Goal: Information Seeking & Learning: Learn about a topic

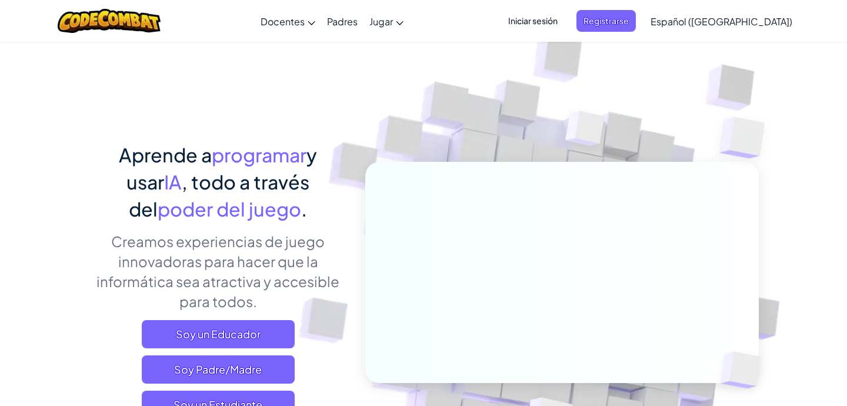
click at [560, 21] on span "Iniciar sesión" at bounding box center [533, 21] width 64 height 22
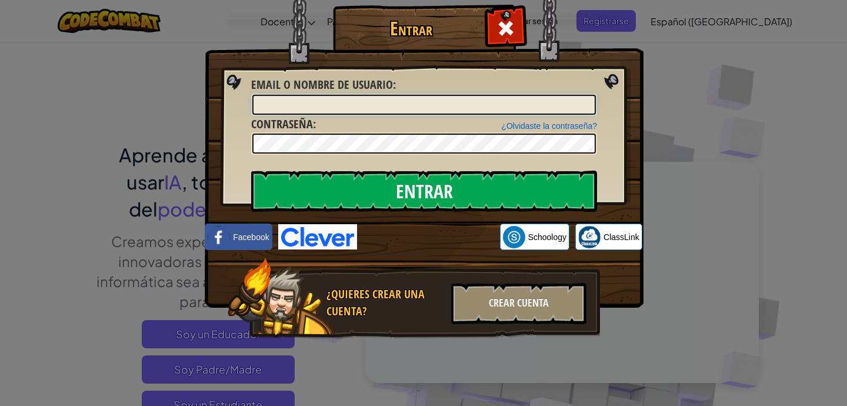
click at [388, 106] on input "Email o Nombre de usuario :" at bounding box center [423, 105] width 343 height 20
click at [358, 112] on input "Email o Nombre de usuario :" at bounding box center [423, 105] width 343 height 20
click at [358, 110] on input "Email o Nombre de usuario :" at bounding box center [423, 105] width 343 height 20
click at [496, 25] on div at bounding box center [505, 26] width 37 height 37
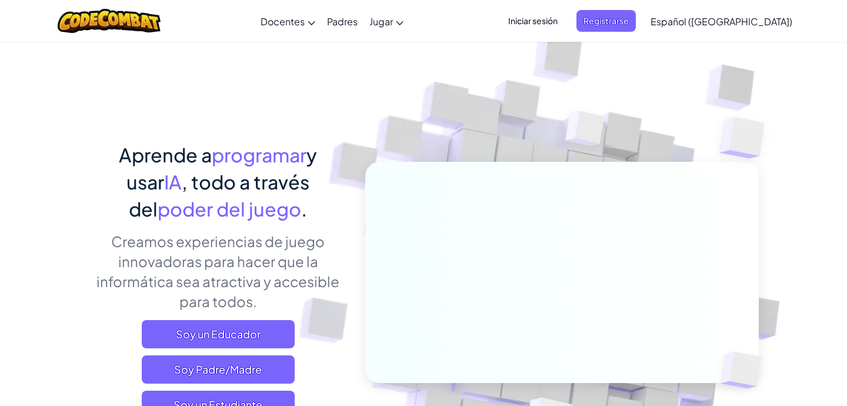
click at [554, 19] on span "Iniciar sesión" at bounding box center [533, 21] width 64 height 22
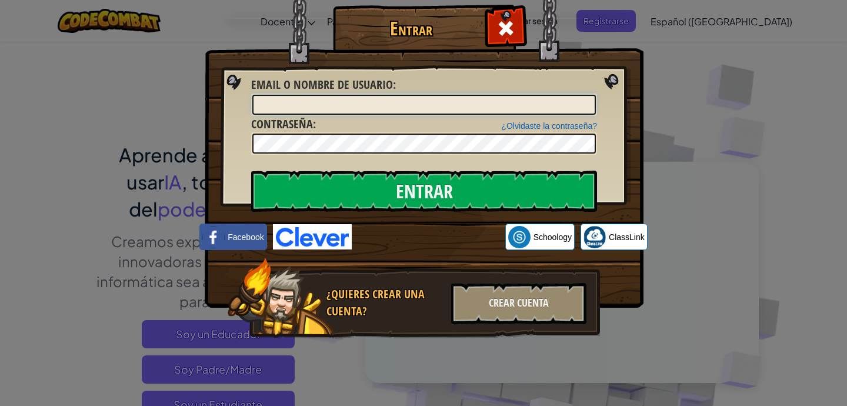
click at [332, 105] on input "Email o Nombre de usuario :" at bounding box center [423, 105] width 343 height 20
click at [513, 36] on span at bounding box center [505, 28] width 19 height 19
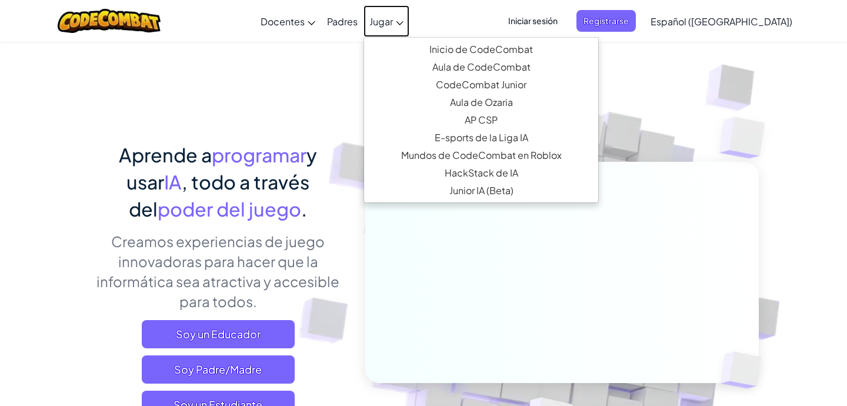
click at [393, 26] on span "Jugar" at bounding box center [381, 21] width 24 height 12
select select "es-419"
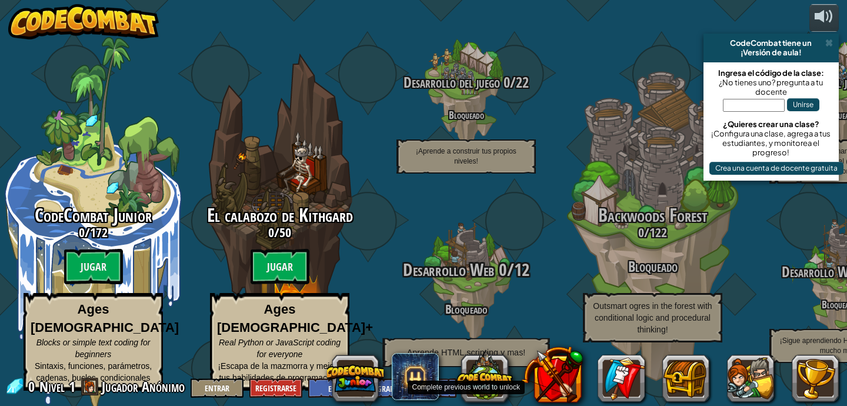
scroll to position [1, 0]
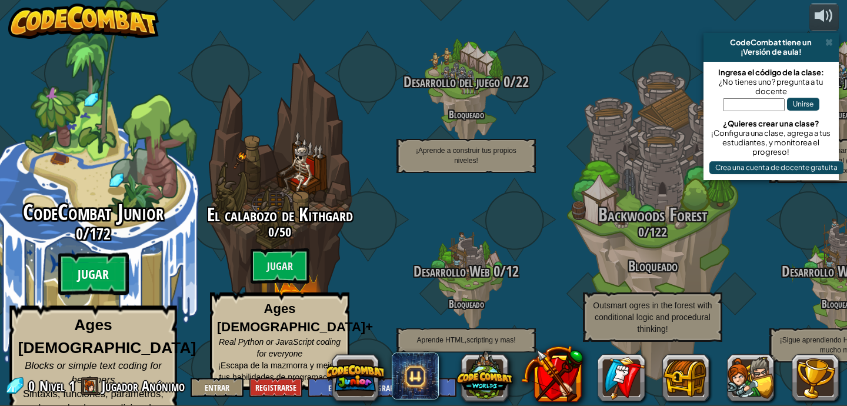
click at [92, 266] on btn "Jugar" at bounding box center [93, 274] width 71 height 42
select select "es-419"
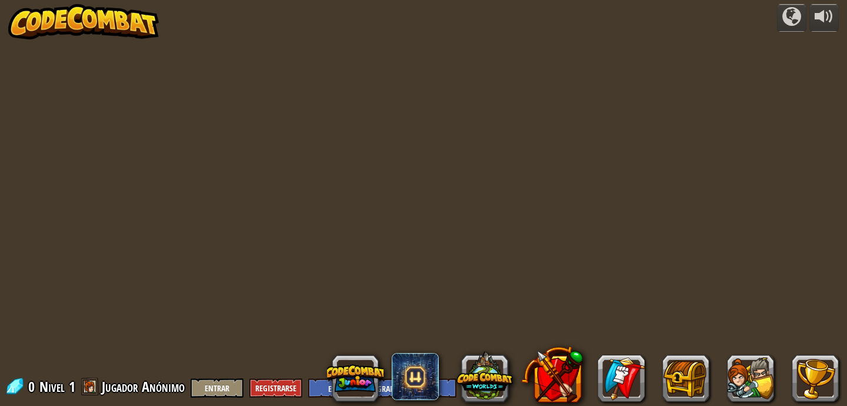
select select "es-419"
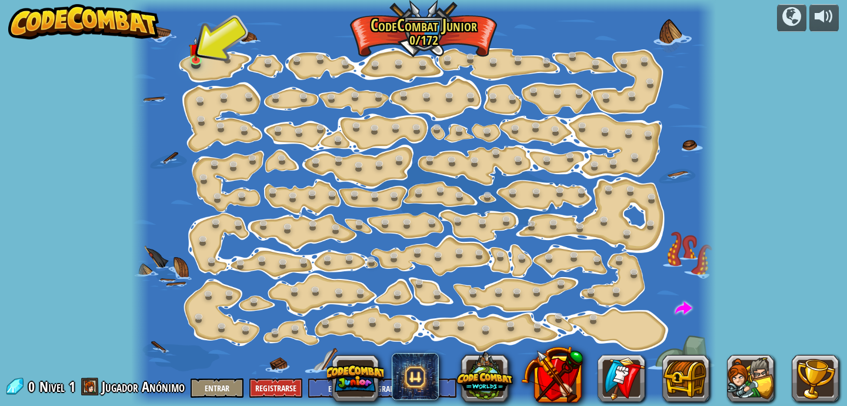
click at [223, 47] on div at bounding box center [423, 203] width 585 height 406
click at [218, 59] on div at bounding box center [423, 203] width 585 height 406
click at [197, 59] on link at bounding box center [198, 60] width 24 height 24
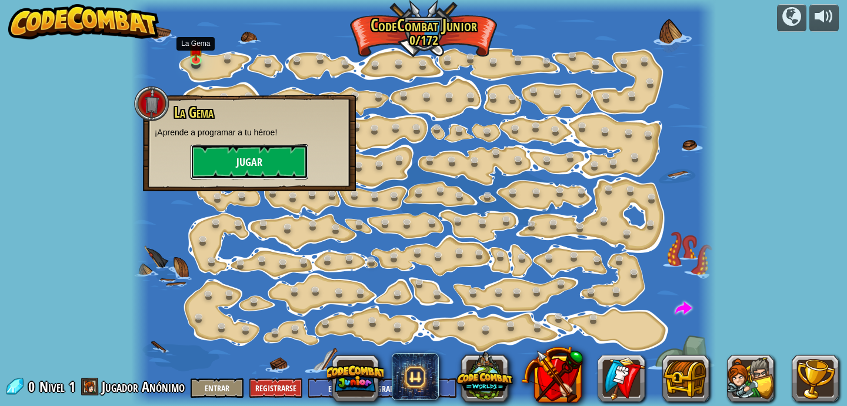
click at [269, 167] on button "Jugar" at bounding box center [250, 161] width 118 height 35
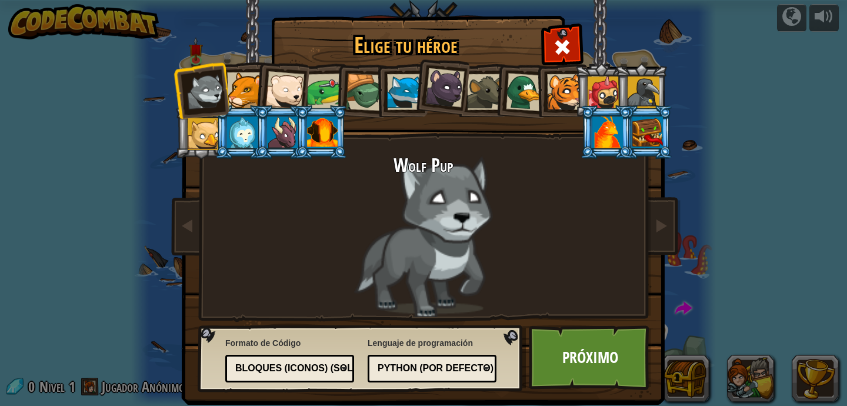
click at [237, 92] on div at bounding box center [245, 90] width 36 height 36
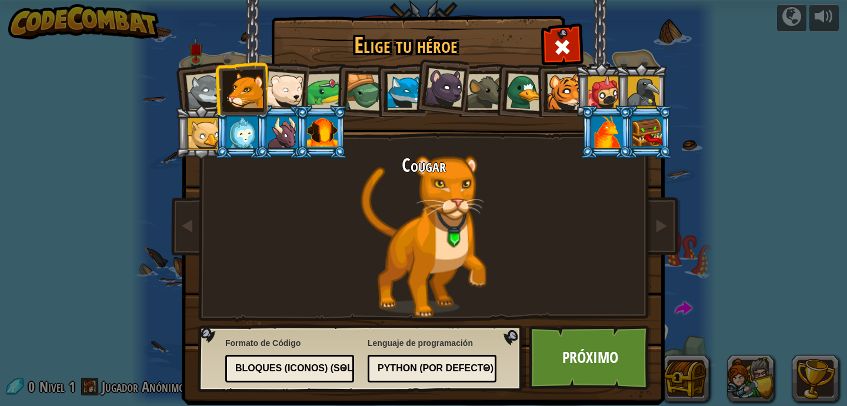
click at [280, 96] on div at bounding box center [284, 90] width 39 height 39
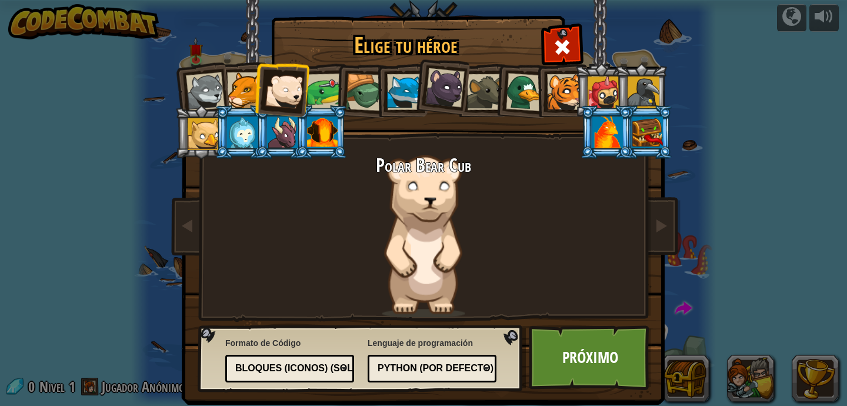
click at [309, 94] on div at bounding box center [325, 92] width 36 height 36
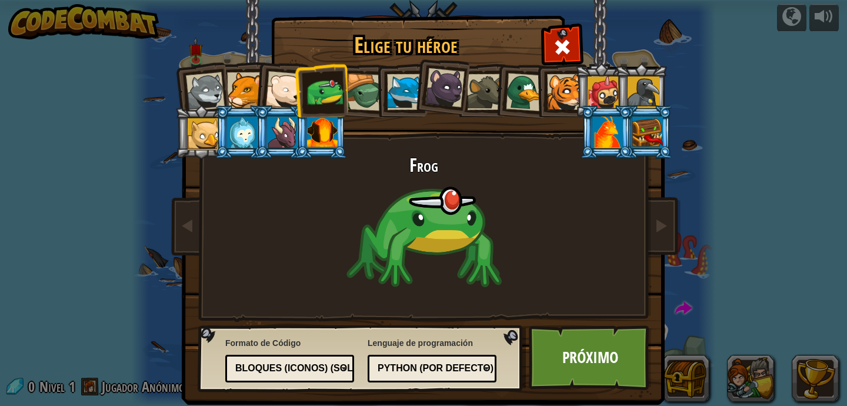
click at [375, 89] on li at bounding box center [401, 91] width 53 height 54
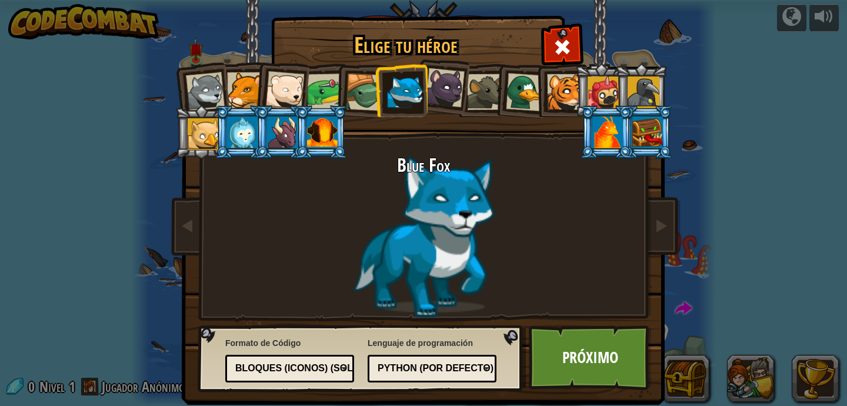
click at [617, 126] on div at bounding box center [607, 132] width 31 height 32
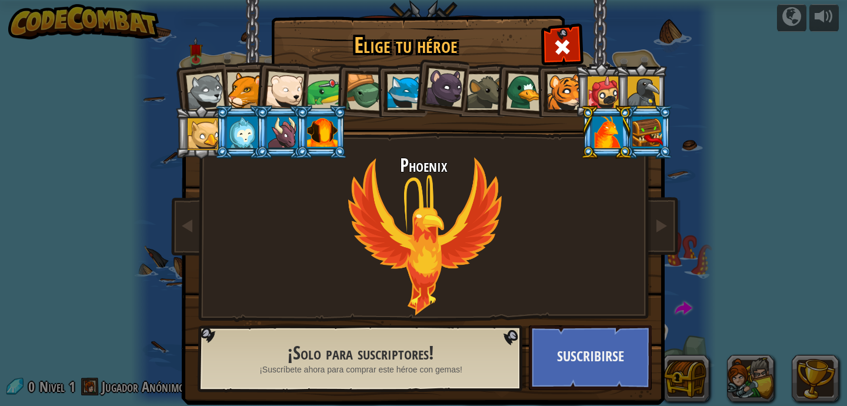
click at [648, 131] on div at bounding box center [647, 132] width 31 height 32
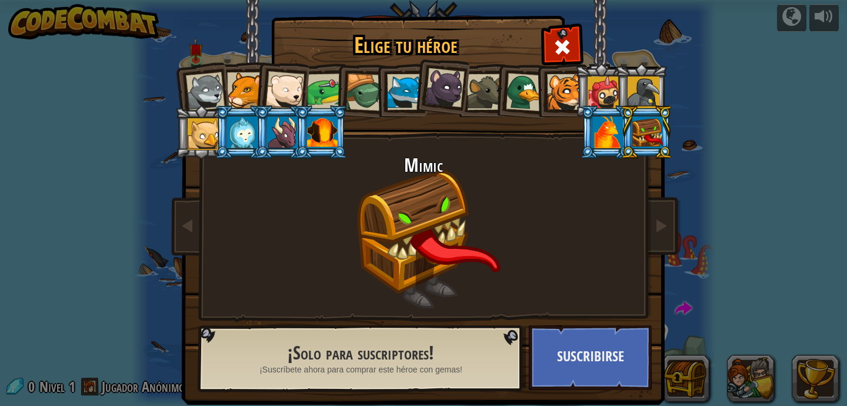
click at [643, 96] on div at bounding box center [643, 92] width 32 height 32
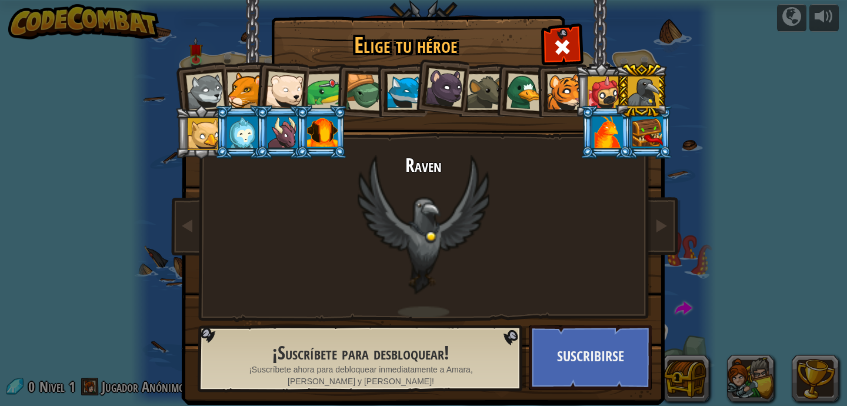
click at [607, 90] on div at bounding box center [603, 92] width 32 height 32
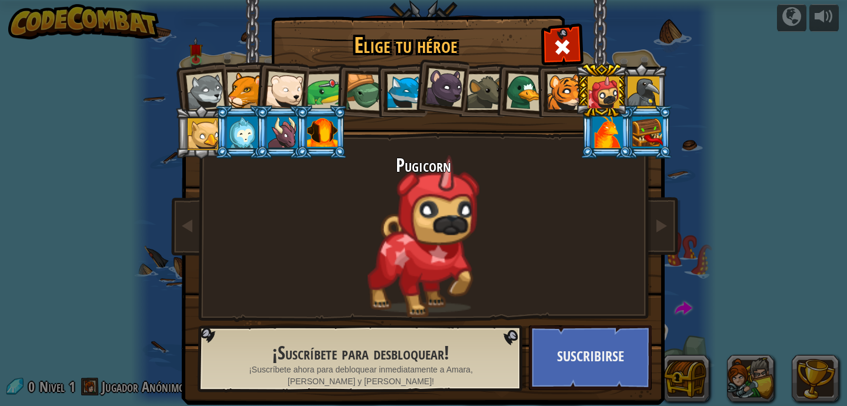
click at [657, 92] on div at bounding box center [643, 92] width 32 height 32
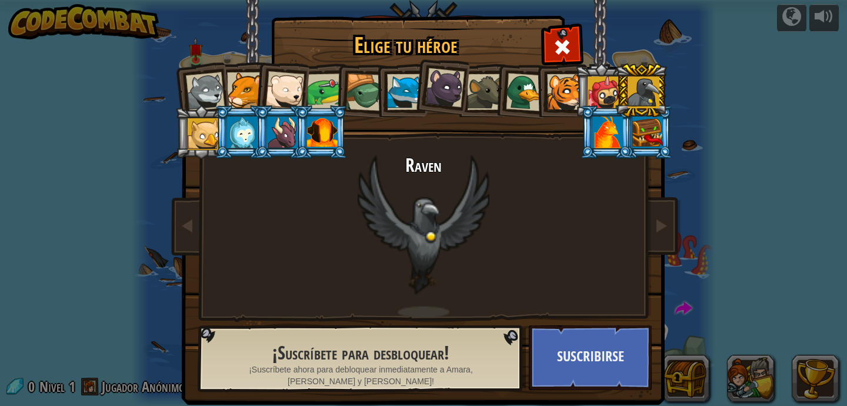
click at [604, 87] on div at bounding box center [603, 92] width 32 height 32
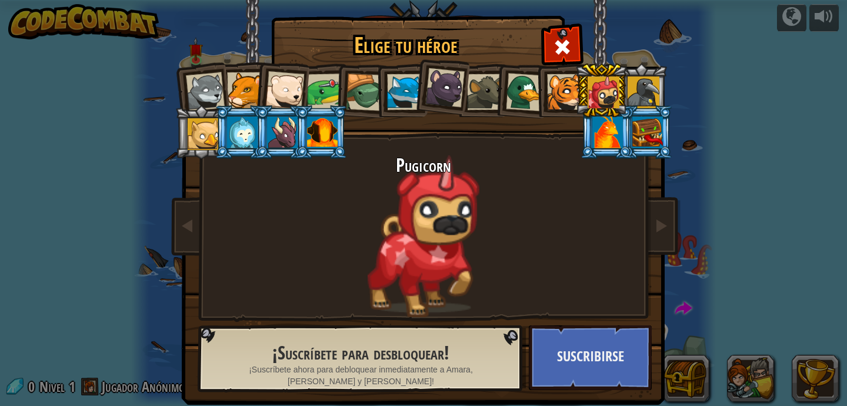
click at [203, 146] on div at bounding box center [204, 134] width 32 height 32
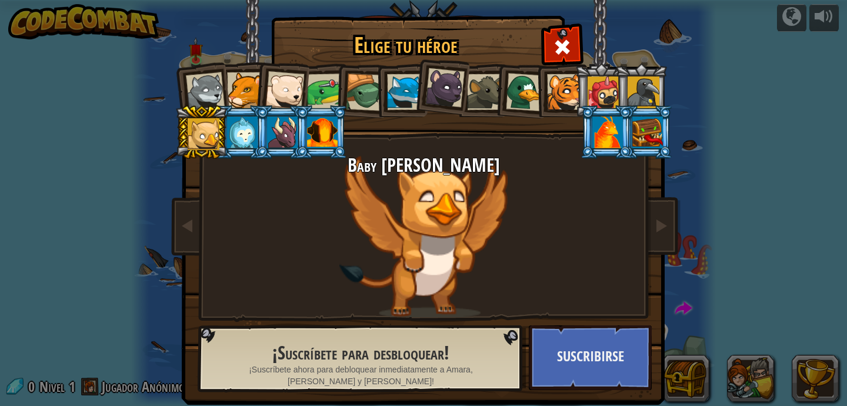
click at [604, 92] on div at bounding box center [603, 92] width 32 height 32
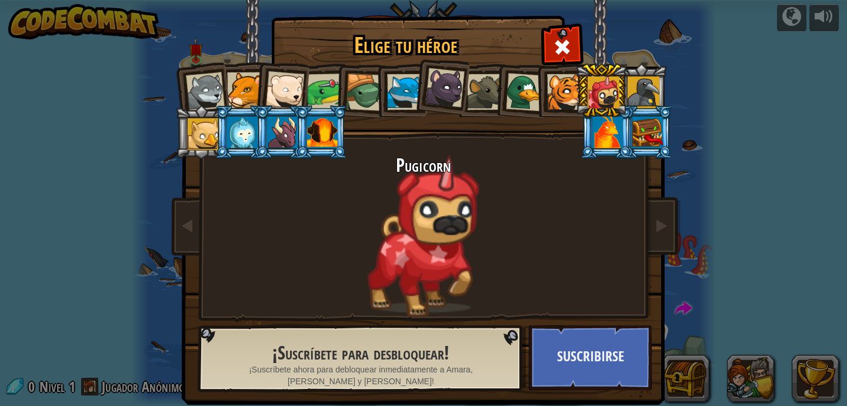
click at [331, 85] on div at bounding box center [325, 92] width 36 height 36
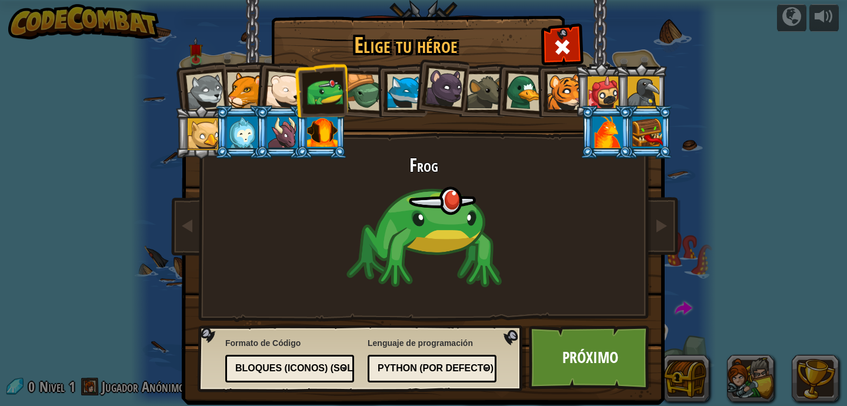
click at [360, 87] on div at bounding box center [365, 93] width 38 height 38
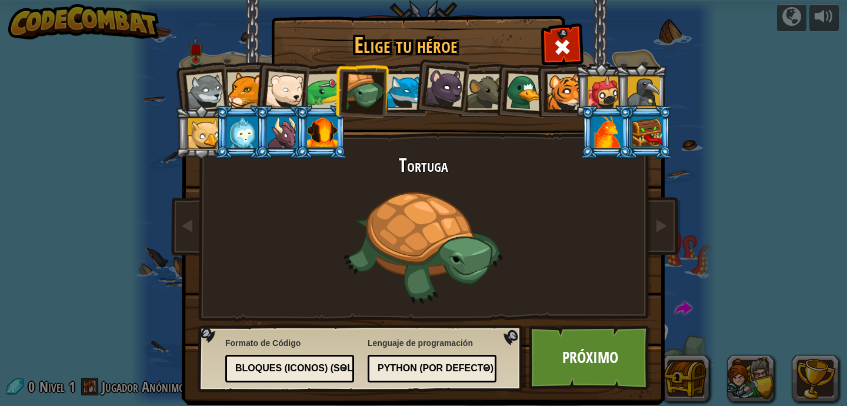
click at [406, 96] on div at bounding box center [405, 92] width 36 height 36
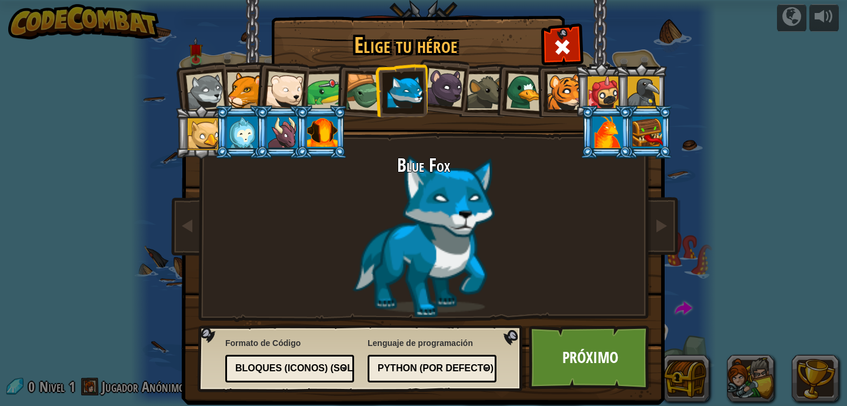
click at [433, 96] on div at bounding box center [444, 87] width 39 height 39
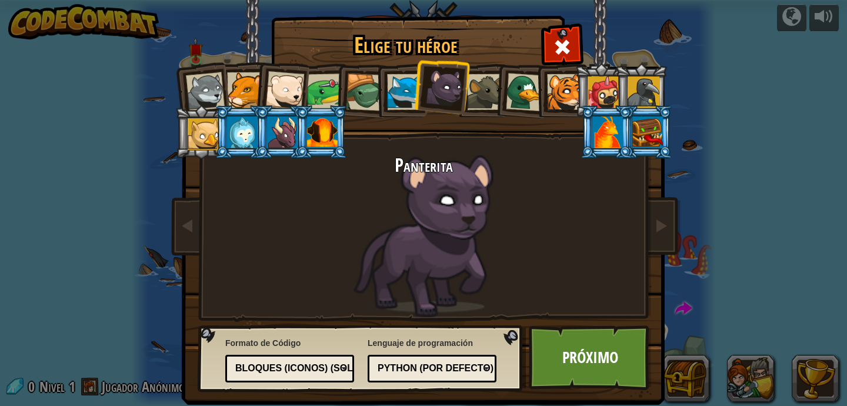
click at [464, 98] on li at bounding box center [441, 85] width 58 height 59
click at [481, 98] on div at bounding box center [485, 92] width 36 height 36
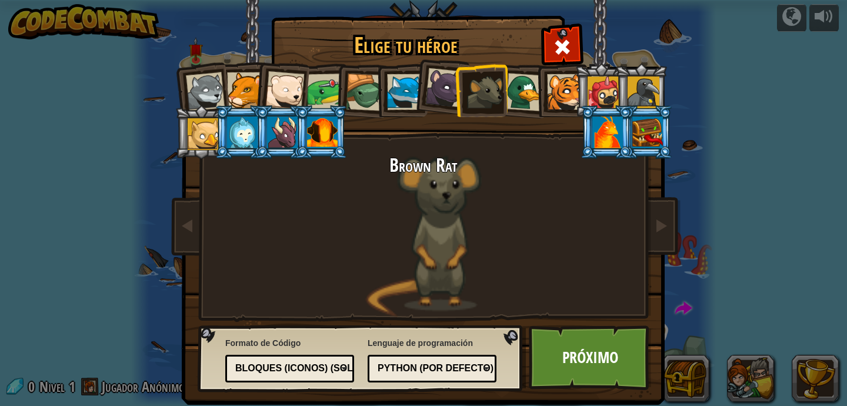
click at [521, 93] on div at bounding box center [525, 92] width 38 height 38
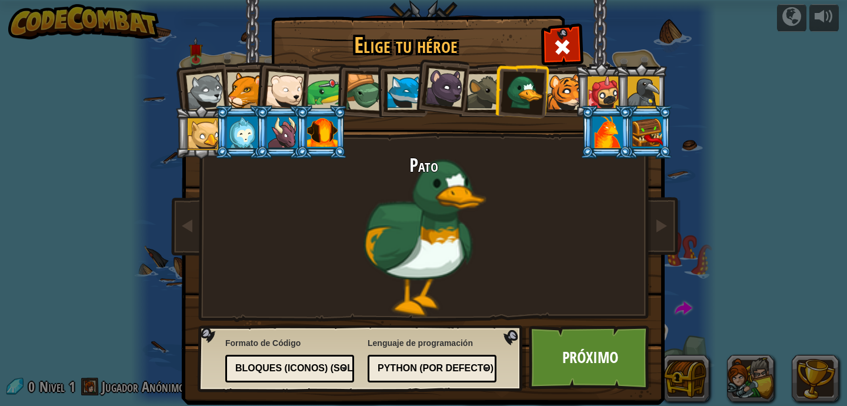
click at [563, 91] on div at bounding box center [565, 92] width 36 height 36
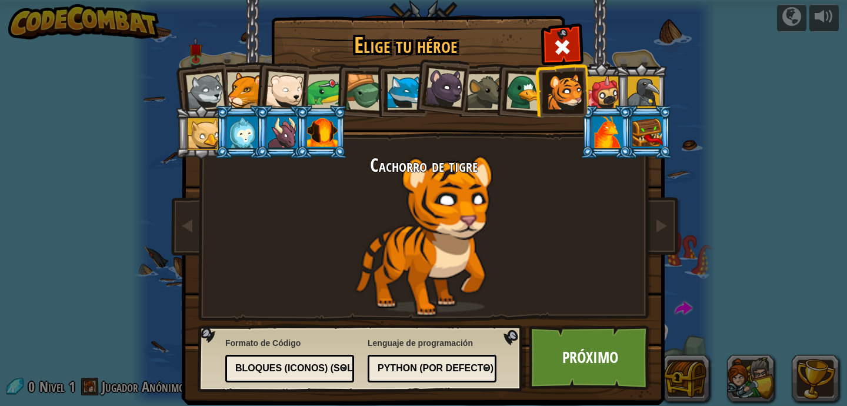
click at [603, 95] on div at bounding box center [603, 92] width 32 height 32
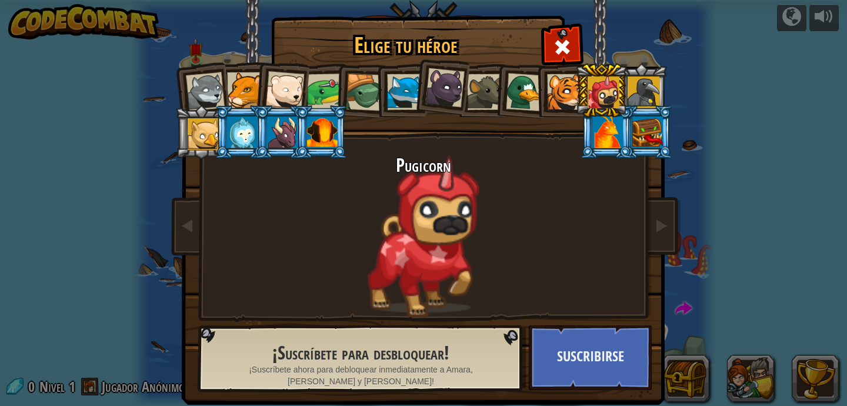
click at [553, 91] on div at bounding box center [565, 92] width 36 height 36
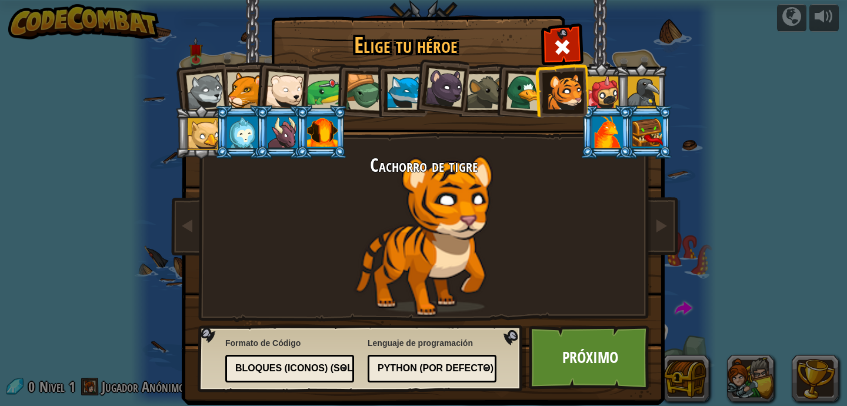
click at [530, 96] on div at bounding box center [525, 92] width 38 height 38
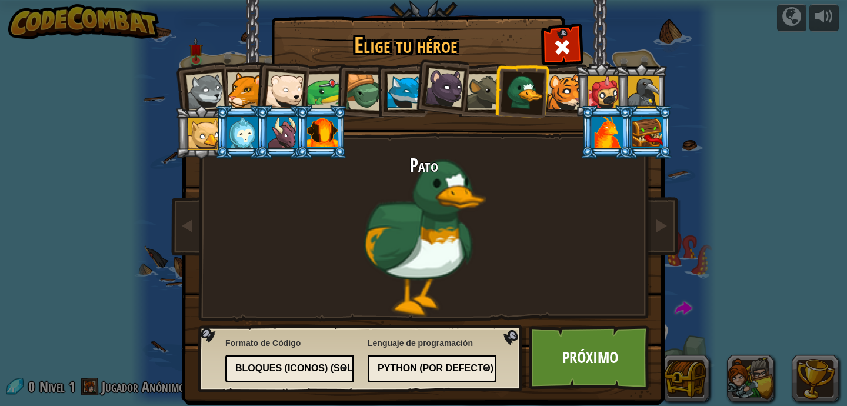
click at [554, 96] on div at bounding box center [565, 92] width 36 height 36
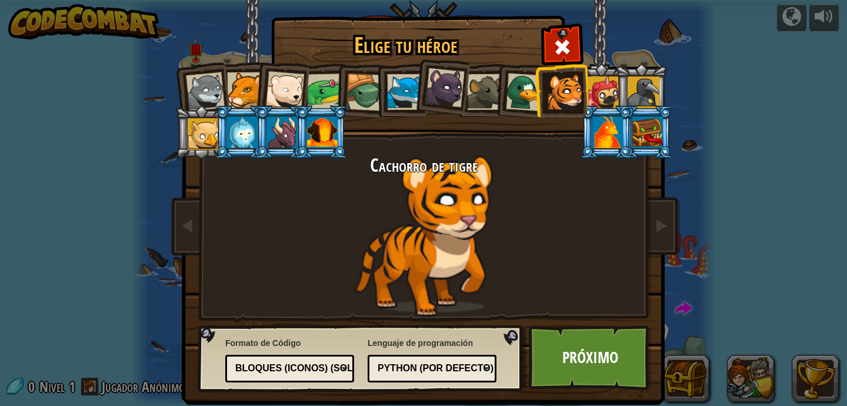
click at [444, 228] on div "Cachorro de tigre" at bounding box center [423, 236] width 441 height 162
click at [596, 358] on link "Próximo" at bounding box center [590, 357] width 123 height 65
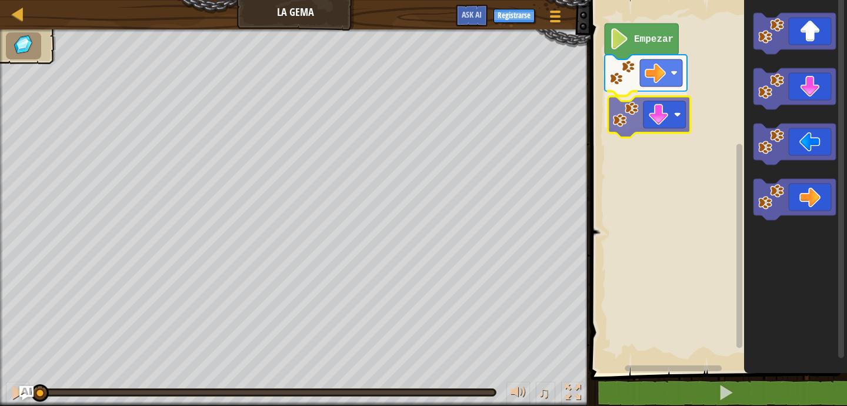
click at [663, 116] on div "Empezar" at bounding box center [717, 183] width 260 height 379
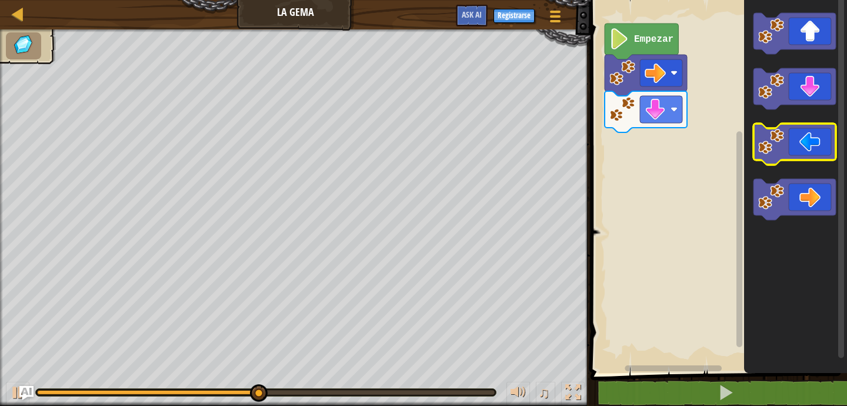
click at [810, 139] on icon "Espacio de trabajo de Blockly" at bounding box center [794, 143] width 82 height 41
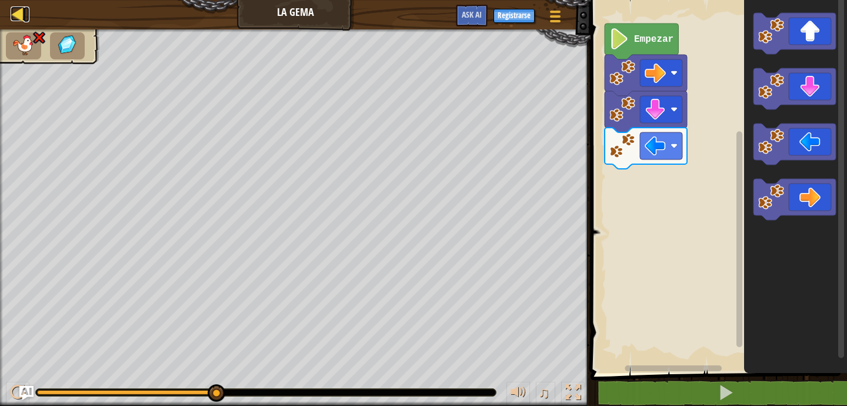
click at [16, 14] on div at bounding box center [18, 13] width 15 height 15
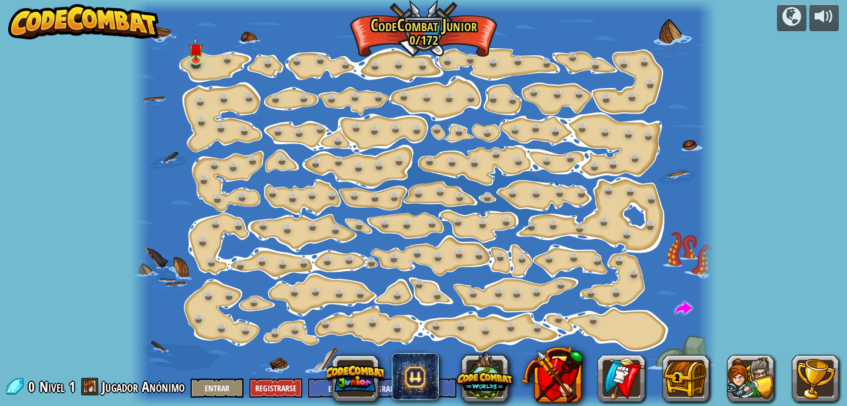
select select "es-419"
click at [211, 58] on div at bounding box center [423, 203] width 585 height 406
click at [195, 57] on img at bounding box center [196, 43] width 14 height 32
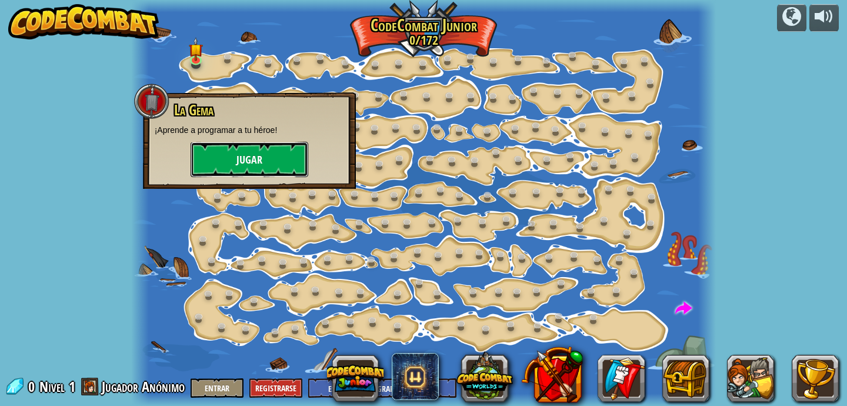
click at [262, 163] on button "Jugar" at bounding box center [250, 159] width 118 height 35
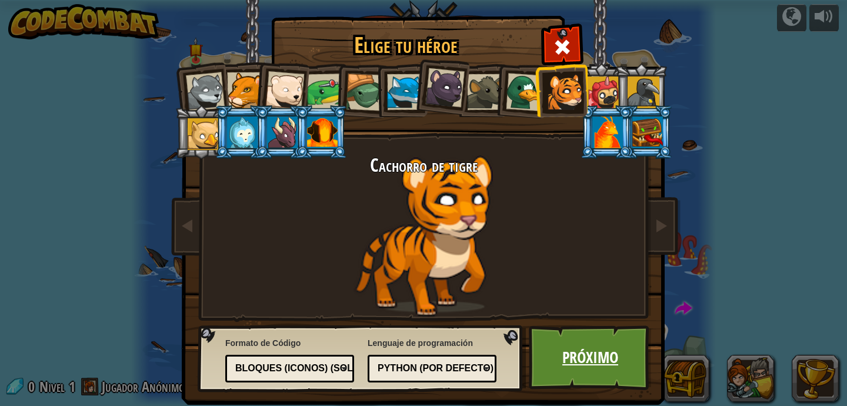
click at [571, 363] on link "Próximo" at bounding box center [590, 357] width 123 height 65
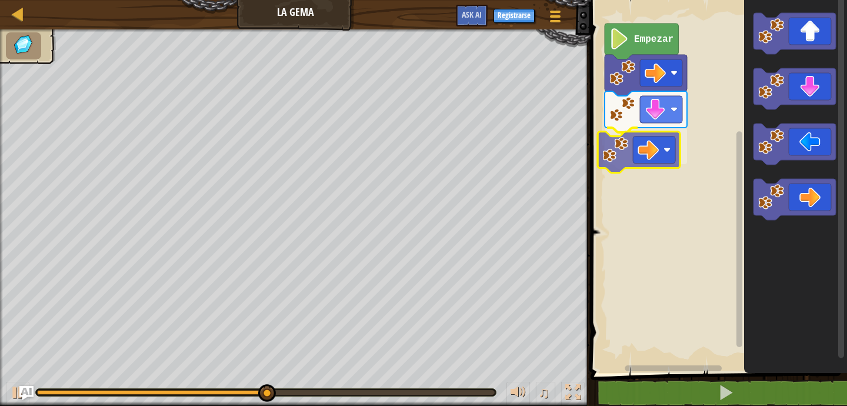
click at [643, 150] on div "Empezar" at bounding box center [717, 183] width 260 height 379
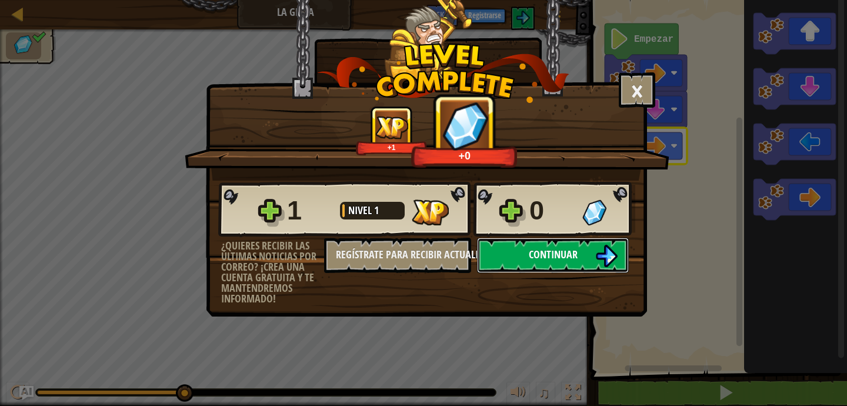
click at [576, 253] on span "Continuar" at bounding box center [553, 254] width 49 height 15
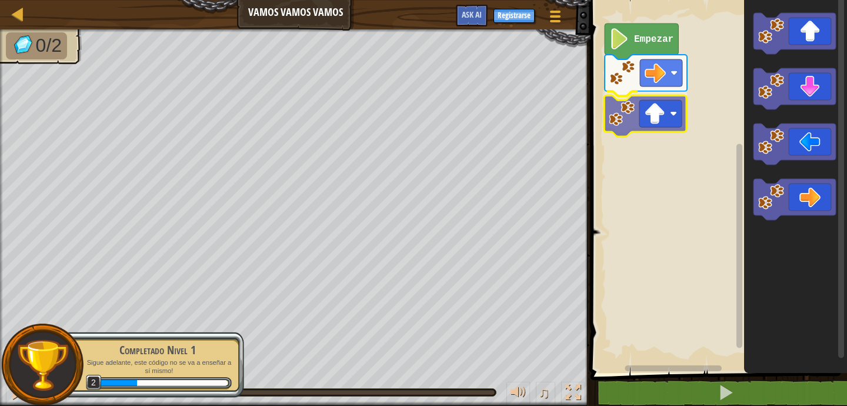
click at [656, 121] on div "Empezar" at bounding box center [717, 183] width 260 height 379
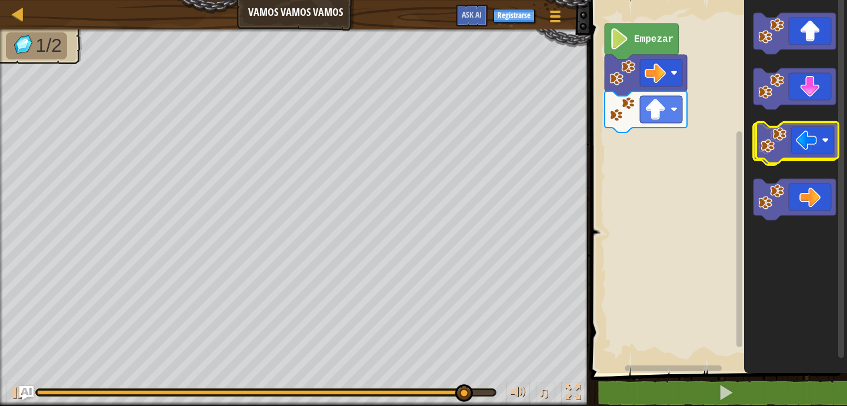
click at [785, 152] on icon "Espacio de trabajo de Blockly" at bounding box center [794, 143] width 82 height 41
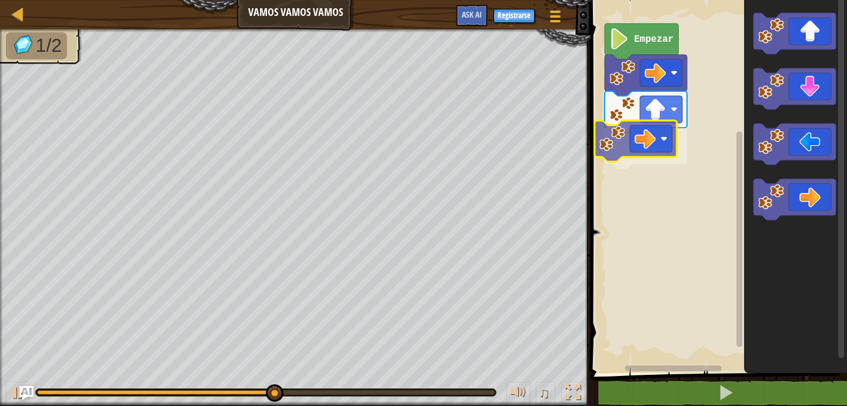
click at [661, 151] on div "Empezar" at bounding box center [717, 183] width 260 height 379
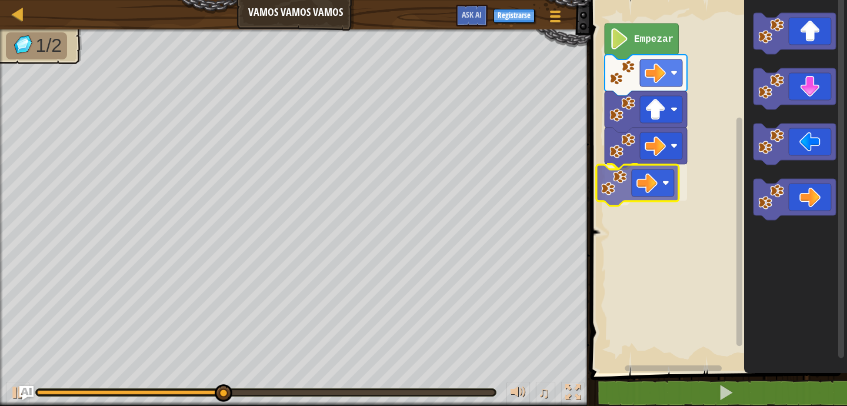
click at [657, 195] on div "Empezar" at bounding box center [717, 183] width 260 height 379
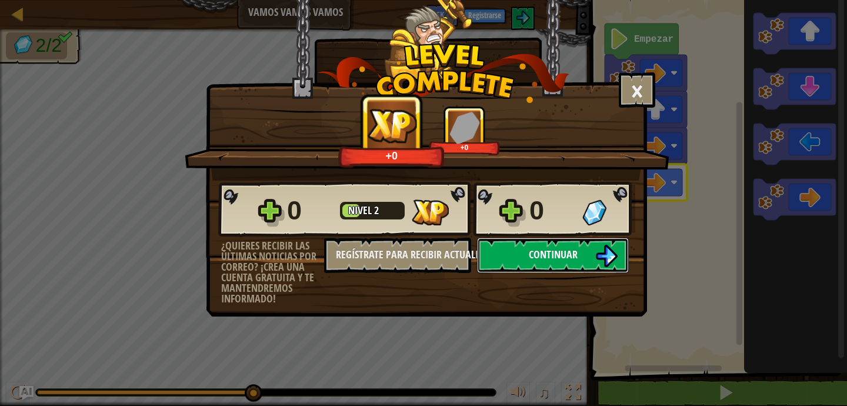
click at [576, 266] on button "Continuar" at bounding box center [553, 255] width 152 height 35
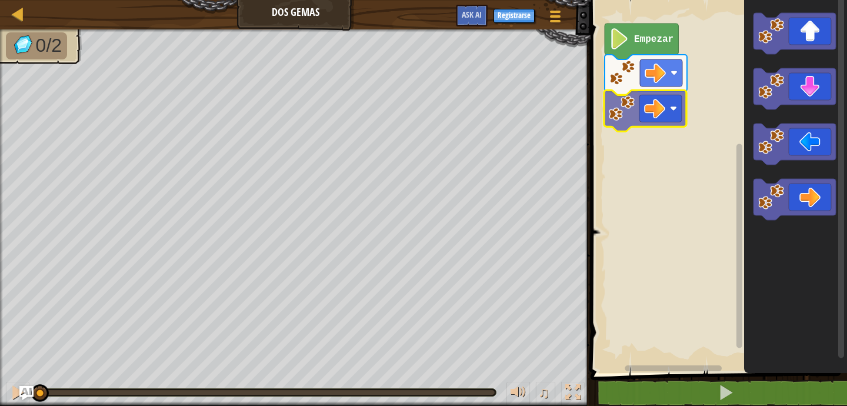
click at [657, 97] on div "Empezar" at bounding box center [717, 183] width 260 height 379
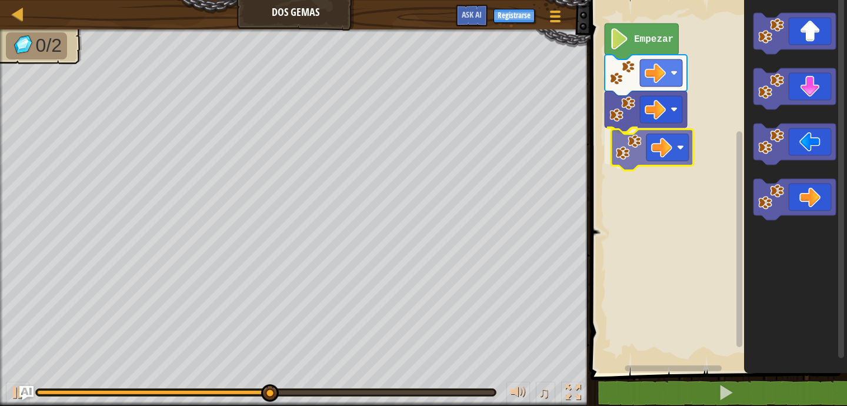
click at [670, 136] on div "Empezar" at bounding box center [717, 183] width 260 height 379
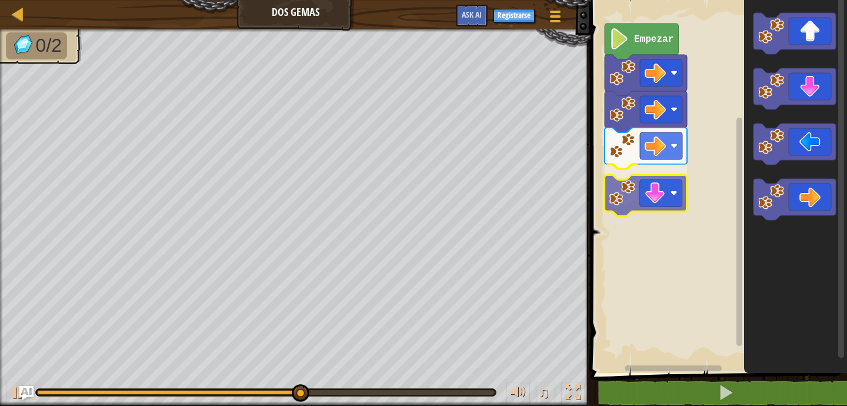
click at [660, 189] on div "Empezar" at bounding box center [717, 183] width 260 height 379
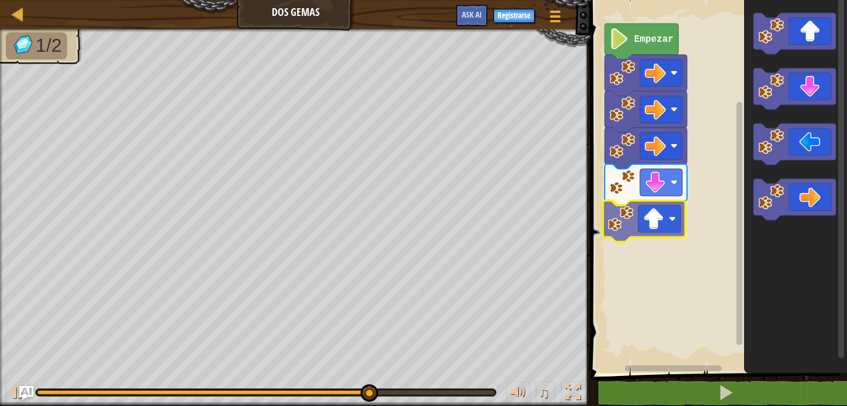
click at [651, 228] on div "Empezar" at bounding box center [717, 183] width 260 height 379
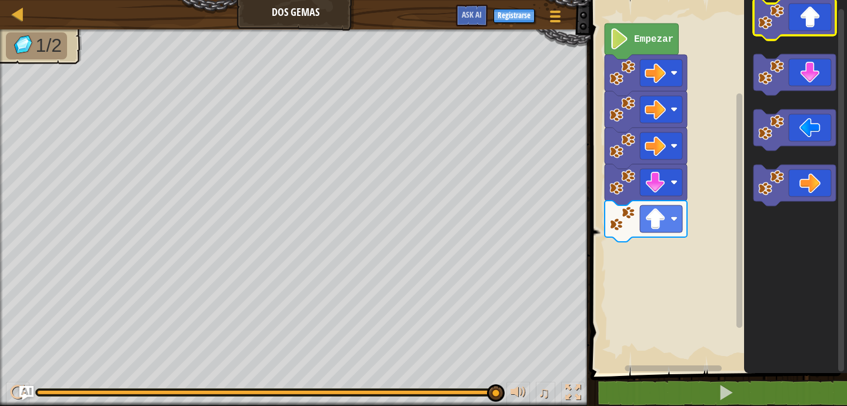
click at [788, 19] on icon "Espacio de trabajo de Blockly" at bounding box center [794, 19] width 82 height 41
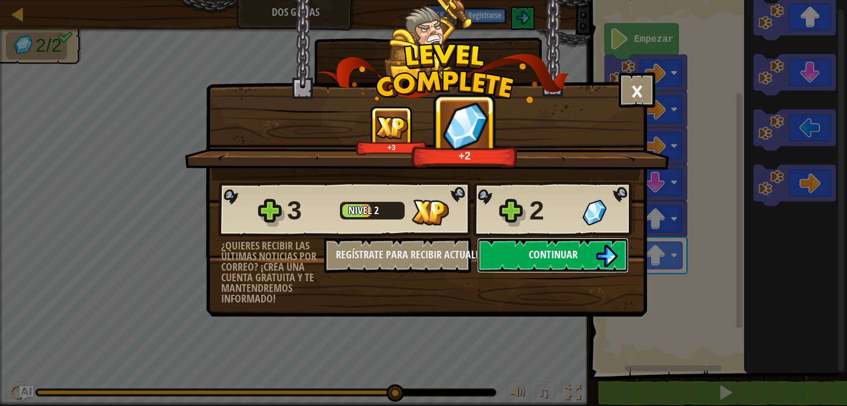
click at [598, 255] on img at bounding box center [606, 256] width 22 height 22
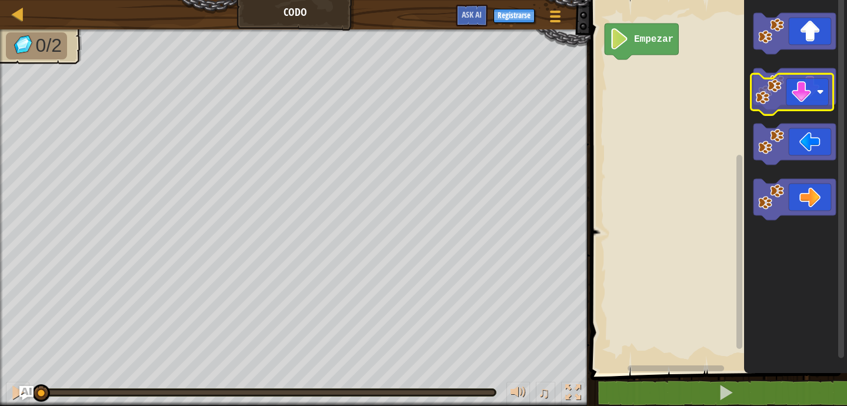
click at [811, 93] on icon "Espacio de trabajo de Blockly" at bounding box center [794, 88] width 82 height 41
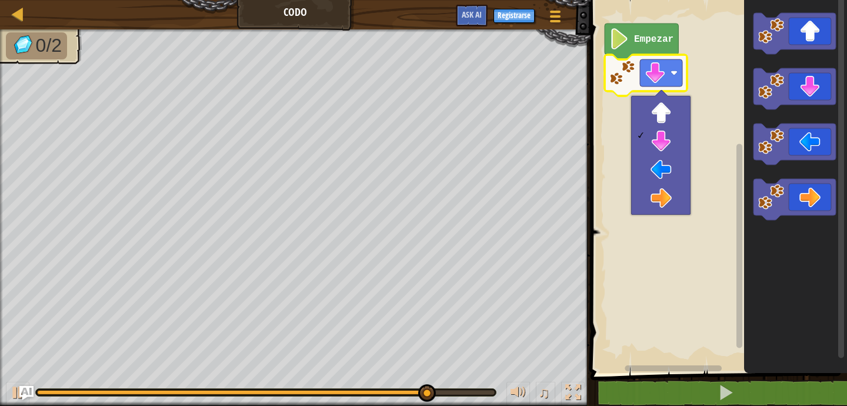
click at [716, 169] on rect "Espacio de trabajo de Blockly" at bounding box center [717, 183] width 260 height 379
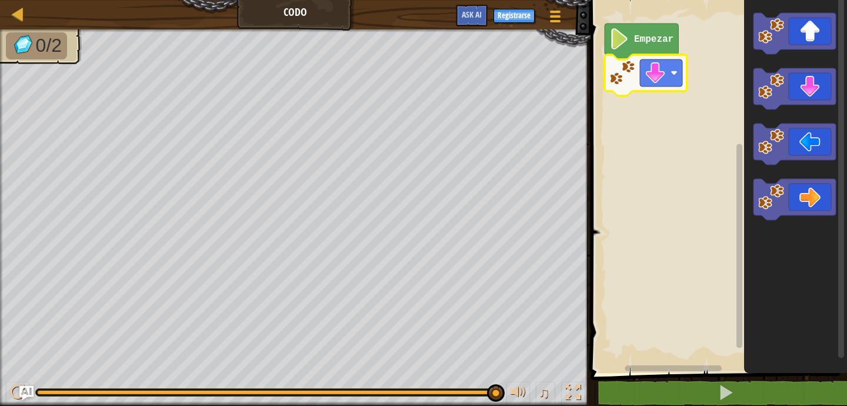
click at [623, 88] on icon "Espacio de trabajo de Blockly" at bounding box center [645, 75] width 82 height 41
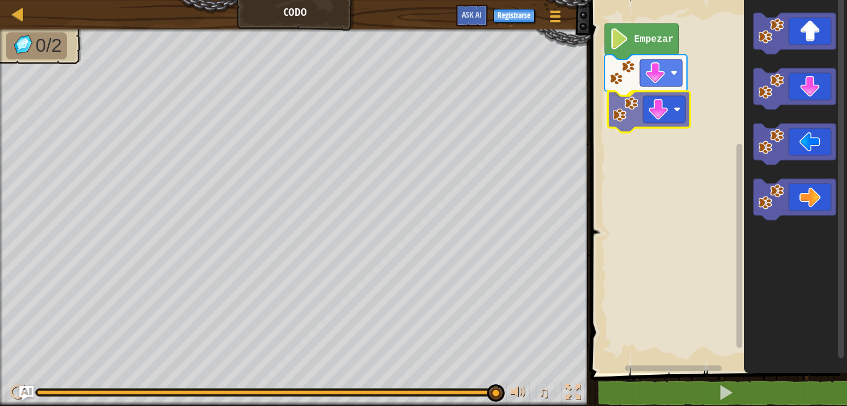
click at [643, 103] on div "Empezar" at bounding box center [717, 183] width 260 height 379
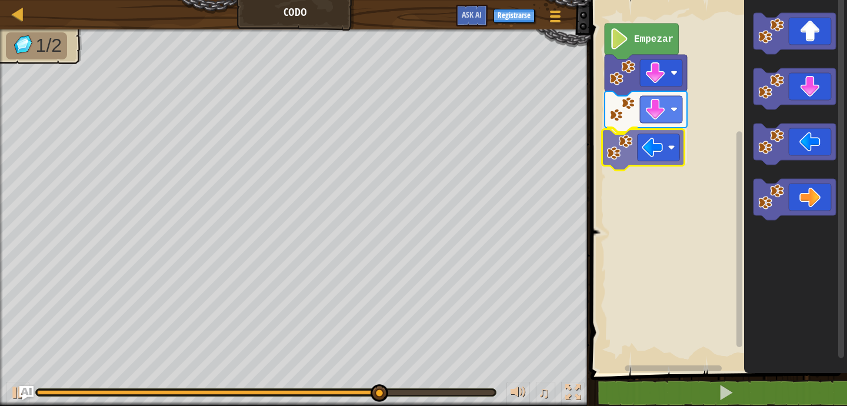
click at [625, 160] on div "Empezar" at bounding box center [717, 183] width 260 height 379
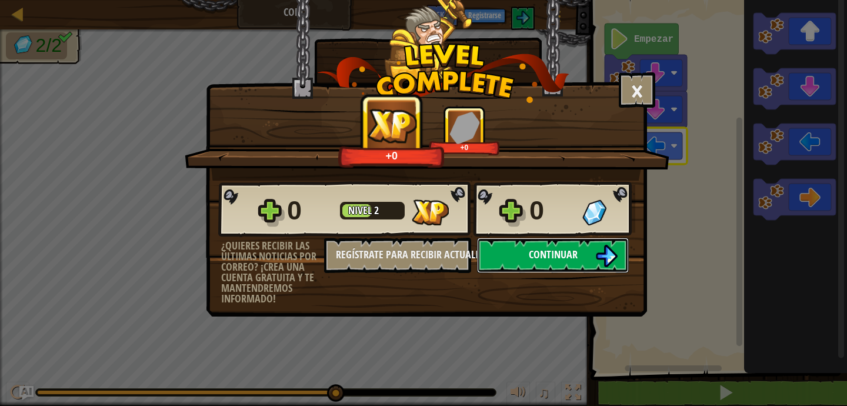
click at [603, 258] on img at bounding box center [606, 256] width 22 height 22
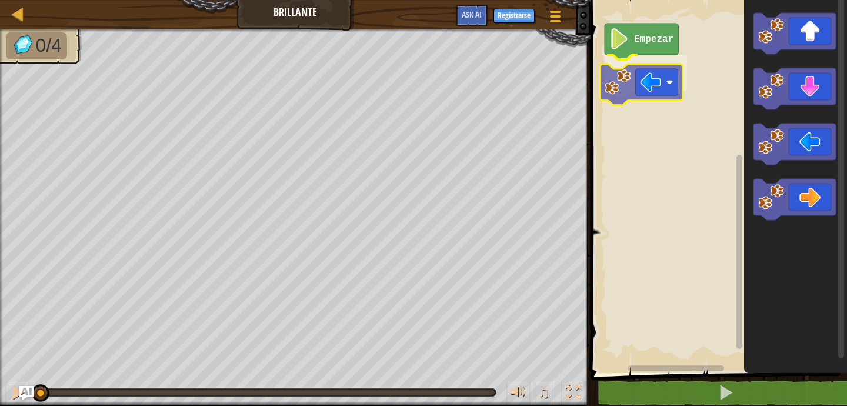
click at [660, 71] on div "Empezar" at bounding box center [717, 183] width 260 height 379
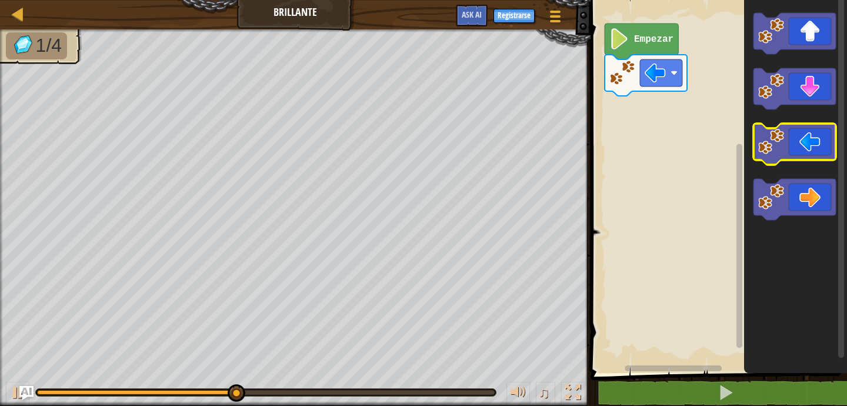
click at [817, 141] on div "Empezar" at bounding box center [717, 183] width 260 height 379
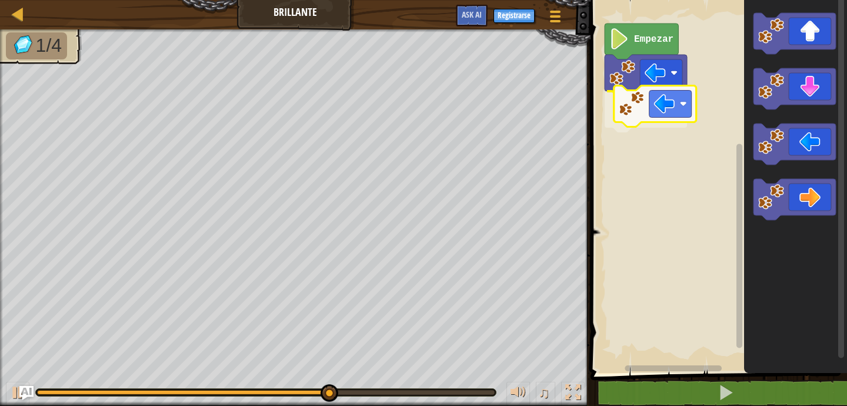
click at [674, 106] on div "Empezar" at bounding box center [717, 183] width 260 height 379
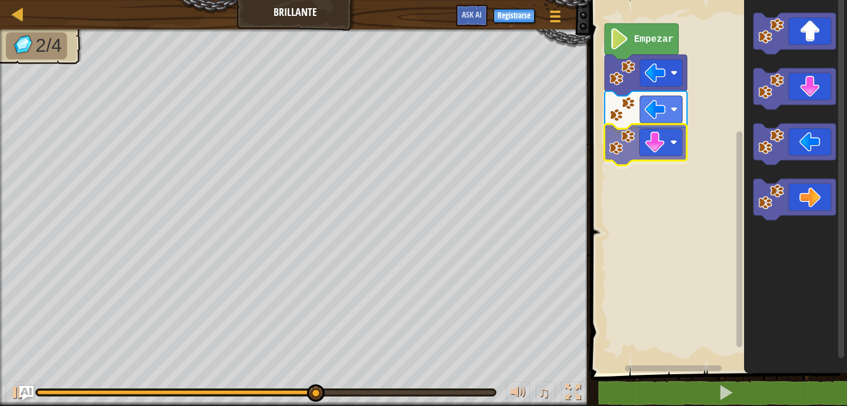
click at [664, 142] on div "Empezar" at bounding box center [717, 183] width 260 height 379
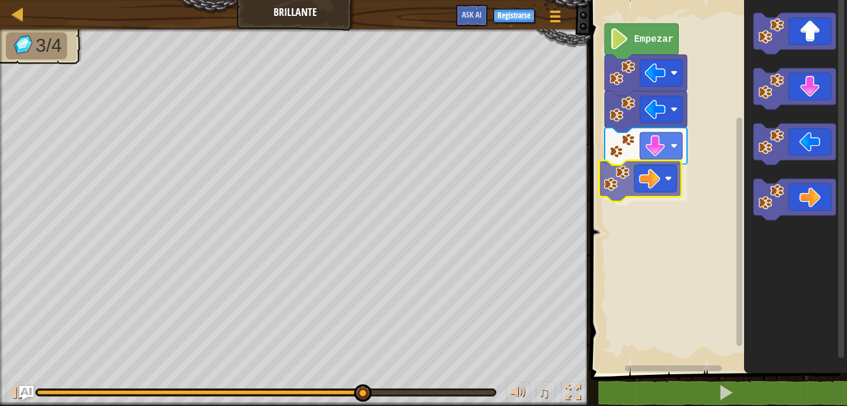
click at [677, 179] on div "Empezar" at bounding box center [717, 183] width 260 height 379
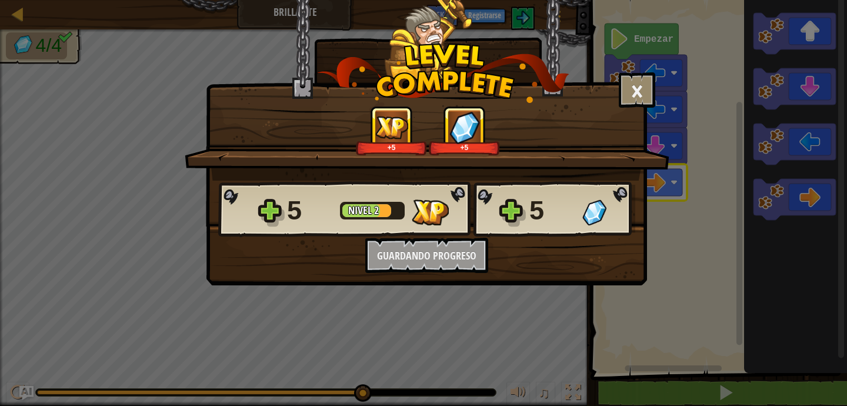
click at [454, 258] on div "5 Nivel 2 5 ¿Quieres recibir las últimas noticias por correo? ¡Crea una cuenta …" at bounding box center [426, 227] width 440 height 92
click at [649, 83] on button "×" at bounding box center [637, 89] width 36 height 35
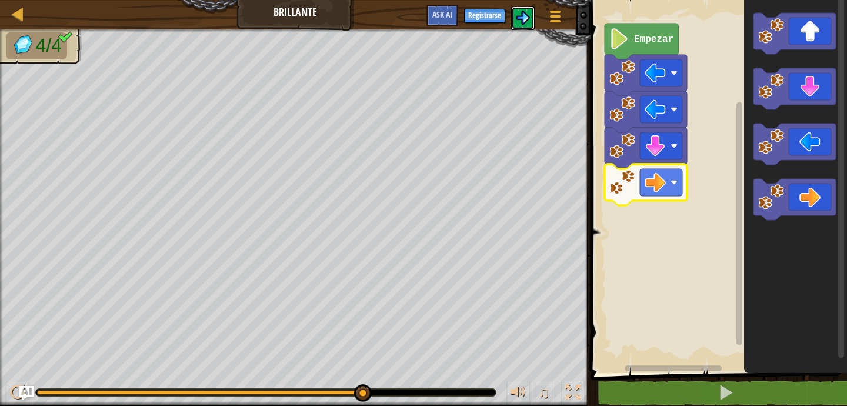
click at [519, 12] on img at bounding box center [523, 18] width 14 height 14
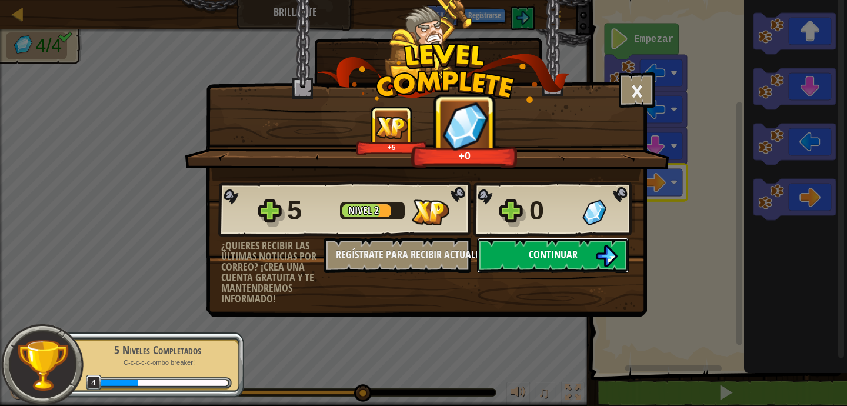
click at [540, 255] on span "Continuar" at bounding box center [553, 254] width 49 height 15
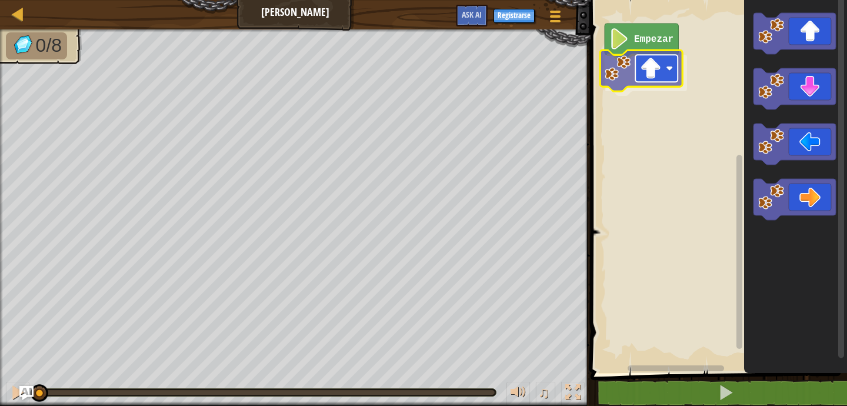
click at [657, 69] on div "Empezar" at bounding box center [717, 183] width 260 height 379
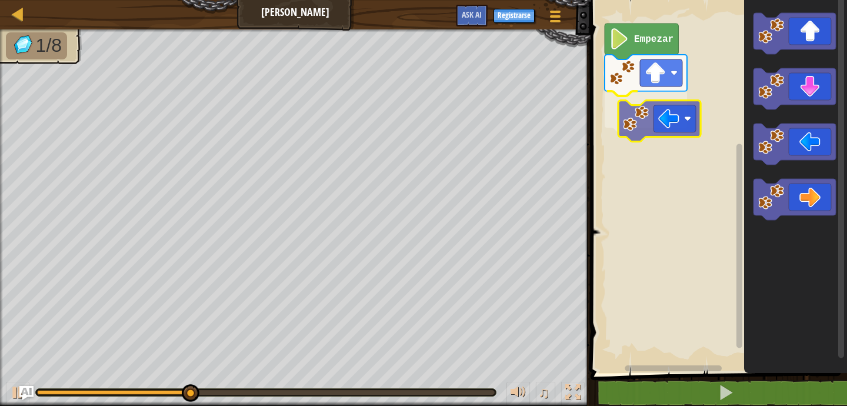
click at [653, 119] on div "Empezar" at bounding box center [717, 183] width 260 height 379
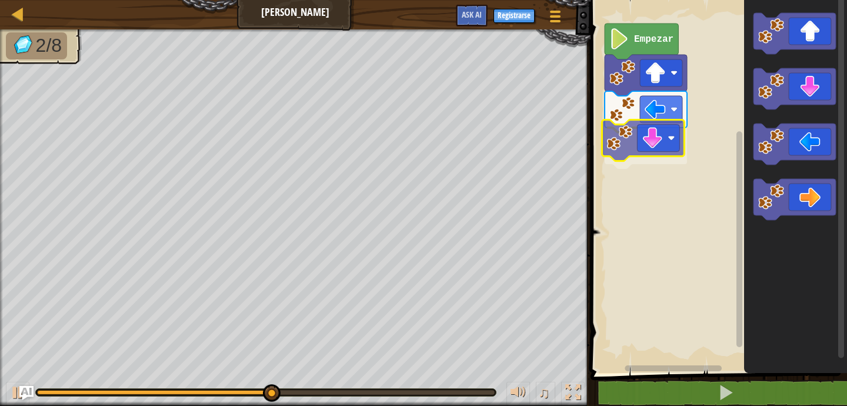
click at [667, 138] on div "Empezar" at bounding box center [717, 183] width 260 height 379
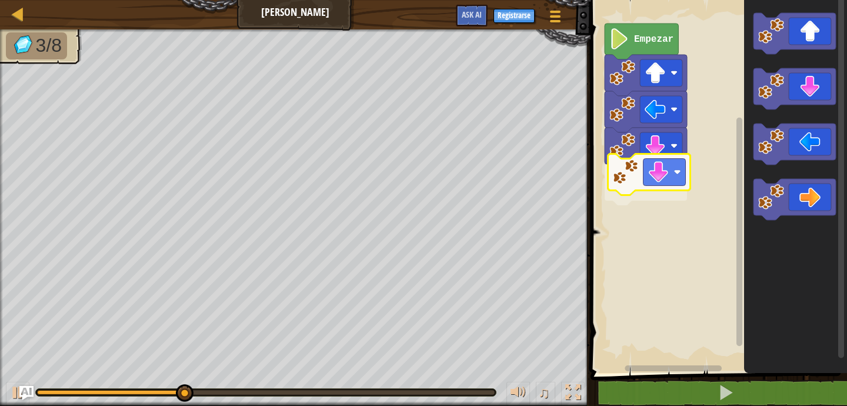
click at [674, 173] on div "Empezar" at bounding box center [717, 183] width 260 height 379
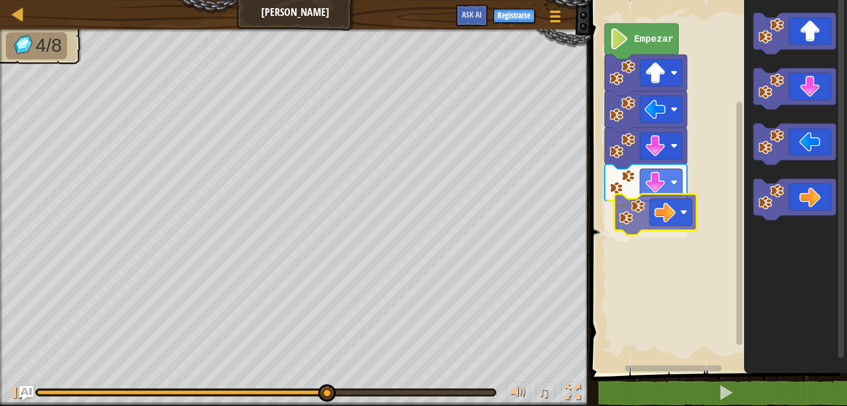
click at [670, 210] on div "Empezar" at bounding box center [717, 183] width 260 height 379
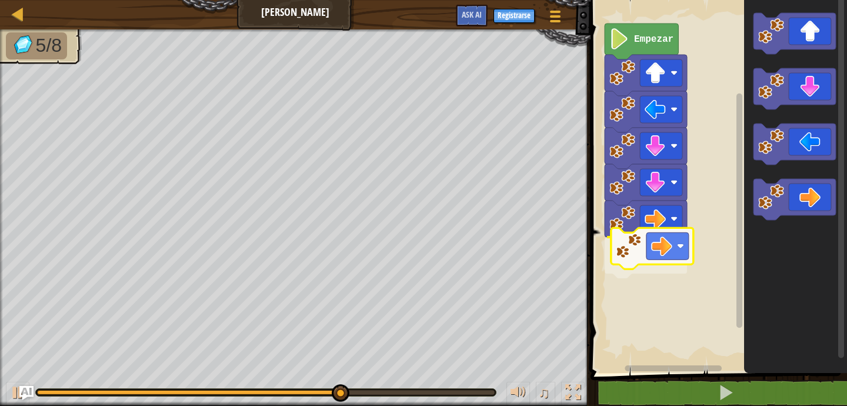
click at [676, 252] on div "Empezar" at bounding box center [717, 183] width 260 height 379
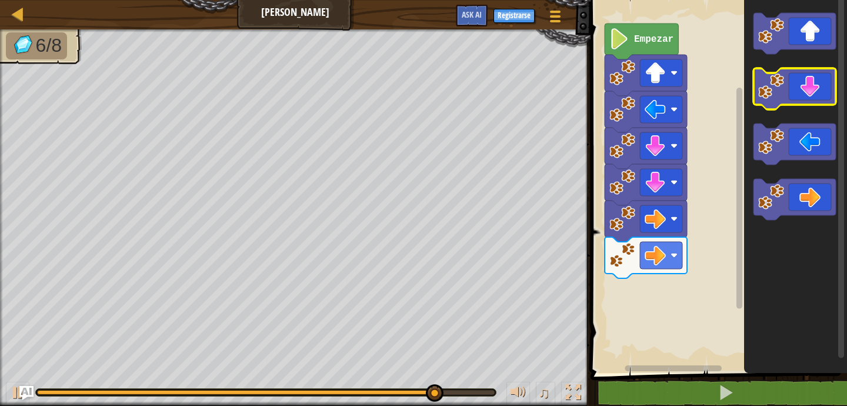
click at [783, 41] on icon "Espacio de trabajo de Blockly" at bounding box center [794, 33] width 82 height 41
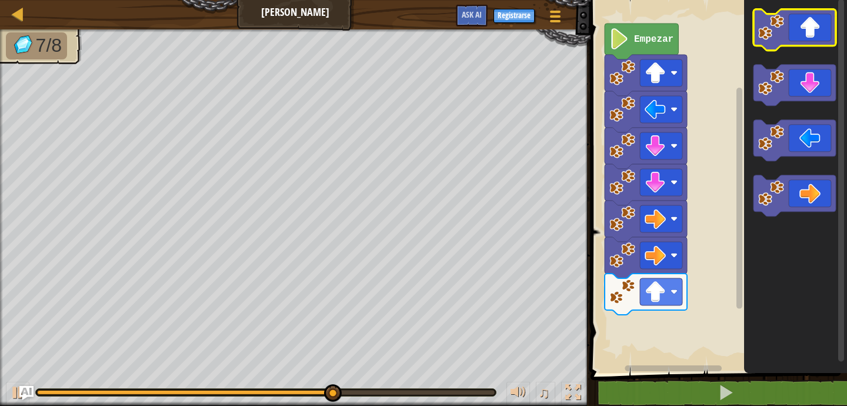
click at [786, 34] on icon "Espacio de trabajo de Blockly" at bounding box center [794, 29] width 82 height 41
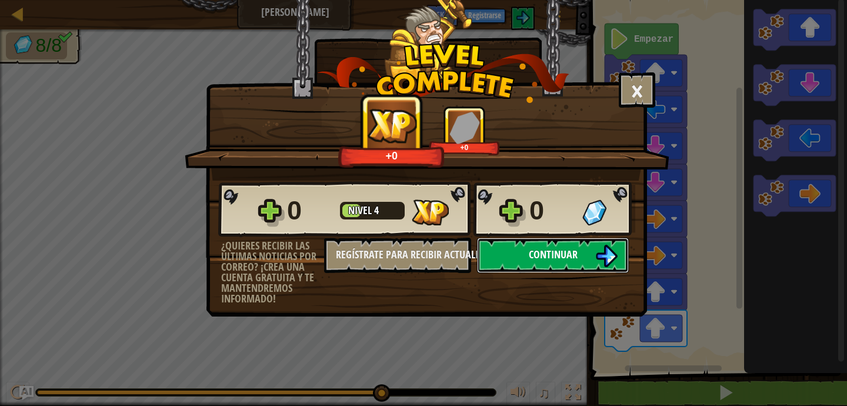
click at [559, 253] on span "Continuar" at bounding box center [553, 254] width 49 height 15
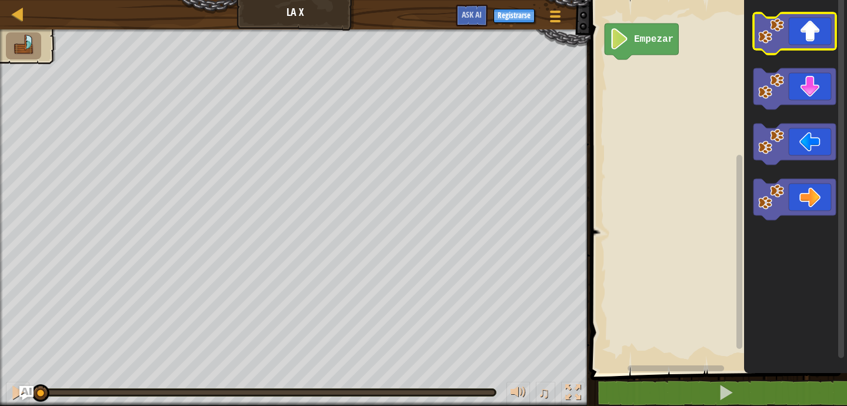
click at [804, 34] on icon "Espacio de trabajo de Blockly" at bounding box center [794, 33] width 82 height 41
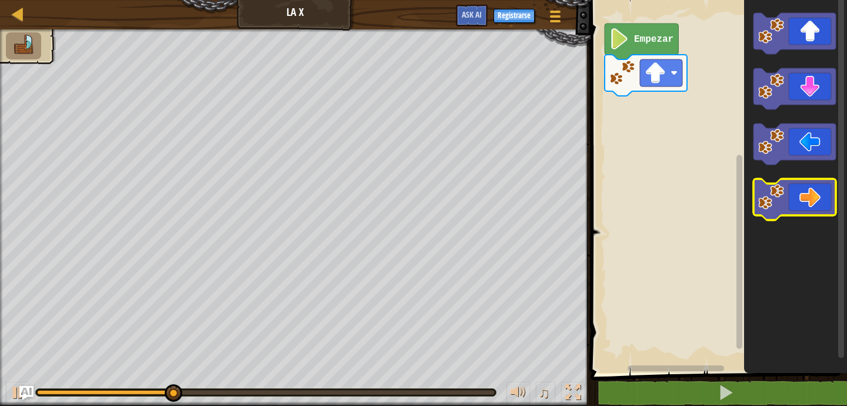
click at [800, 191] on icon "Espacio de trabajo de Blockly" at bounding box center [794, 199] width 82 height 41
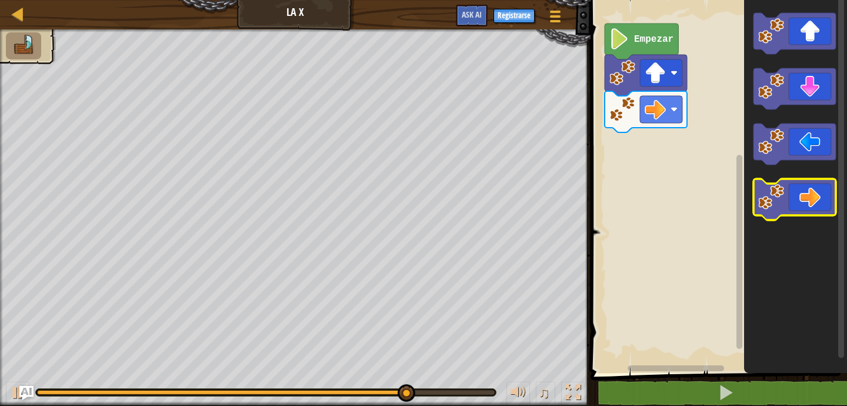
click at [807, 196] on icon "Espacio de trabajo de Blockly" at bounding box center [794, 199] width 82 height 41
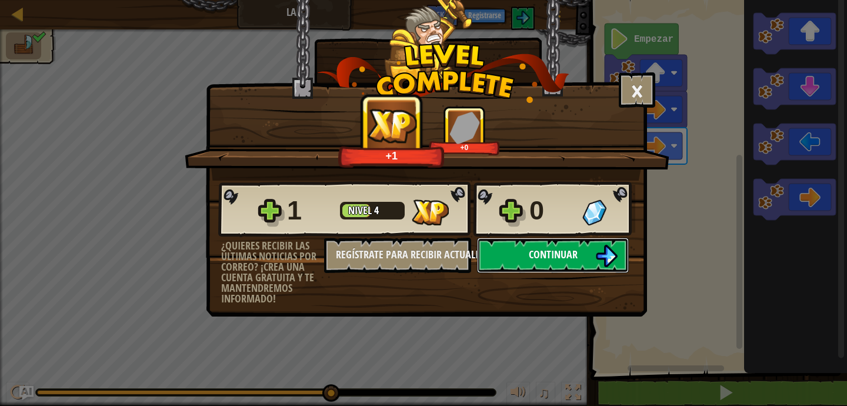
click at [577, 250] on span "Continuar" at bounding box center [553, 254] width 49 height 15
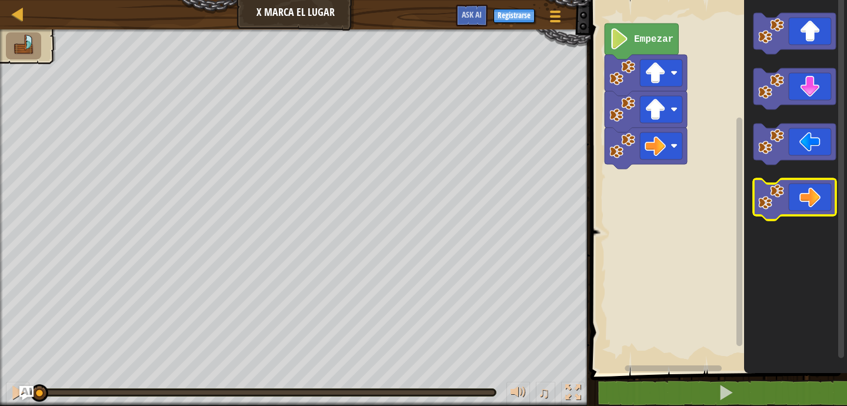
click at [805, 196] on icon "Espacio de trabajo de Blockly" at bounding box center [794, 199] width 82 height 41
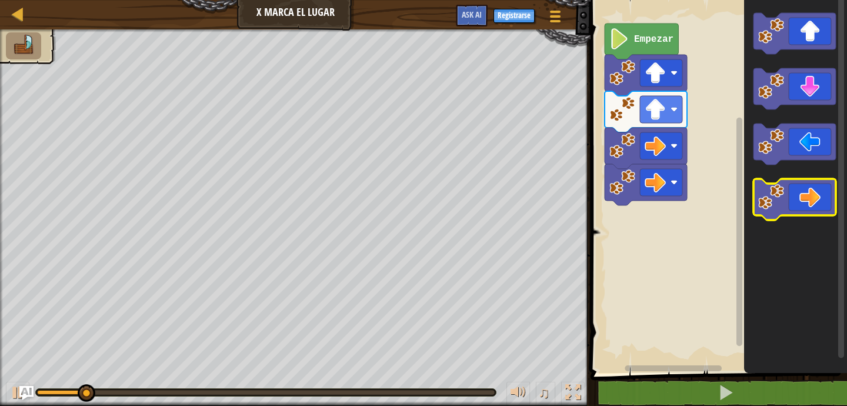
click at [804, 197] on icon "Espacio de trabajo de Blockly" at bounding box center [794, 199] width 82 height 41
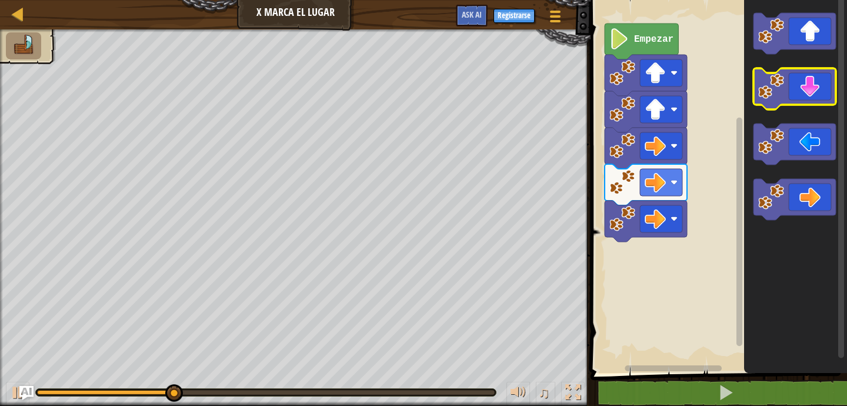
click at [807, 95] on icon "Espacio de trabajo de Blockly" at bounding box center [794, 88] width 82 height 41
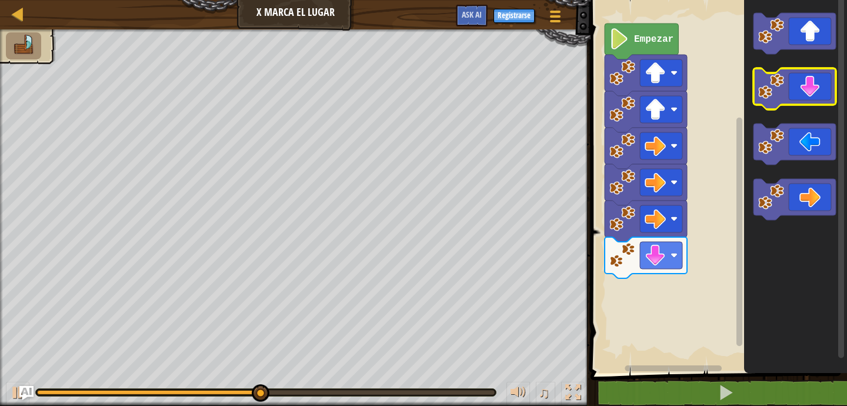
click at [806, 95] on icon "Espacio de trabajo de Blockly" at bounding box center [794, 88] width 82 height 41
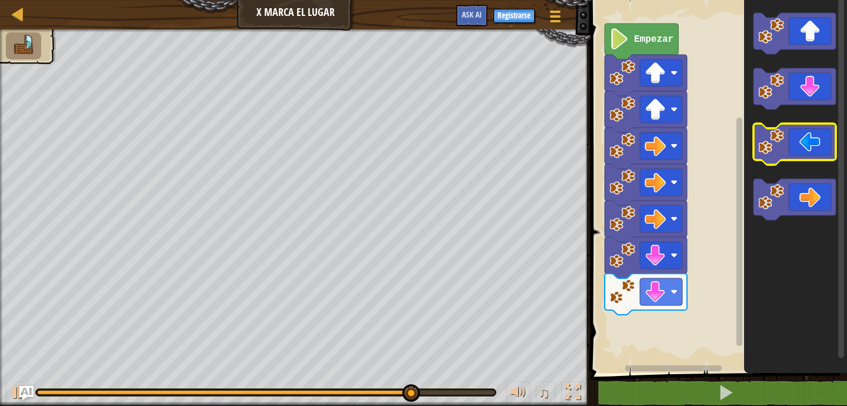
click at [783, 145] on image "Espacio de trabajo de Blockly" at bounding box center [771, 142] width 26 height 26
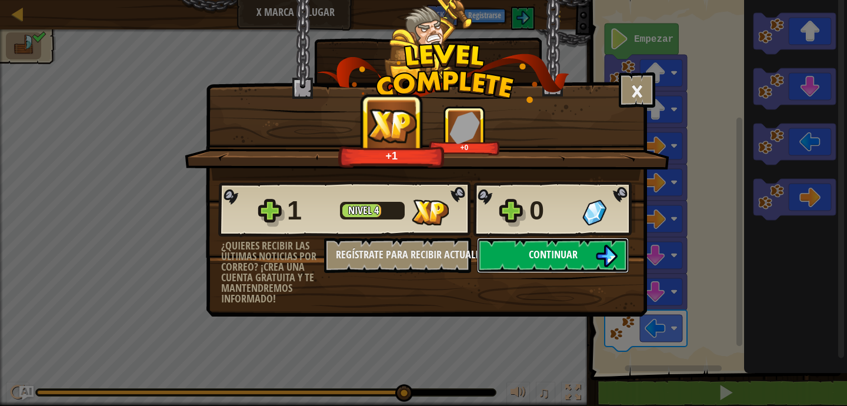
click at [577, 252] on button "Continuar" at bounding box center [553, 255] width 152 height 35
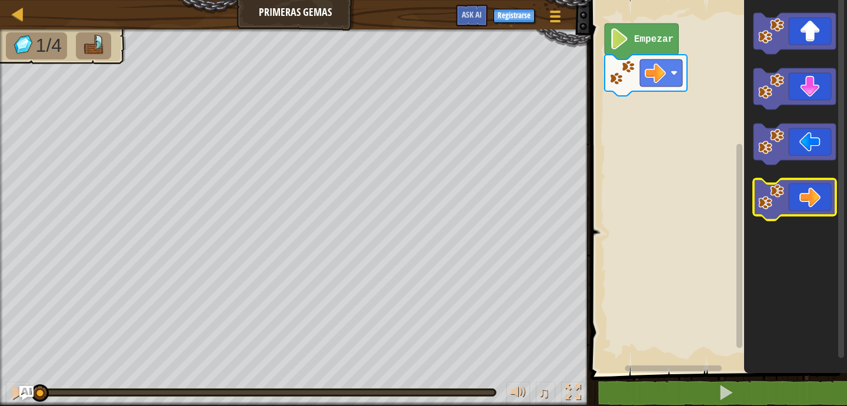
click at [811, 198] on icon "Espacio de trabajo de Blockly" at bounding box center [794, 199] width 82 height 41
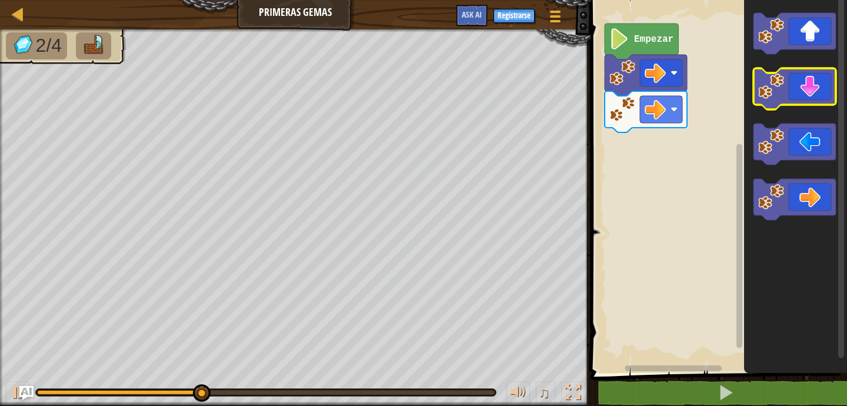
click at [801, 96] on icon "Espacio de trabajo de Blockly" at bounding box center [794, 88] width 82 height 41
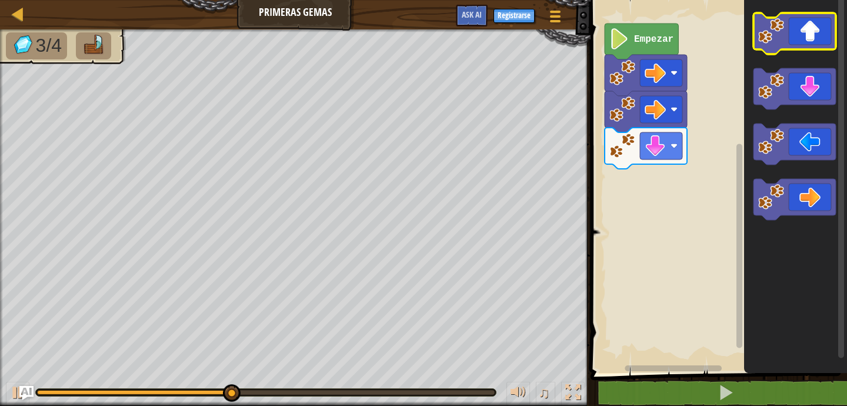
click at [809, 40] on icon "Espacio de trabajo de Blockly" at bounding box center [794, 33] width 82 height 41
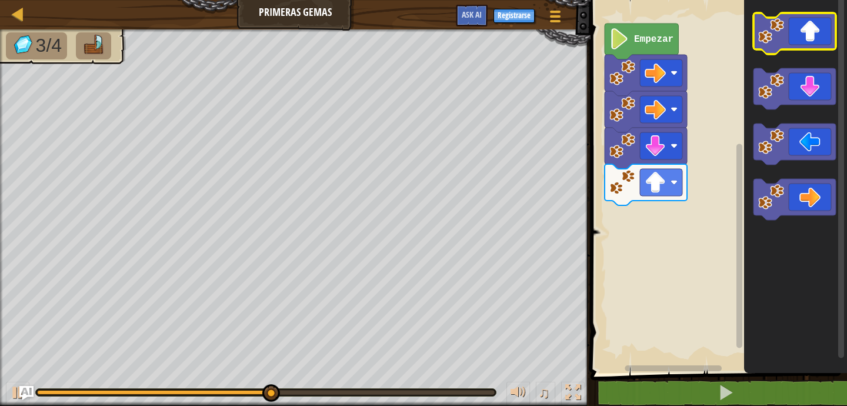
click at [809, 40] on icon "Espacio de trabajo de Blockly" at bounding box center [794, 33] width 82 height 41
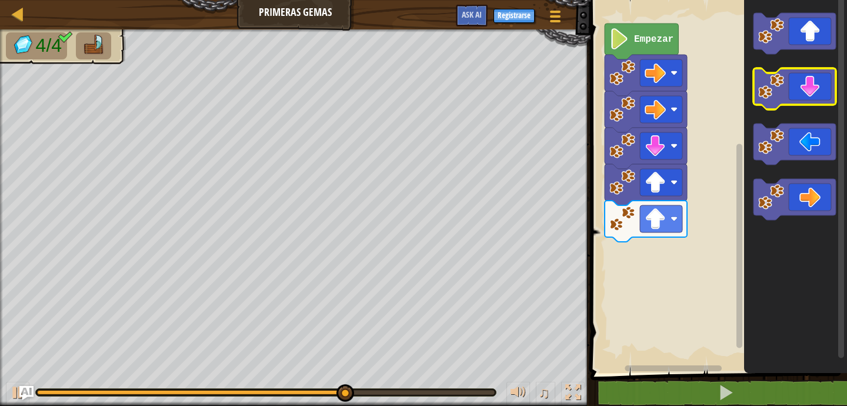
click at [804, 91] on icon "Espacio de trabajo de Blockly" at bounding box center [794, 88] width 82 height 41
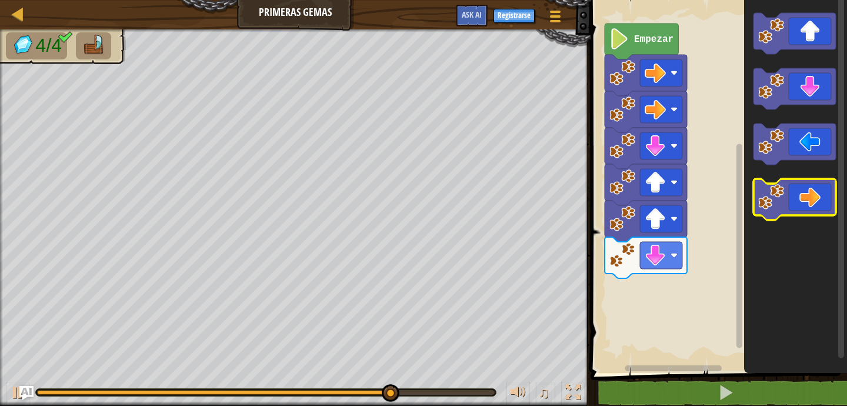
click at [807, 202] on icon "Espacio de trabajo de Blockly" at bounding box center [794, 199] width 82 height 41
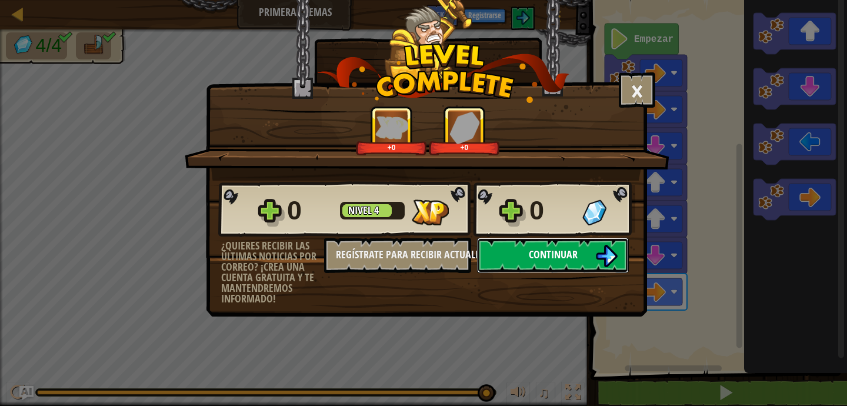
click at [542, 253] on span "Continuar" at bounding box center [553, 254] width 49 height 15
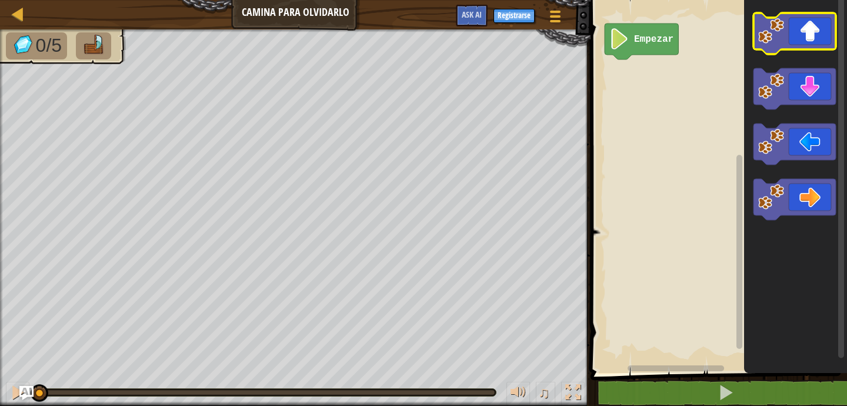
click at [814, 20] on icon "Espacio de trabajo de Blockly" at bounding box center [794, 33] width 82 height 41
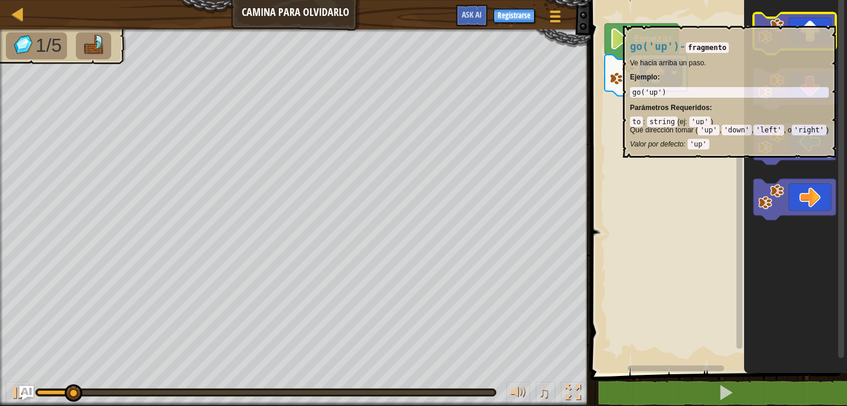
click at [814, 21] on icon "Espacio de trabajo de Blockly" at bounding box center [794, 33] width 82 height 41
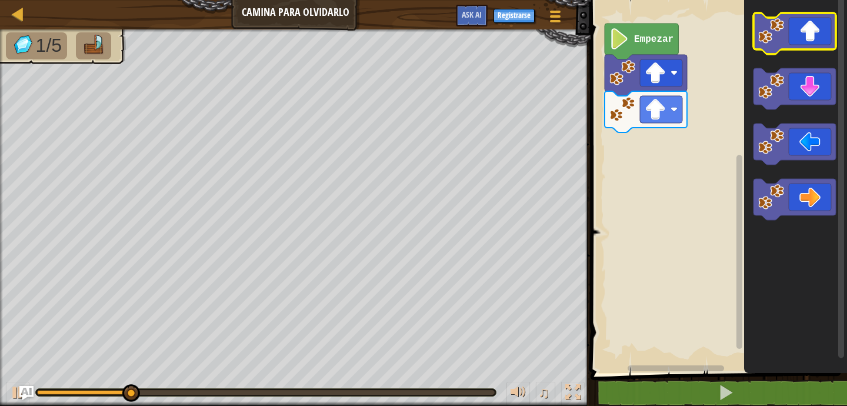
click at [814, 24] on icon "Espacio de trabajo de Blockly" at bounding box center [794, 33] width 82 height 41
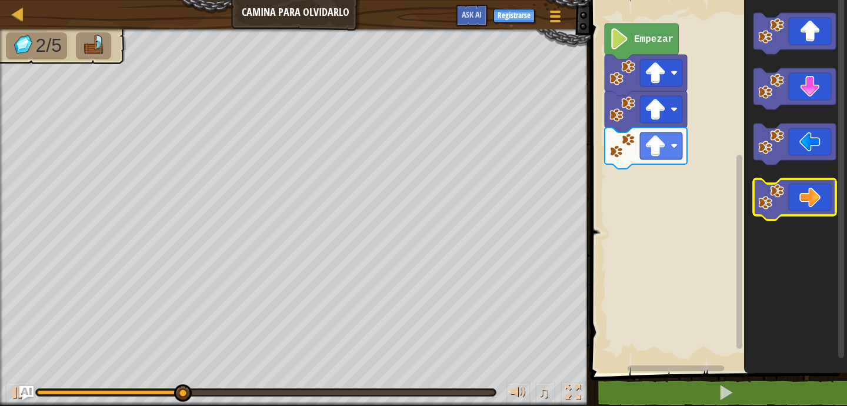
click at [813, 195] on icon "Espacio de trabajo de Blockly" at bounding box center [794, 199] width 82 height 41
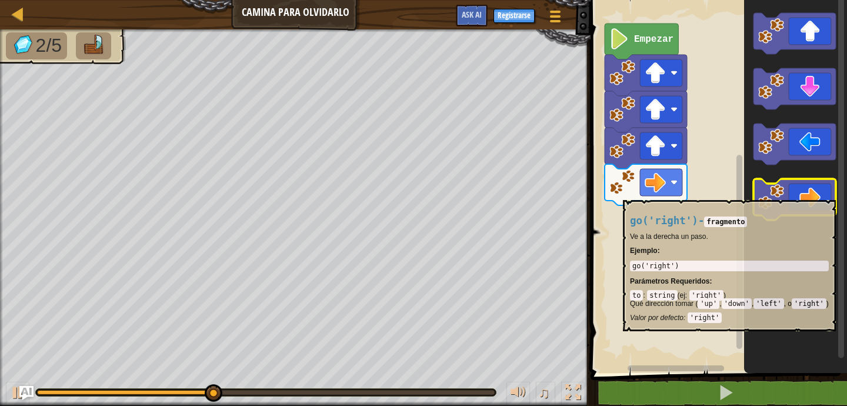
click at [812, 193] on icon "Espacio de trabajo de Blockly" at bounding box center [794, 199] width 82 height 41
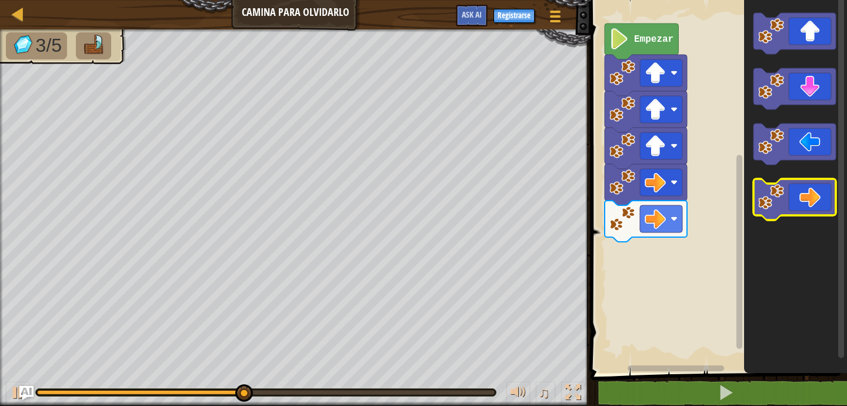
click at [811, 196] on icon "Espacio de trabajo de Blockly" at bounding box center [794, 199] width 82 height 41
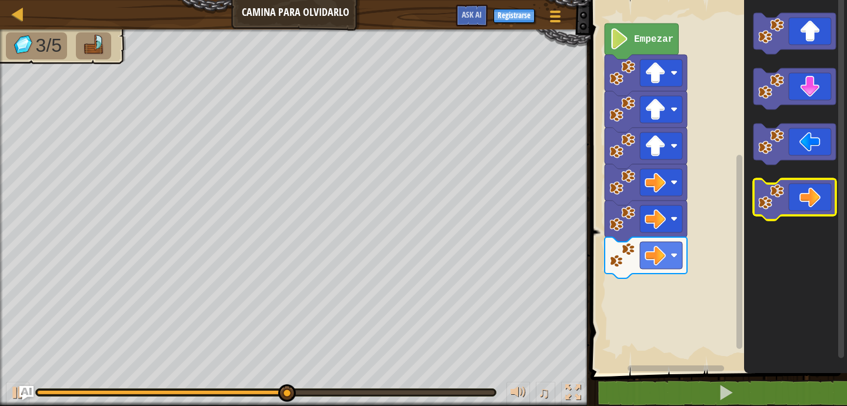
click at [812, 196] on icon "Espacio de trabajo de Blockly" at bounding box center [794, 199] width 82 height 41
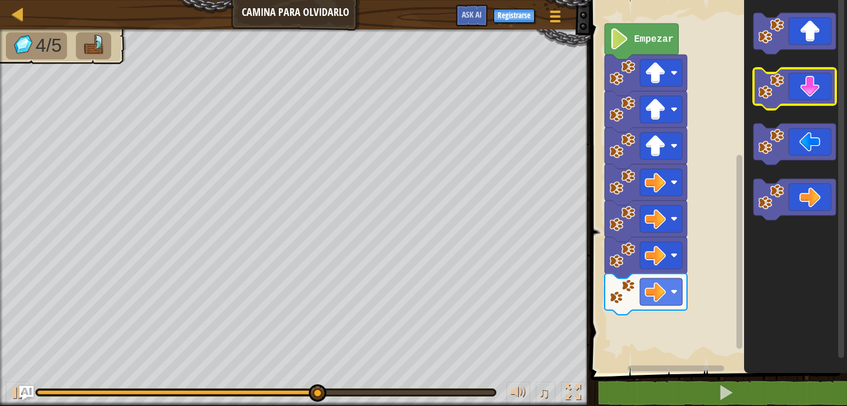
click at [816, 90] on icon "Espacio de trabajo de Blockly" at bounding box center [794, 88] width 82 height 41
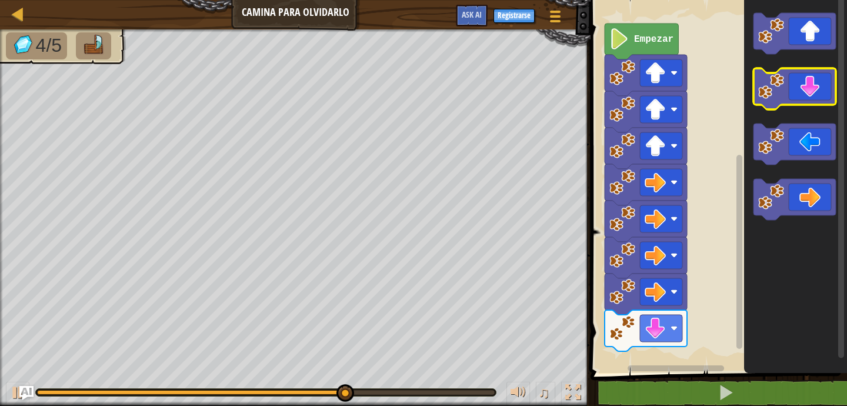
click at [815, 93] on icon "Espacio de trabajo de Blockly" at bounding box center [794, 88] width 82 height 41
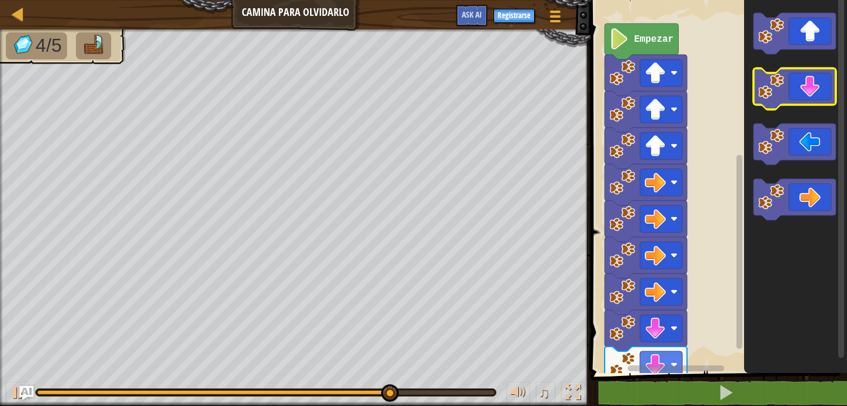
click at [814, 98] on icon "Espacio de trabajo de Blockly" at bounding box center [794, 88] width 82 height 41
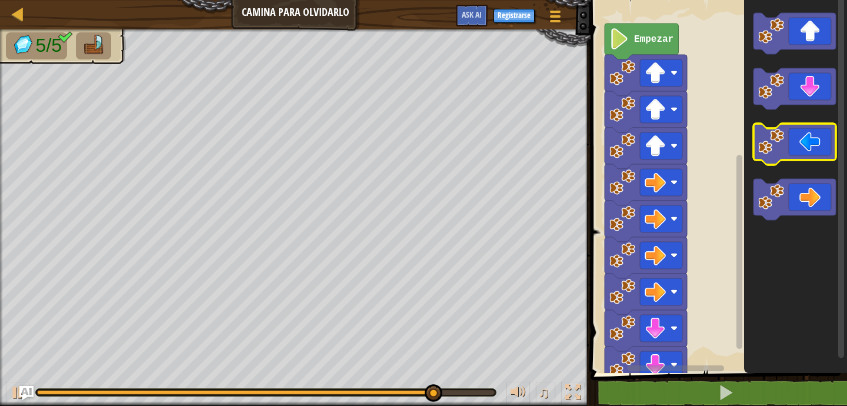
click at [791, 146] on icon "Espacio de trabajo de Blockly" at bounding box center [794, 143] width 82 height 41
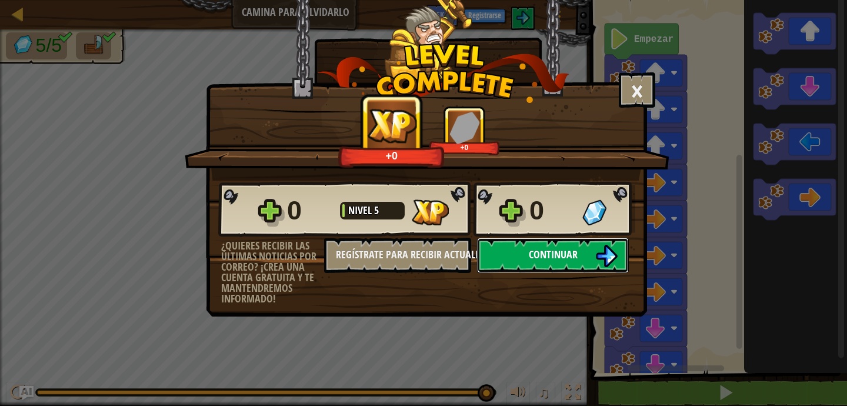
click at [593, 251] on button "Continuar" at bounding box center [553, 255] width 152 height 35
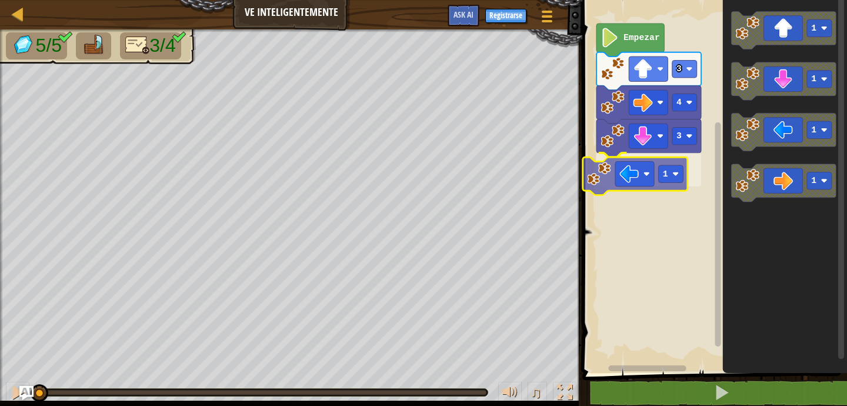
click at [652, 177] on div "3 1 4 3 Empezar 1 1 1 1 1" at bounding box center [713, 183] width 268 height 379
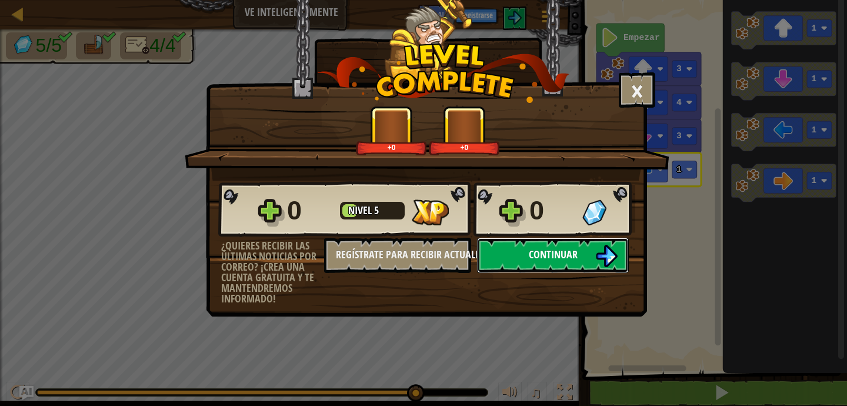
click at [581, 251] on button "Continuar" at bounding box center [553, 255] width 152 height 35
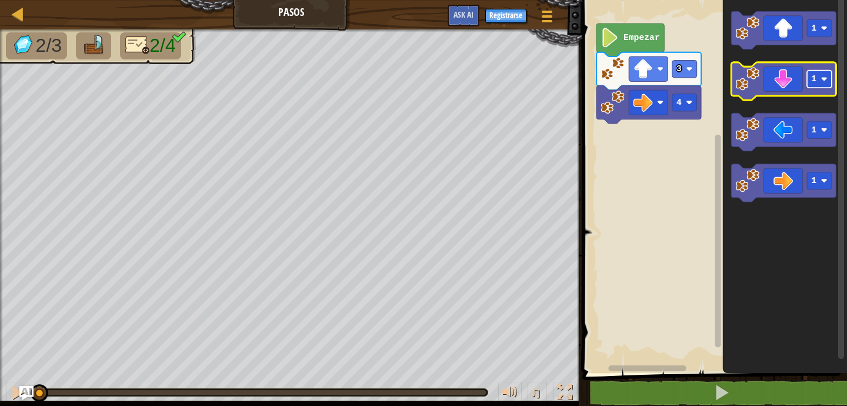
click at [818, 79] on rect "Espacio de trabajo de Blockly" at bounding box center [819, 79] width 25 height 17
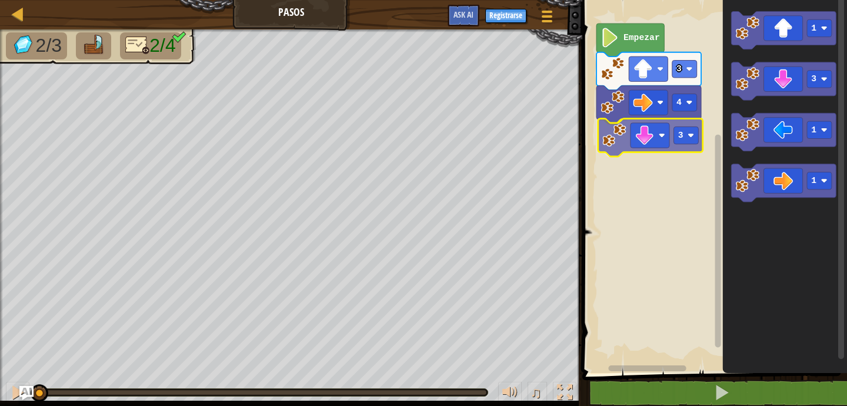
click at [658, 145] on div "4 3 3 Empezar 1 3 1 1 3" at bounding box center [713, 183] width 268 height 379
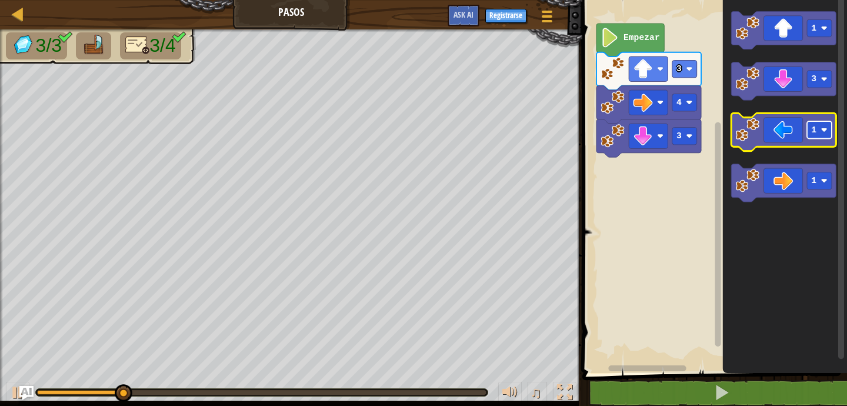
click at [817, 132] on rect "Espacio de trabajo de Blockly" at bounding box center [819, 129] width 25 height 17
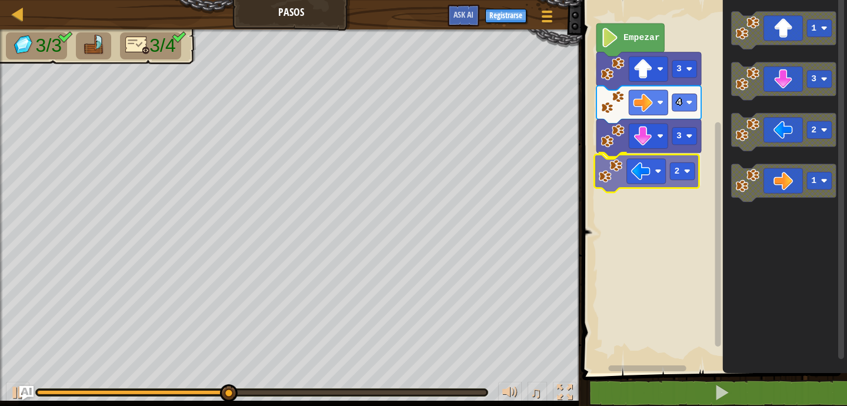
click at [654, 178] on div "4 3 2 3 Empezar 1 3 2 1 2" at bounding box center [713, 183] width 268 height 379
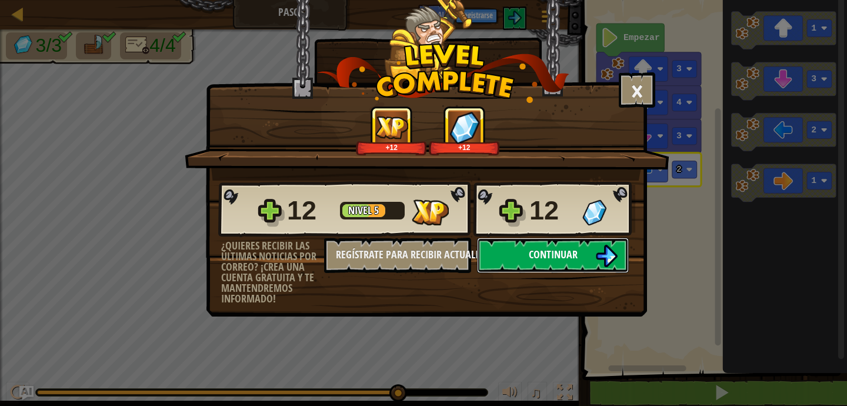
click at [568, 250] on span "Continuar" at bounding box center [553, 254] width 49 height 15
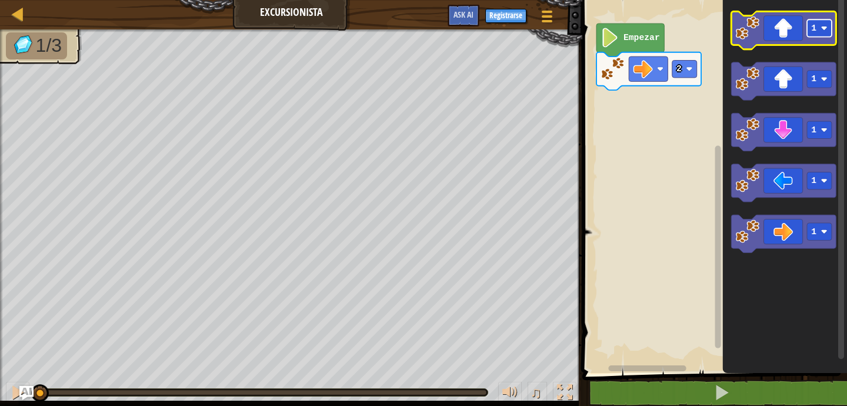
click at [818, 28] on rect "Espacio de trabajo de Blockly" at bounding box center [819, 27] width 25 height 17
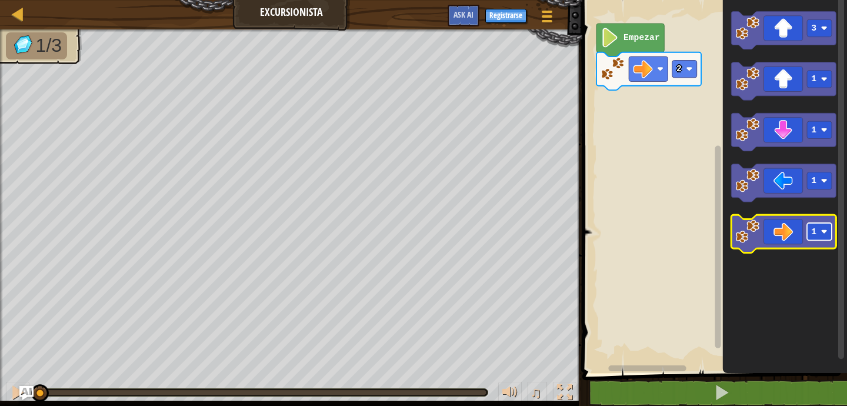
click at [817, 233] on rect "Espacio de trabajo de Blockly" at bounding box center [819, 231] width 25 height 17
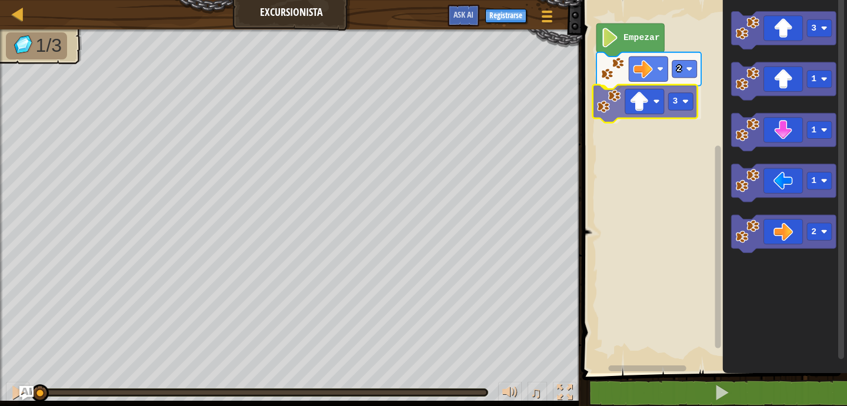
click at [662, 95] on div "2 3 Empezar 3 1 1 1 2 3" at bounding box center [713, 183] width 268 height 379
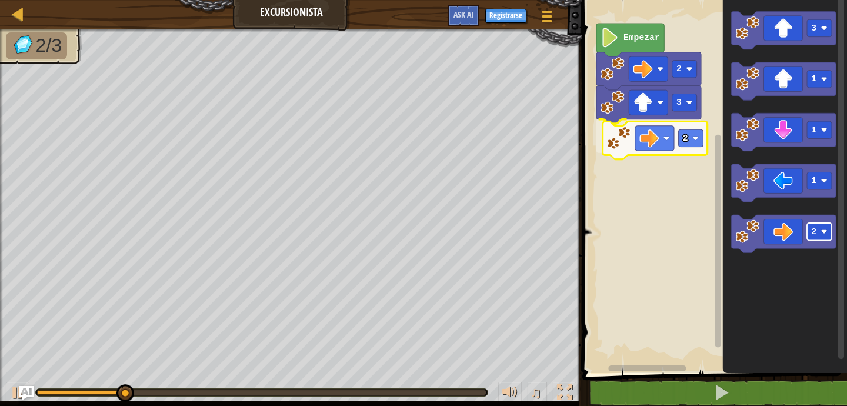
click at [681, 136] on div "2 3 2 Empezar 3 1 1 1 2 2" at bounding box center [713, 183] width 268 height 379
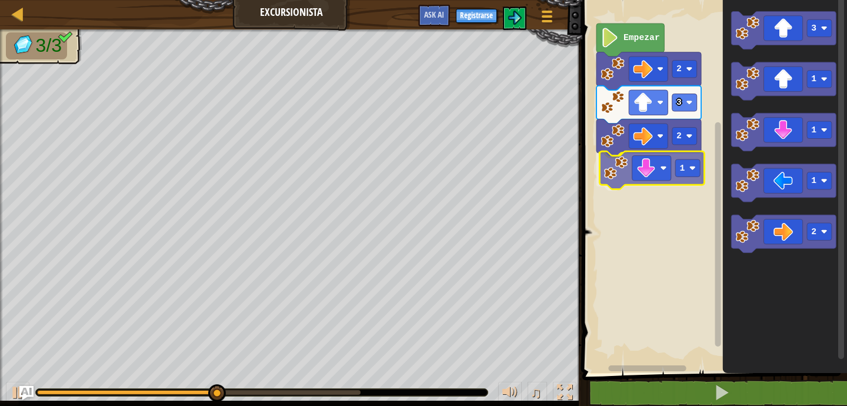
click at [669, 174] on div "2 3 2 1 Empezar 3 1 1 1 2 1" at bounding box center [713, 183] width 268 height 379
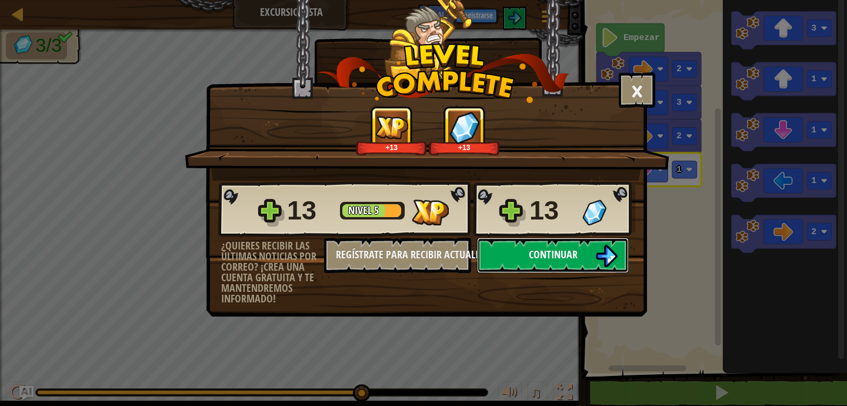
click at [572, 253] on span "Continuar" at bounding box center [553, 254] width 49 height 15
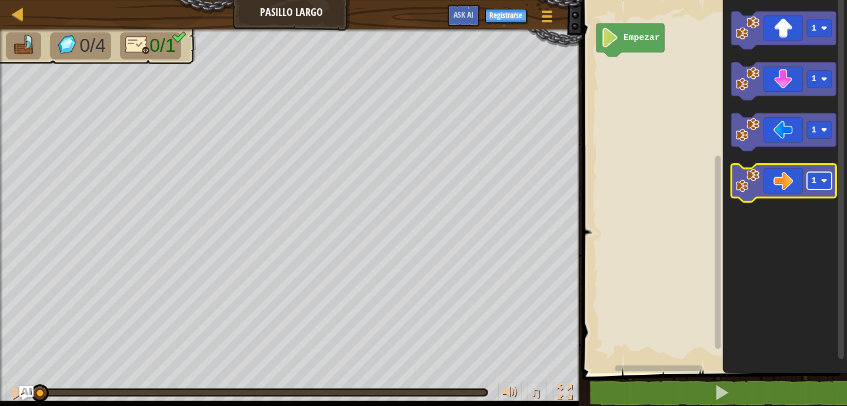
click at [816, 181] on text "1" at bounding box center [813, 180] width 5 height 9
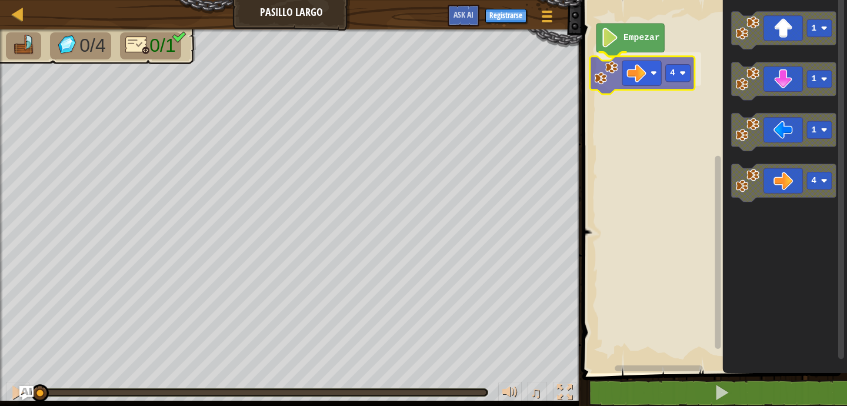
click at [634, 85] on div "Empezar 4 1 1 1 4 4" at bounding box center [713, 183] width 268 height 379
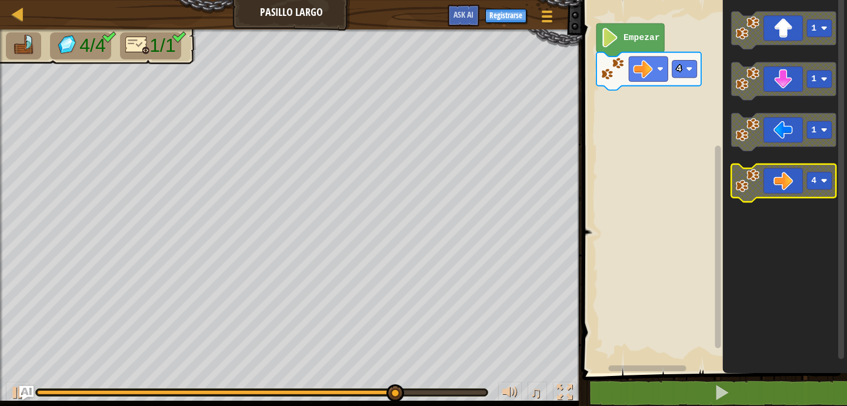
click at [819, 183] on rect "Espacio de trabajo de Blockly" at bounding box center [819, 180] width 25 height 17
click at [785, 184] on icon "Espacio de trabajo de Blockly" at bounding box center [783, 183] width 105 height 38
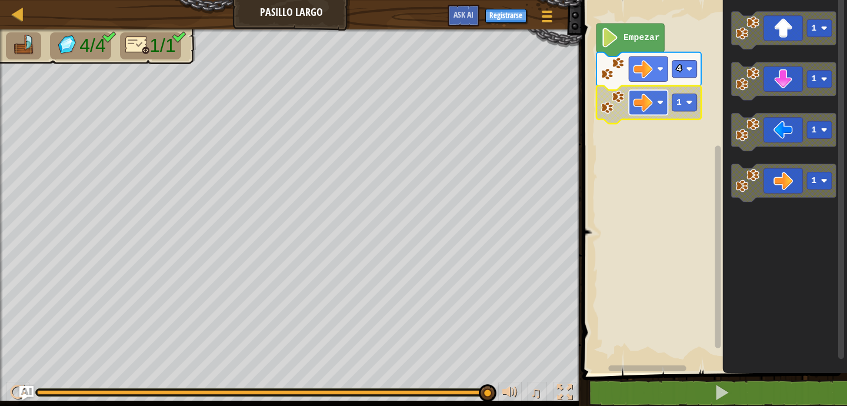
click at [654, 106] on rect "Espacio de trabajo de Blockly" at bounding box center [648, 102] width 39 height 25
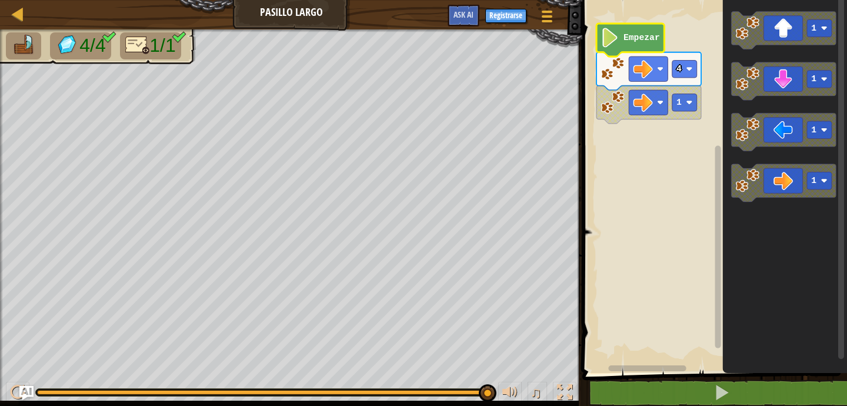
click at [634, 34] on text "Empezar" at bounding box center [641, 37] width 36 height 9
click at [618, 42] on image "Espacio de trabajo de Blockly" at bounding box center [610, 37] width 18 height 19
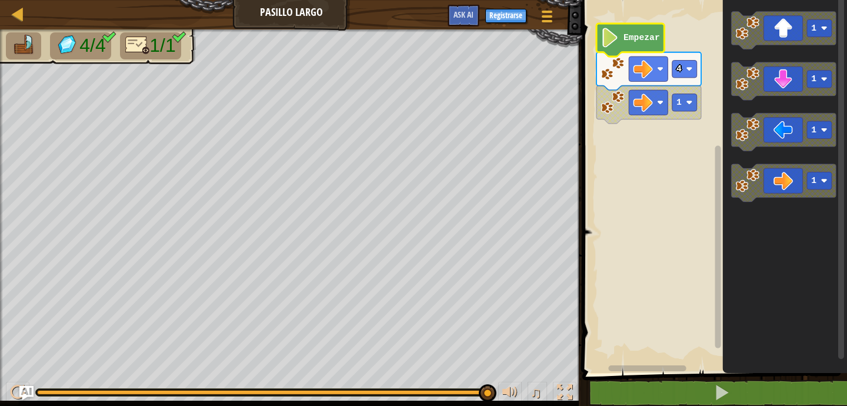
click at [618, 42] on image "Espacio de trabajo de Blockly" at bounding box center [610, 37] width 18 height 19
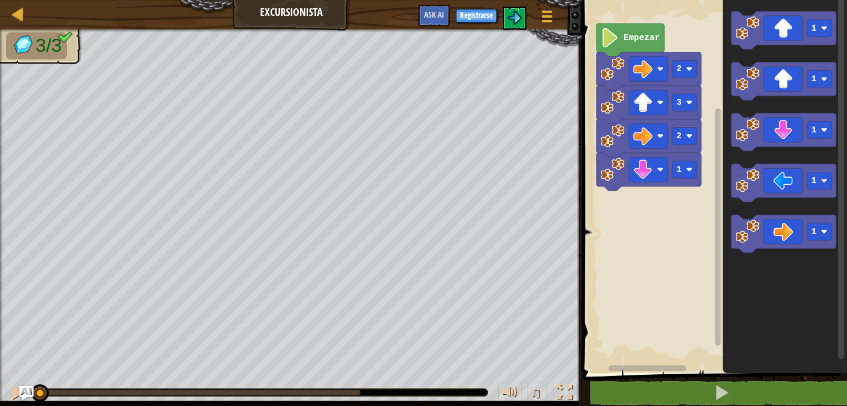
click at [628, 45] on icon "Espacio de trabajo de Blockly" at bounding box center [630, 40] width 68 height 33
click at [630, 249] on rect "Espacio de trabajo de Blockly" at bounding box center [713, 183] width 268 height 379
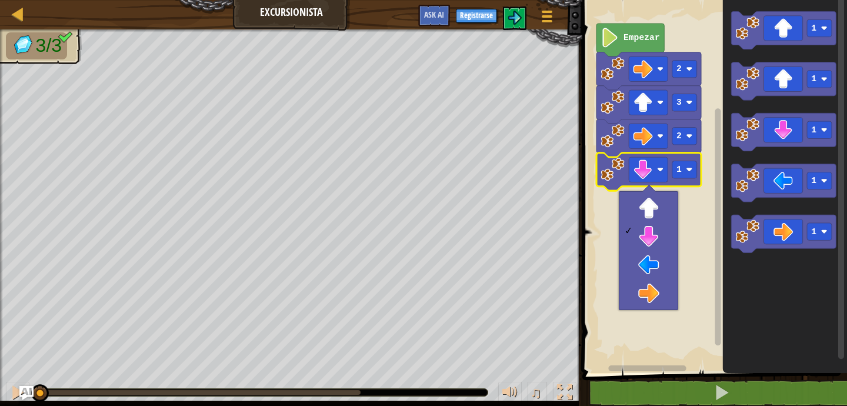
click at [690, 300] on rect "Espacio de trabajo de Blockly" at bounding box center [713, 183] width 268 height 379
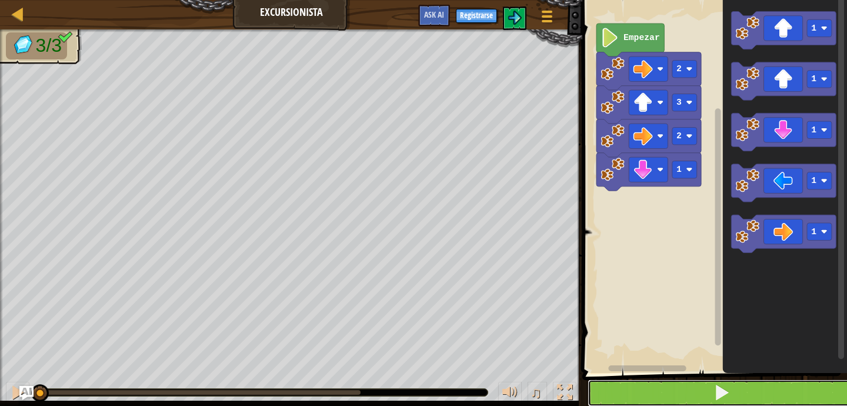
click at [736, 395] on button at bounding box center [721, 392] width 268 height 27
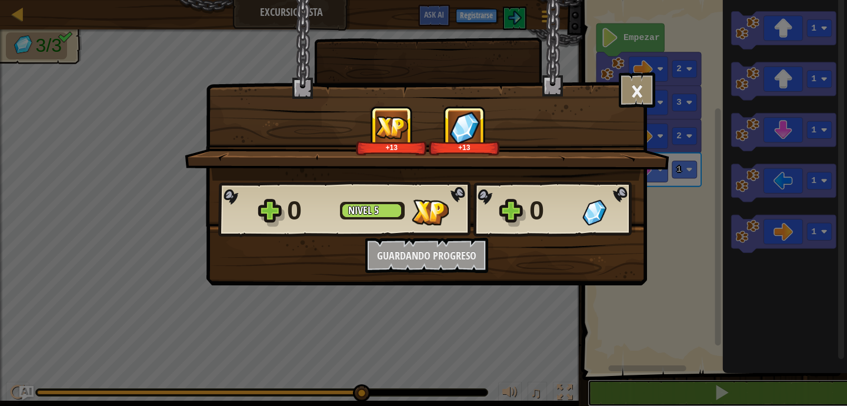
scroll to position [1, 0]
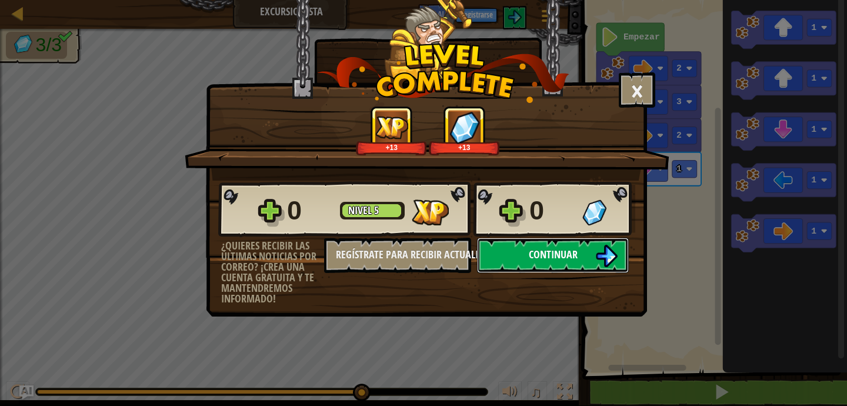
click at [610, 253] on img at bounding box center [606, 256] width 22 height 22
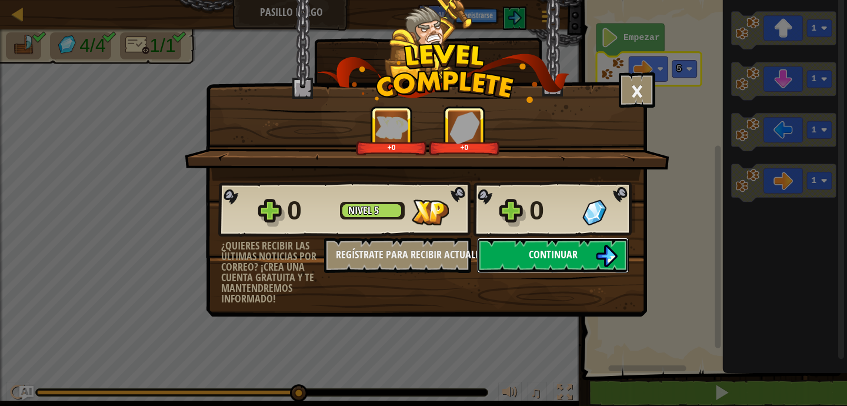
click at [584, 253] on button "Continuar" at bounding box center [553, 255] width 152 height 35
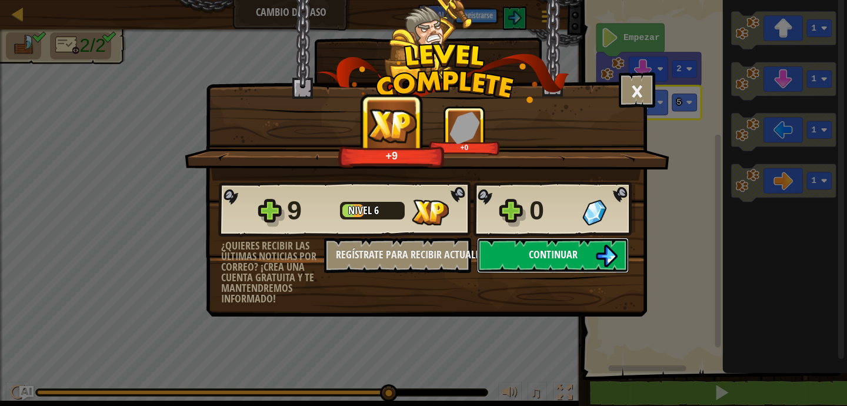
click at [553, 256] on span "Continuar" at bounding box center [553, 254] width 49 height 15
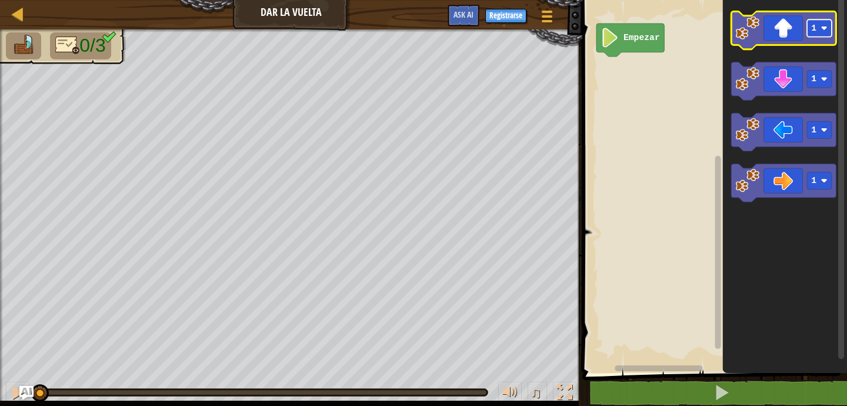
click at [820, 34] on rect "Espacio de trabajo de Blockly" at bounding box center [819, 27] width 25 height 17
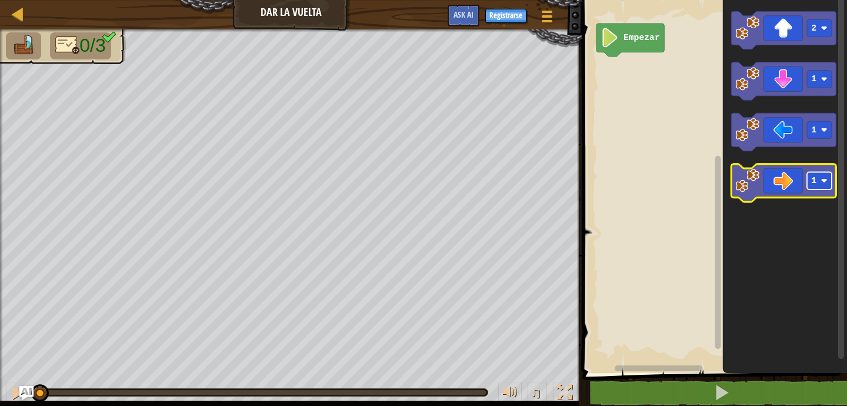
click at [814, 183] on text "1" at bounding box center [813, 180] width 5 height 9
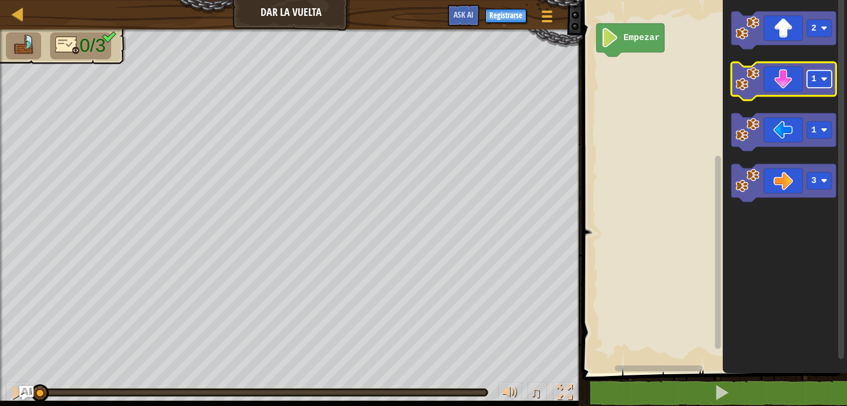
click at [811, 79] on text "1" at bounding box center [813, 78] width 5 height 9
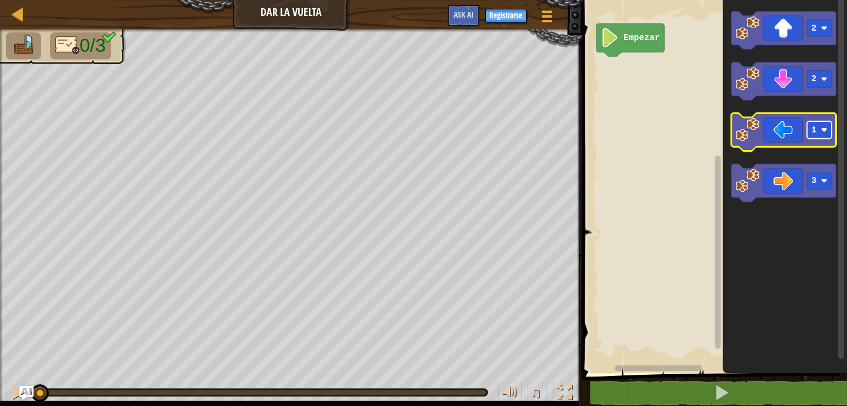
click at [815, 127] on text "1" at bounding box center [813, 129] width 5 height 9
click at [778, 315] on icon "Espacio de trabajo de Blockly" at bounding box center [785, 183] width 124 height 379
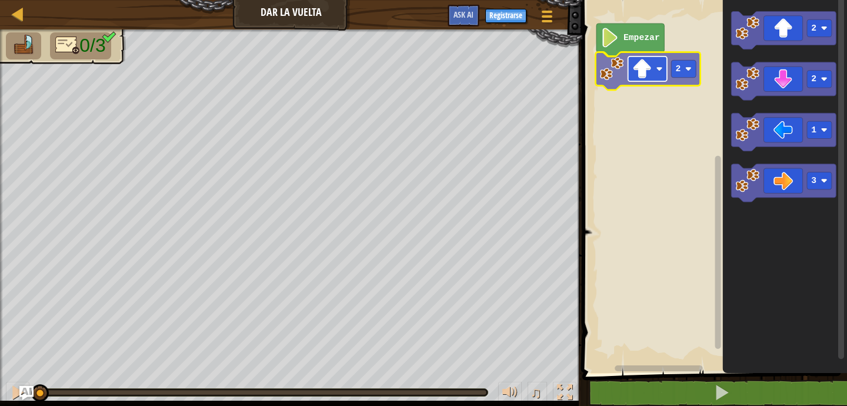
click at [633, 76] on div "Empezar 2 2 2 1 3 2" at bounding box center [713, 183] width 268 height 379
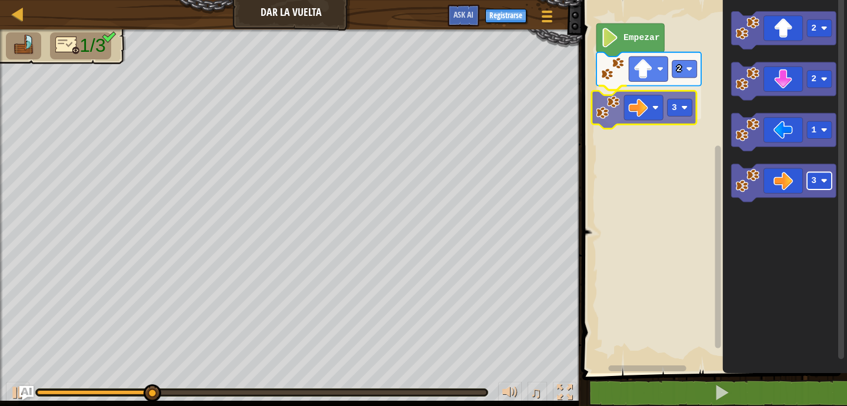
click at [672, 108] on div "Empezar 2 3 2 2 1 3 3" at bounding box center [713, 183] width 268 height 379
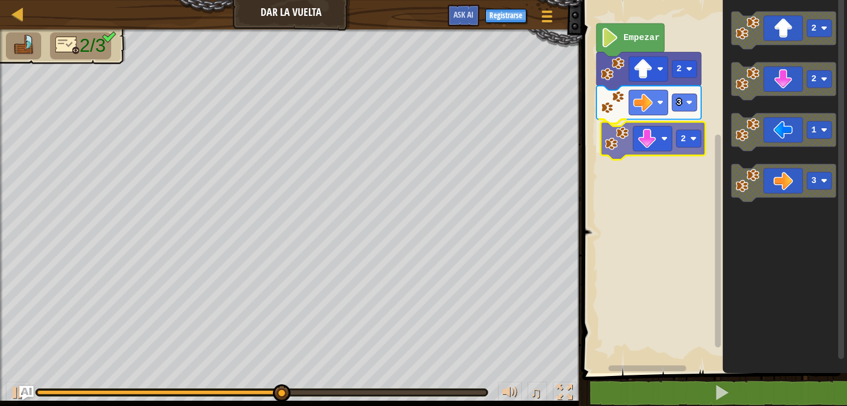
click at [656, 145] on div "Empezar 2 3 2 2 2 1 3 2" at bounding box center [713, 183] width 268 height 379
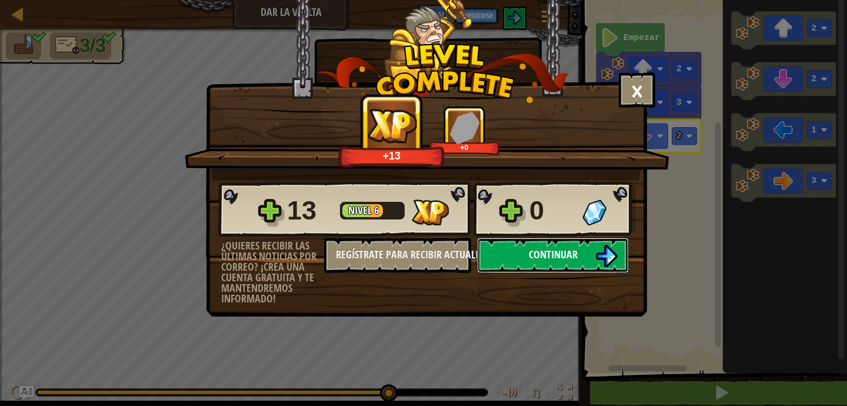
click at [584, 251] on button "Continuar" at bounding box center [553, 255] width 152 height 35
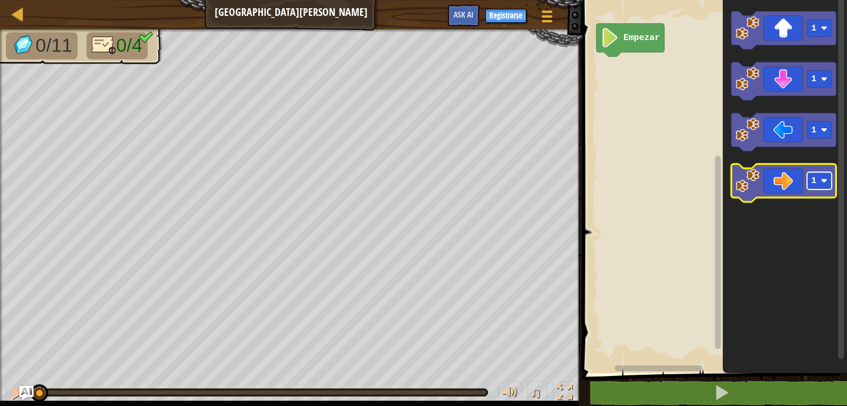
click at [816, 181] on text "1" at bounding box center [813, 180] width 5 height 9
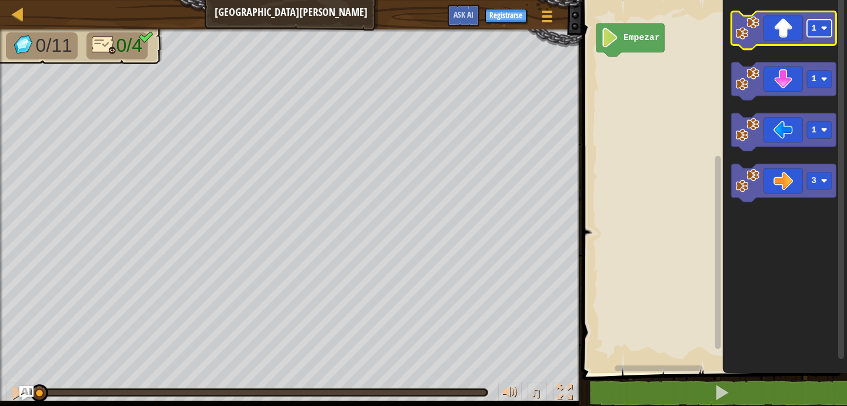
click at [817, 27] on rect "Espacio de trabajo de Blockly" at bounding box center [819, 27] width 25 height 17
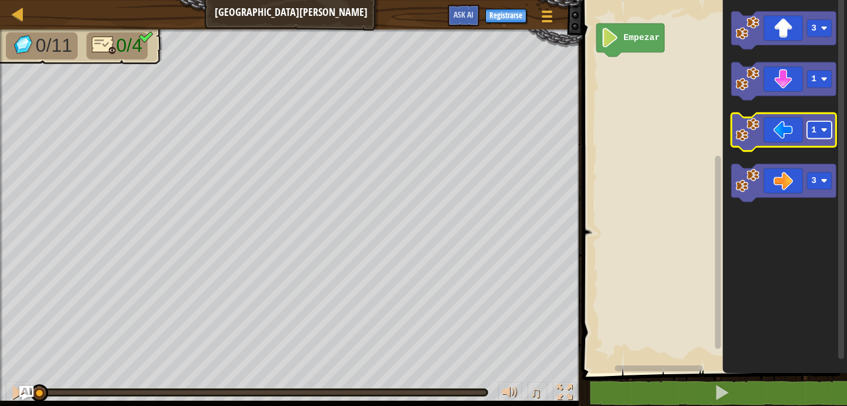
click at [814, 132] on text "1" at bounding box center [813, 129] width 5 height 9
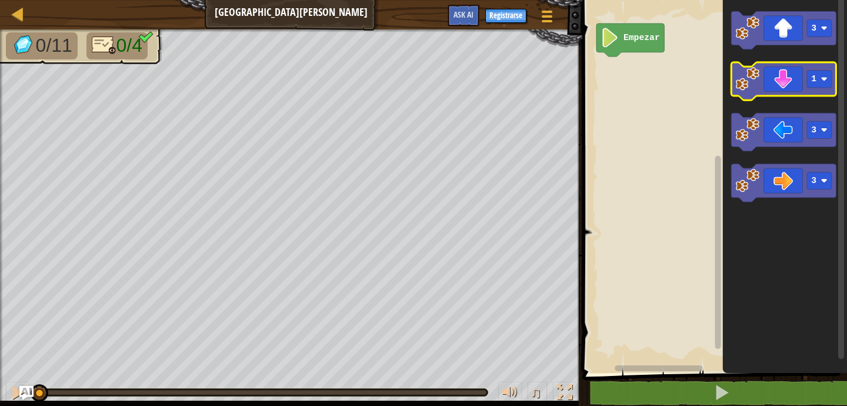
click at [802, 81] on icon "Espacio de trabajo de Blockly" at bounding box center [783, 81] width 105 height 38
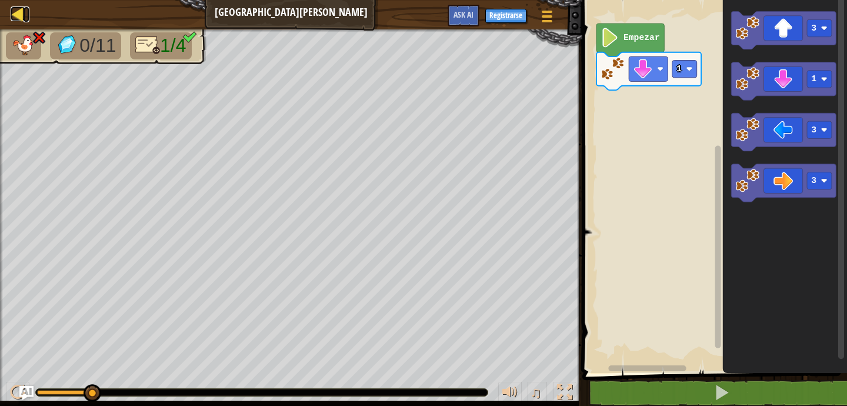
click at [16, 9] on div at bounding box center [18, 13] width 15 height 15
select select "es-419"
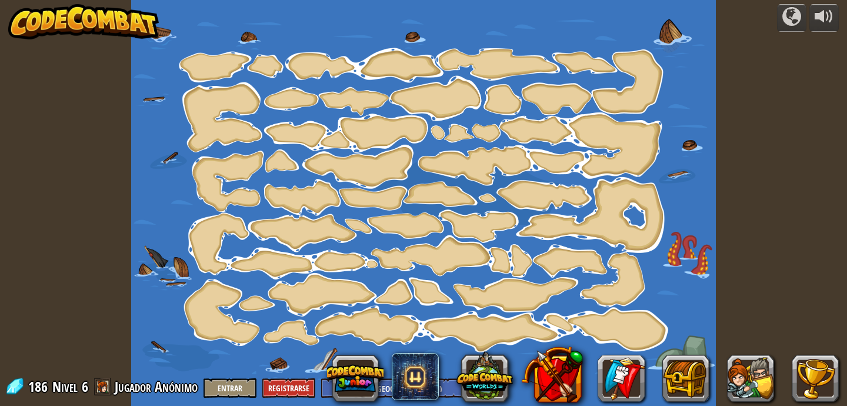
select select "es-419"
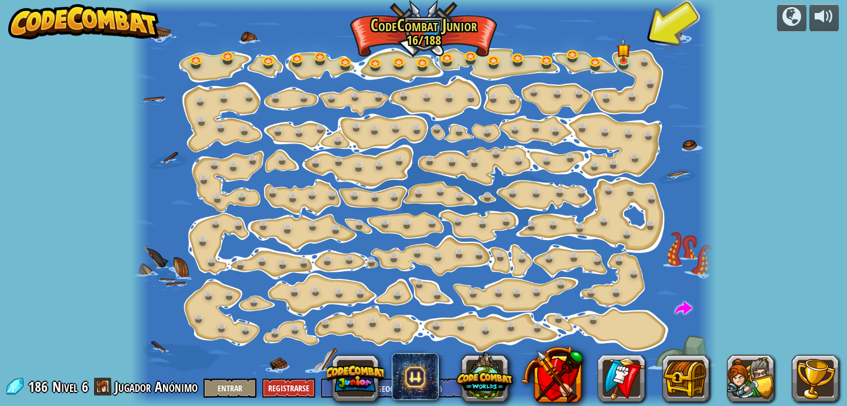
click at [640, 69] on div at bounding box center [423, 203] width 585 height 406
click at [634, 78] on div at bounding box center [423, 203] width 585 height 406
click at [632, 86] on div at bounding box center [423, 203] width 585 height 406
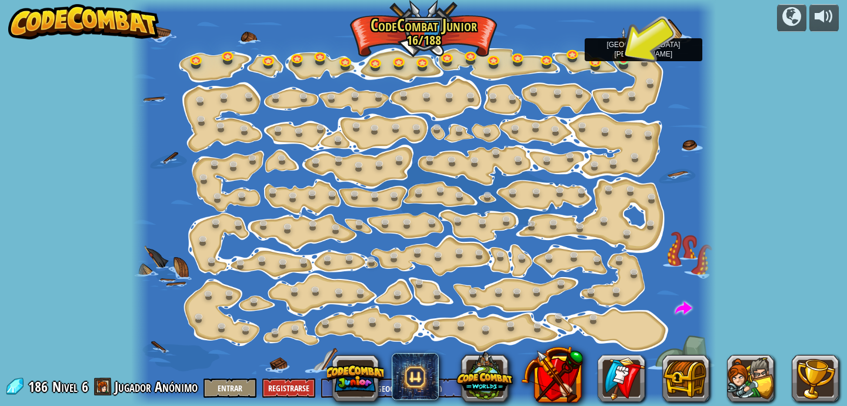
click at [624, 54] on img at bounding box center [624, 44] width 14 height 32
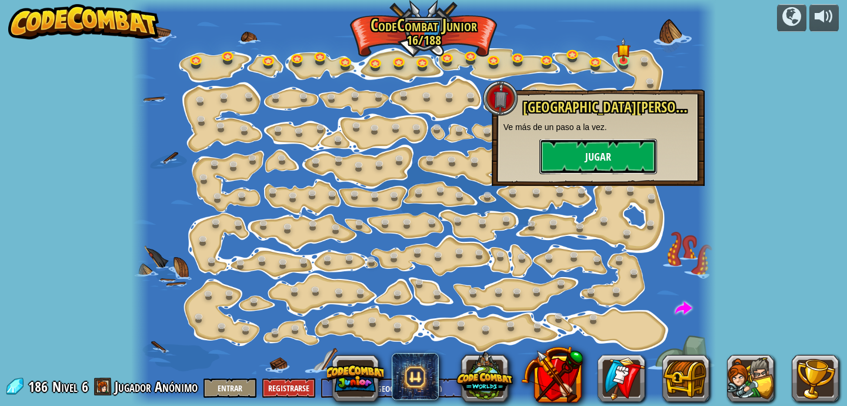
click at [612, 159] on button "Jugar" at bounding box center [598, 156] width 118 height 35
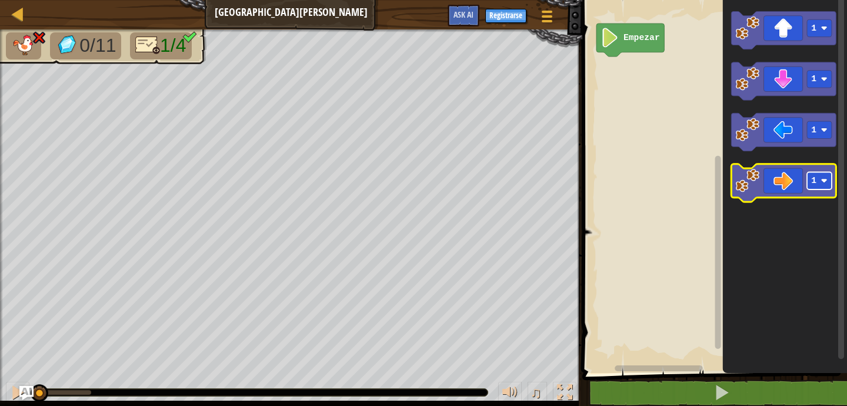
click at [820, 181] on rect "Espacio de trabajo de Blockly" at bounding box center [819, 180] width 25 height 17
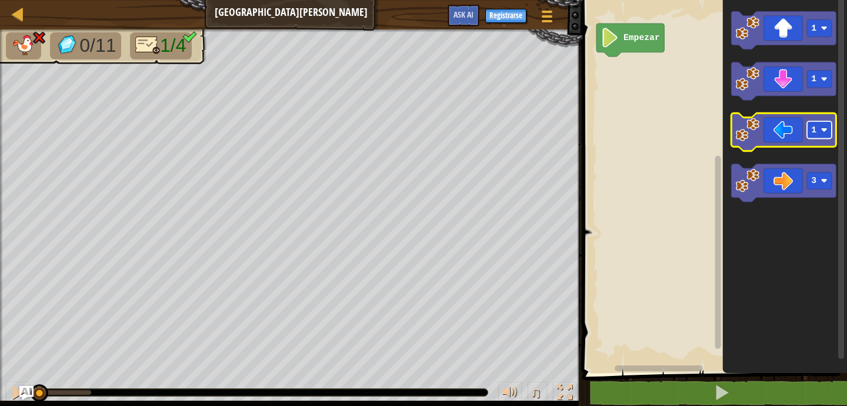
click at [820, 123] on rect "Espacio de trabajo de Blockly" at bounding box center [819, 129] width 25 height 17
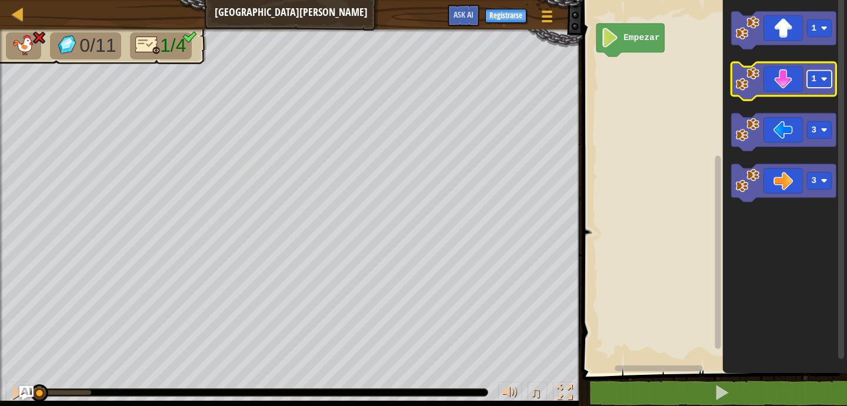
click at [819, 76] on rect "Espacio de trabajo de Blockly" at bounding box center [819, 79] width 25 height 17
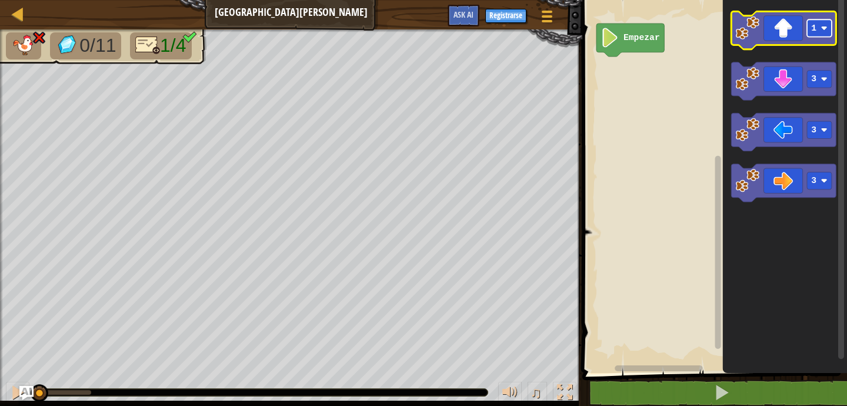
click at [816, 29] on text "1" at bounding box center [813, 28] width 5 height 9
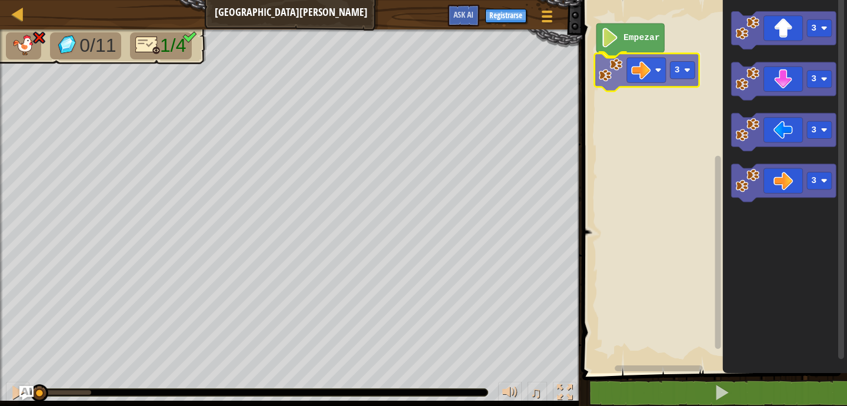
click at [640, 75] on div "Empezar 3 3 3 3 3 3" at bounding box center [713, 183] width 268 height 379
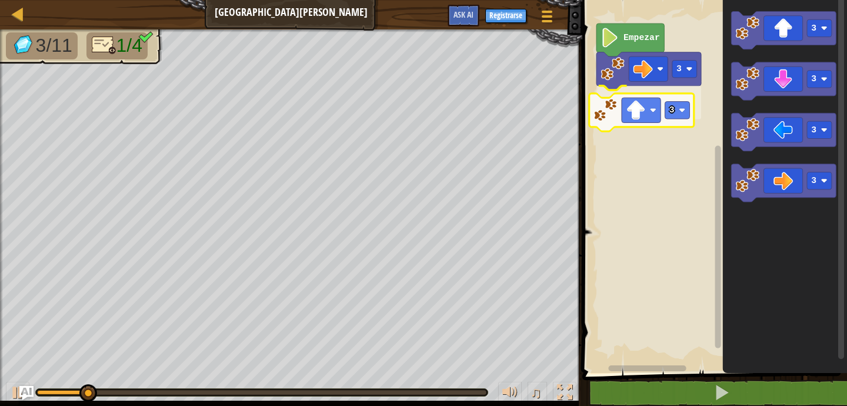
click at [627, 101] on div "3 3 Empezar 3 3 3 3 3" at bounding box center [713, 183] width 268 height 379
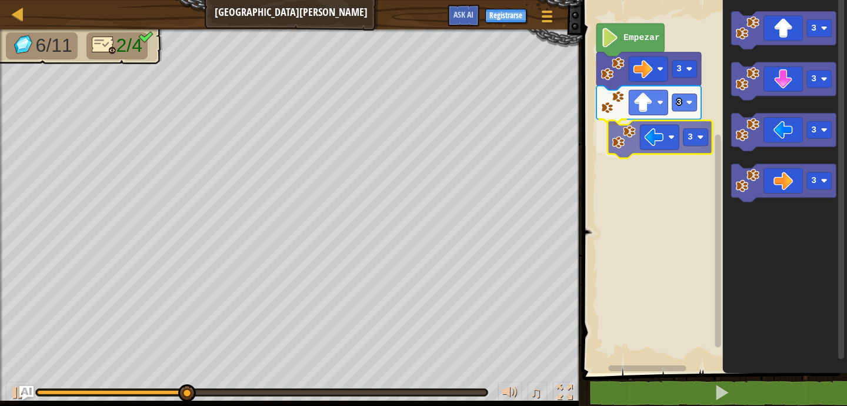
click at [657, 143] on div "3 3 3 Empezar 3 3 3 3 3" at bounding box center [713, 183] width 268 height 379
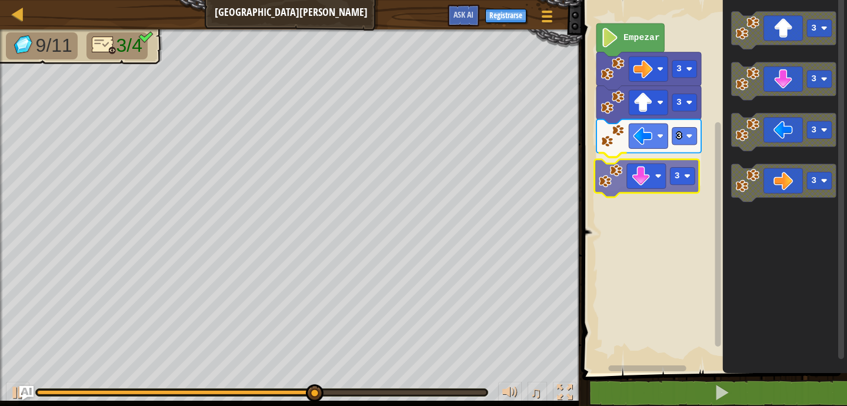
click at [650, 180] on div "3 3 3 3 Empezar 3 3 3 3 3" at bounding box center [713, 183] width 268 height 379
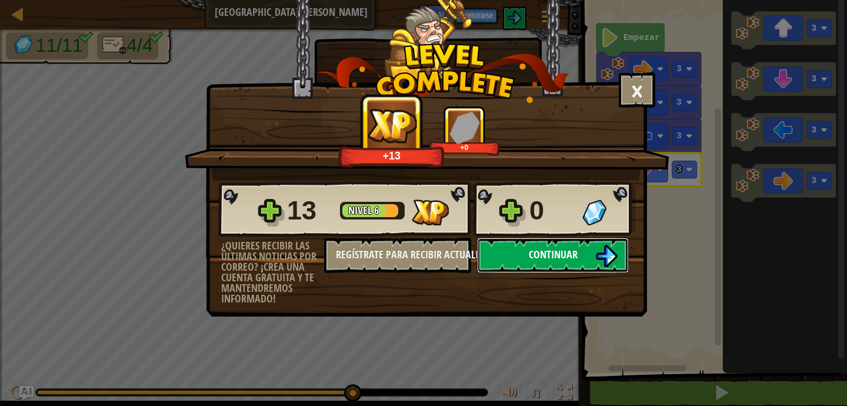
click at [556, 257] on span "Continuar" at bounding box center [553, 254] width 49 height 15
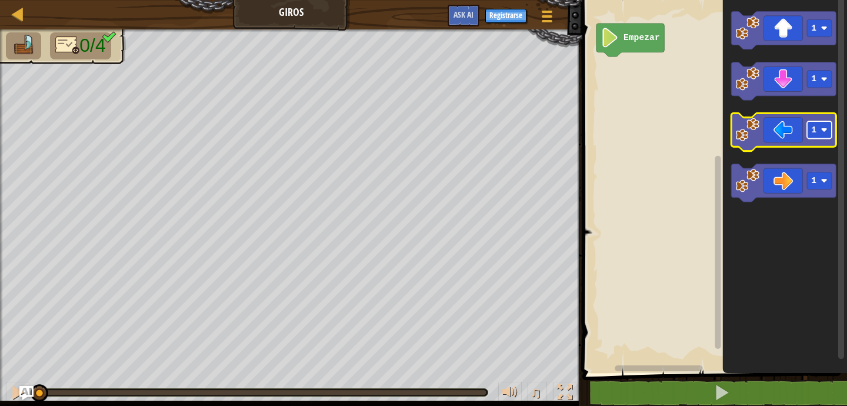
click at [810, 133] on rect "Espacio de trabajo de Blockly" at bounding box center [819, 129] width 25 height 17
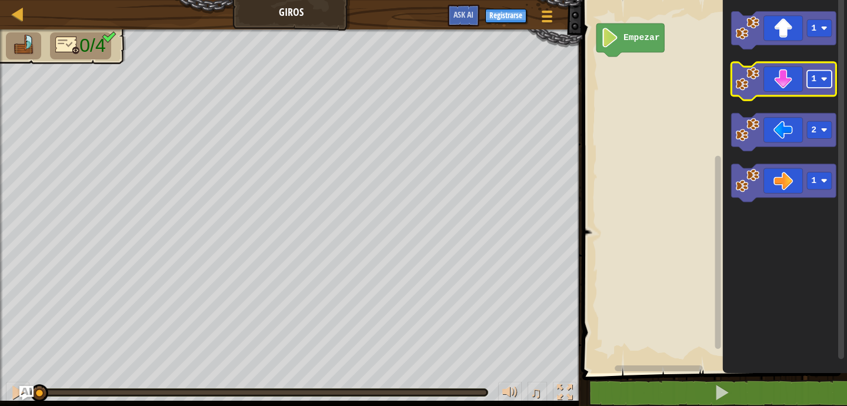
click at [813, 79] on text "1" at bounding box center [813, 78] width 5 height 9
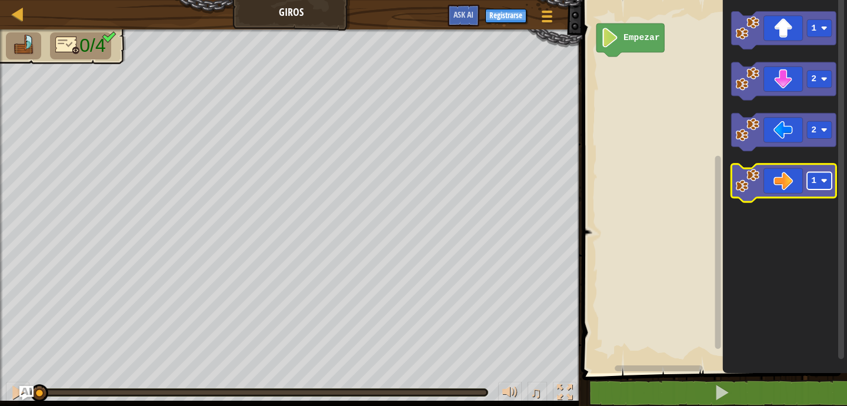
click at [817, 178] on rect "Espacio de trabajo de Blockly" at bounding box center [819, 180] width 25 height 17
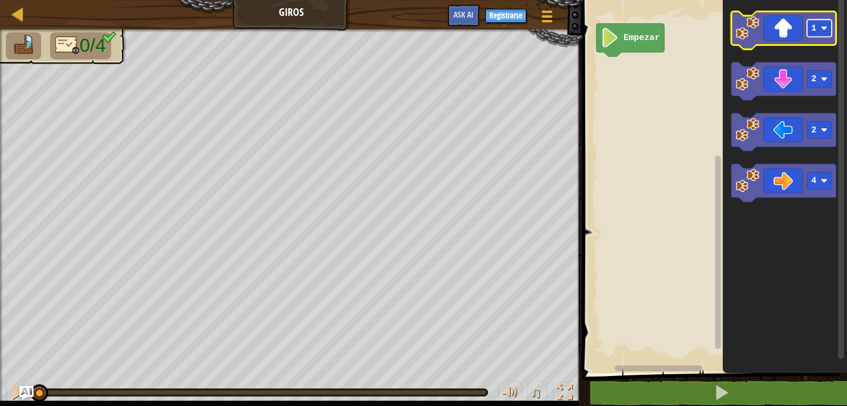
click at [813, 28] on text "1" at bounding box center [813, 28] width 5 height 9
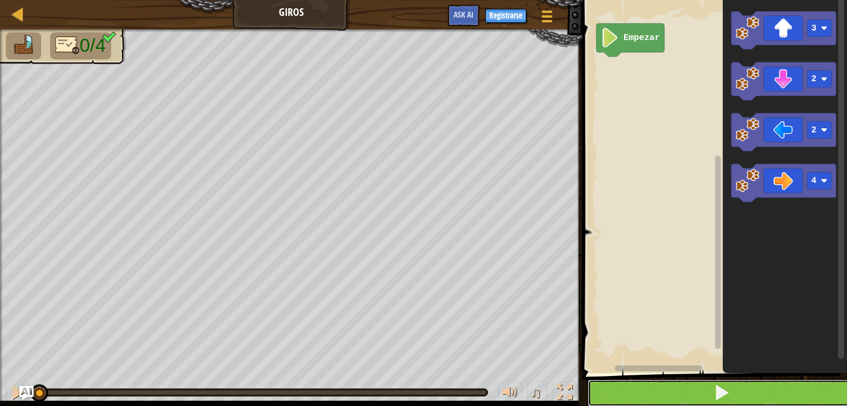
click at [712, 392] on button at bounding box center [721, 392] width 268 height 27
click at [684, 386] on button at bounding box center [721, 392] width 268 height 27
click at [634, 387] on button at bounding box center [721, 392] width 268 height 27
click at [634, 384] on button at bounding box center [721, 392] width 268 height 27
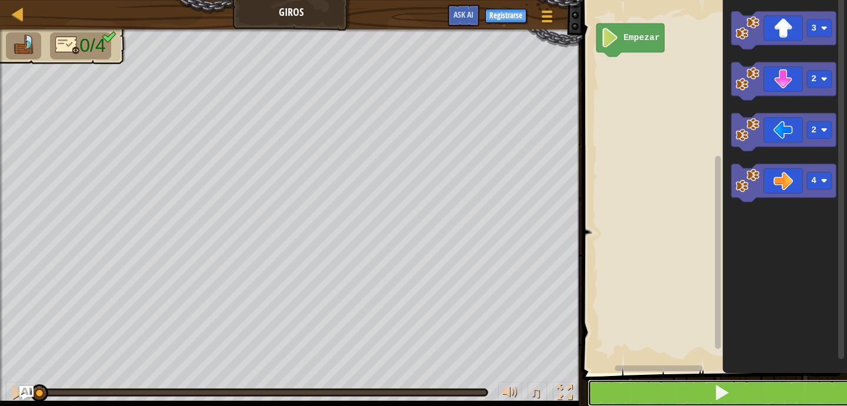
click at [634, 384] on button at bounding box center [721, 392] width 268 height 27
click at [687, 389] on button at bounding box center [721, 392] width 268 height 27
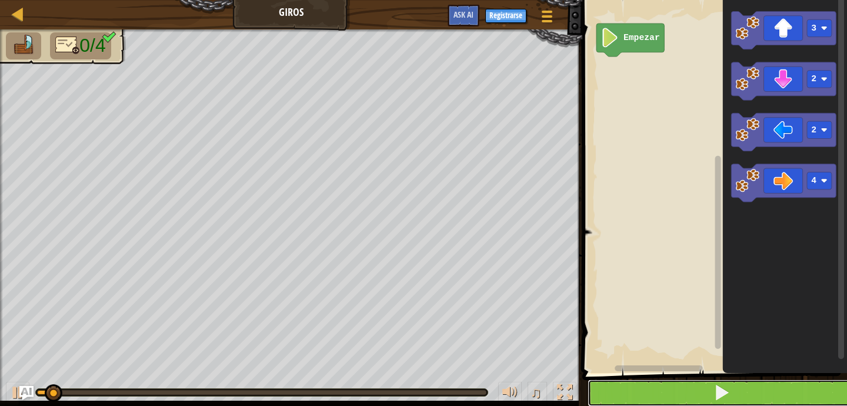
click at [687, 391] on button at bounding box center [721, 392] width 268 height 27
click at [684, 393] on button at bounding box center [721, 392] width 268 height 27
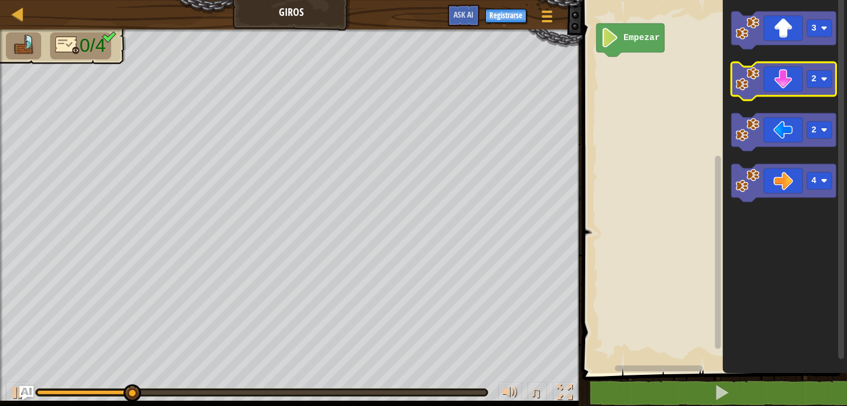
click at [806, 82] on icon "Espacio de trabajo de Blockly" at bounding box center [783, 81] width 105 height 38
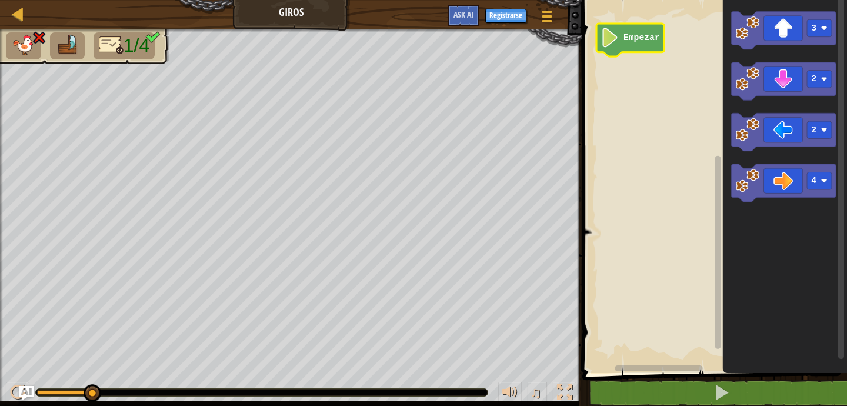
click at [636, 41] on text "Empezar" at bounding box center [641, 37] width 36 height 9
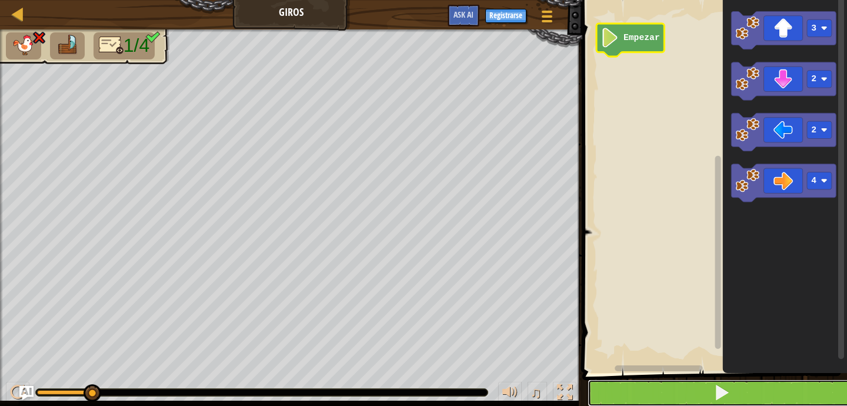
click at [685, 395] on button at bounding box center [721, 392] width 268 height 27
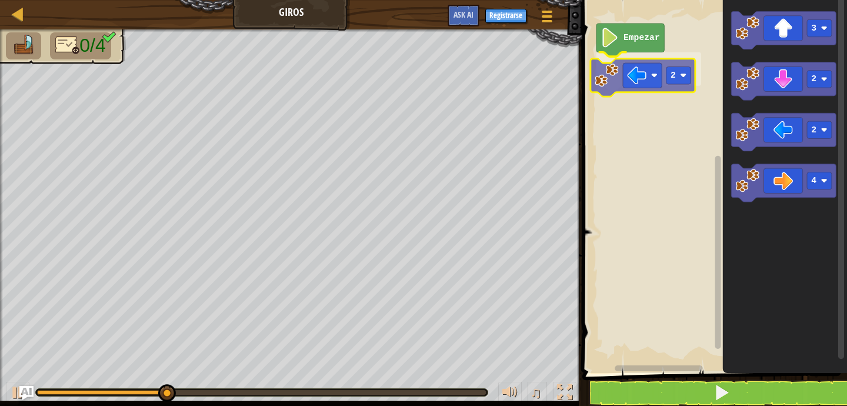
click at [664, 75] on div "Empezar 2 3 2 2 4 2" at bounding box center [713, 183] width 268 height 379
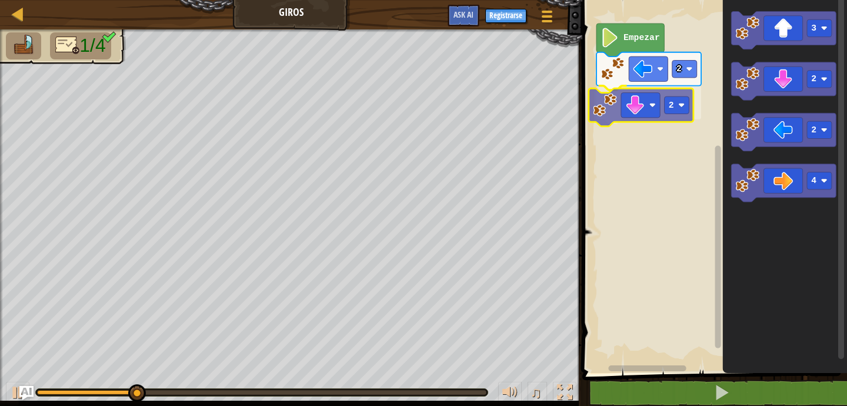
click at [631, 107] on div "2 2 Empezar 3 2 2 4 2" at bounding box center [713, 183] width 268 height 379
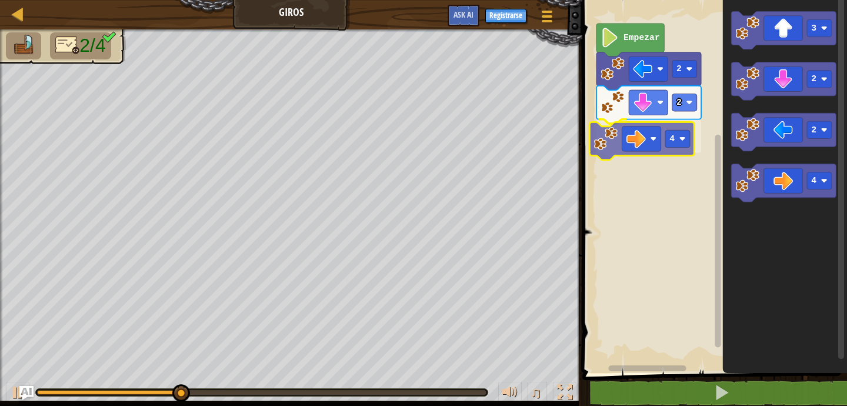
click at [638, 136] on div "2 2 4 Empezar 3 2 2 4 4" at bounding box center [713, 183] width 268 height 379
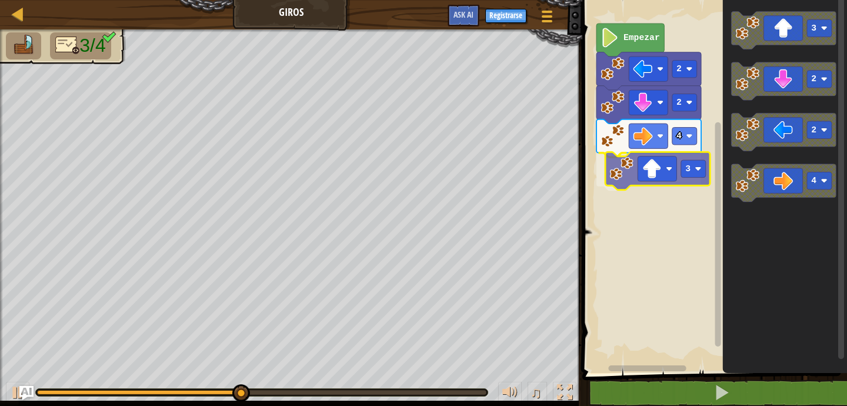
click at [666, 173] on div "2 2 4 3 Empezar 3 2 2 4 3" at bounding box center [713, 183] width 268 height 379
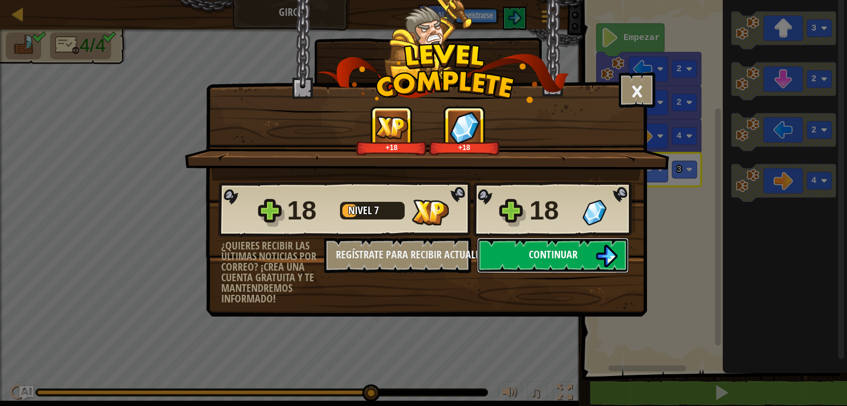
click at [554, 260] on span "Continuar" at bounding box center [553, 254] width 49 height 15
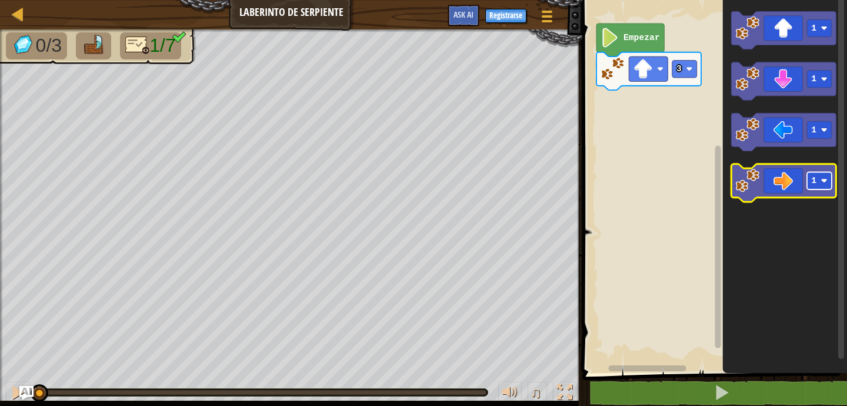
click at [823, 177] on rect "Espacio de trabajo de Blockly" at bounding box center [819, 180] width 25 height 17
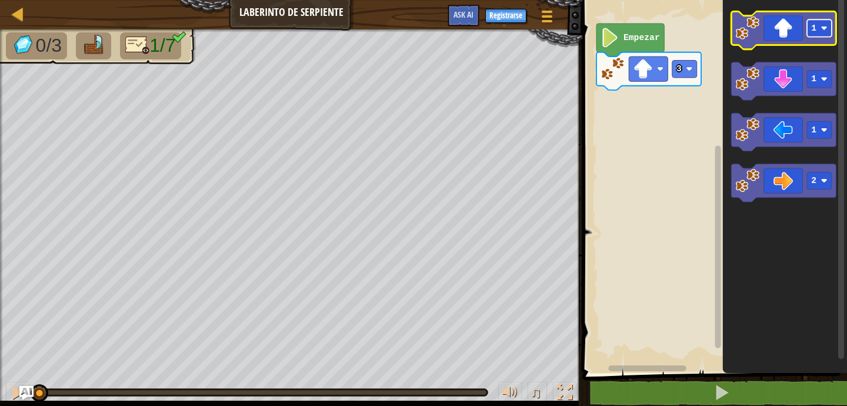
click at [816, 28] on g "1" at bounding box center [819, 27] width 25 height 17
click at [786, 290] on icon "Espacio de trabajo de Blockly" at bounding box center [785, 183] width 124 height 379
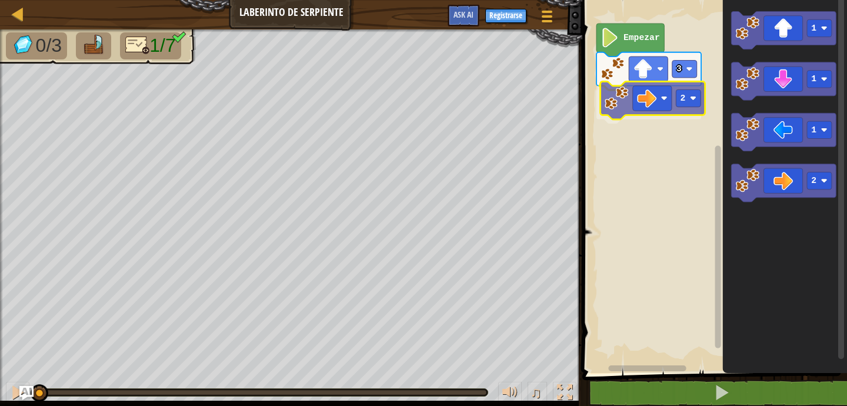
click at [673, 113] on div "3 2 Empezar 1 1 1 2 2" at bounding box center [713, 183] width 268 height 379
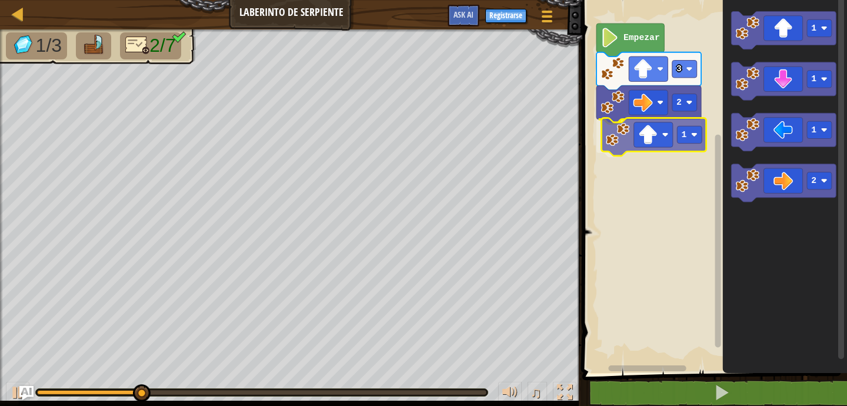
click at [642, 131] on div "3 2 1 Empezar 1 1 1 2 1" at bounding box center [713, 183] width 268 height 379
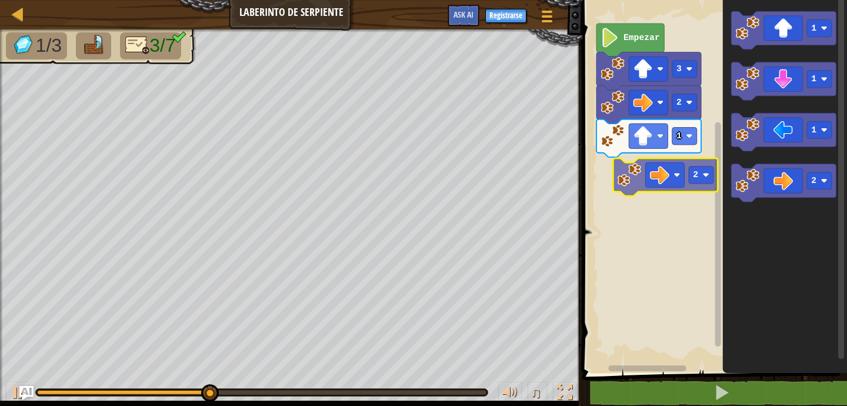
click at [689, 165] on div "3 2 1 Empezar 1 1 1 2 2" at bounding box center [713, 183] width 268 height 379
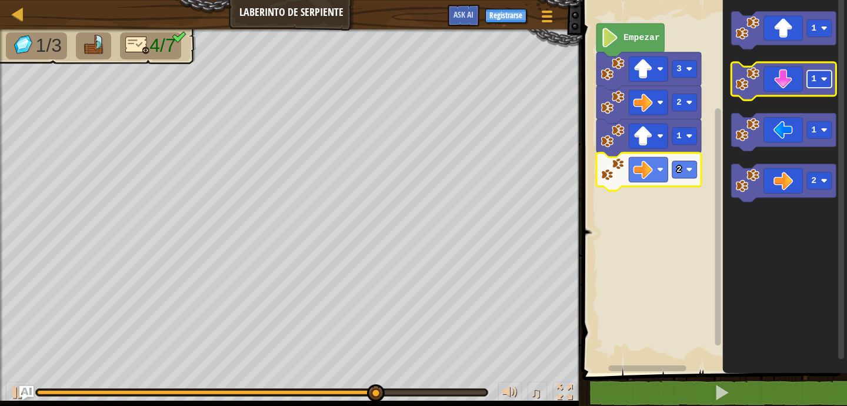
click at [816, 81] on text "1" at bounding box center [813, 78] width 5 height 9
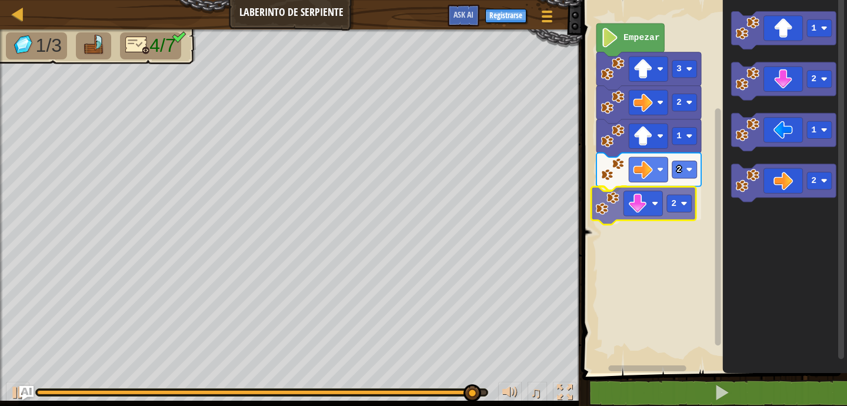
click at [637, 205] on div "3 2 1 2 2 Empezar 1 2 1 2 2" at bounding box center [713, 183] width 268 height 379
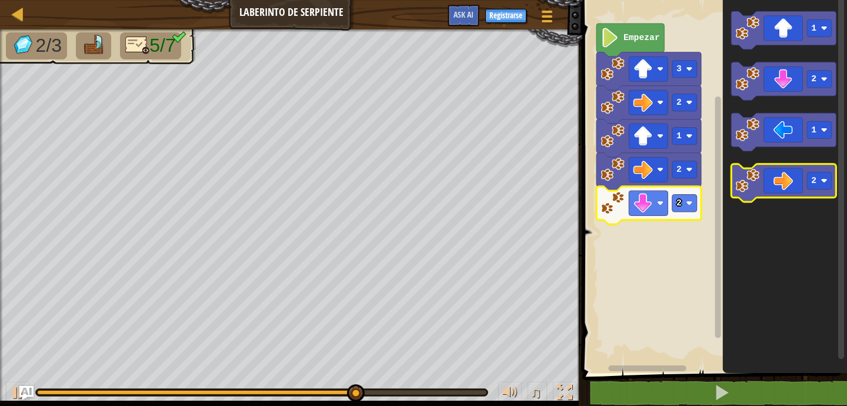
click at [790, 182] on icon "Espacio de trabajo de Blockly" at bounding box center [783, 183] width 105 height 38
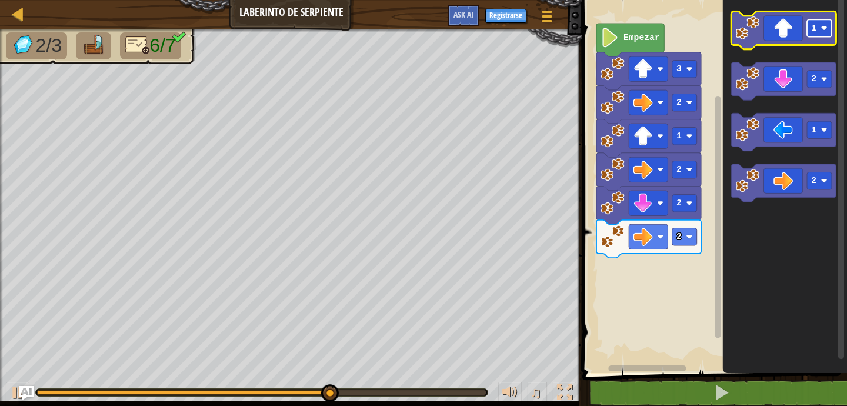
click at [820, 26] on rect "Espacio de trabajo de Blockly" at bounding box center [819, 27] width 25 height 17
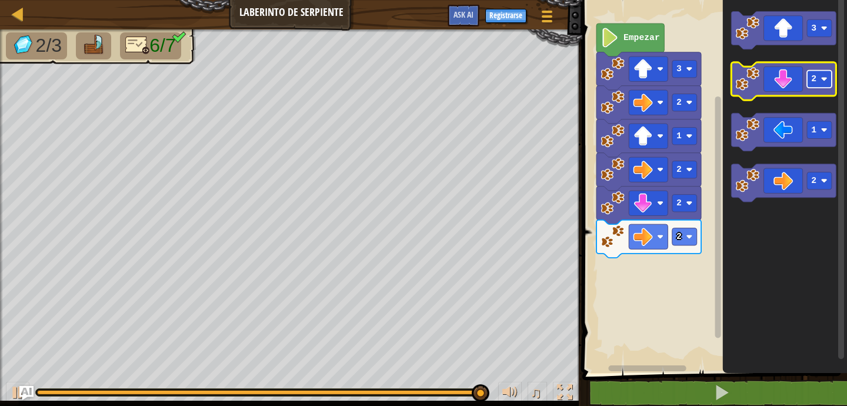
click at [816, 82] on text "2" at bounding box center [813, 78] width 5 height 9
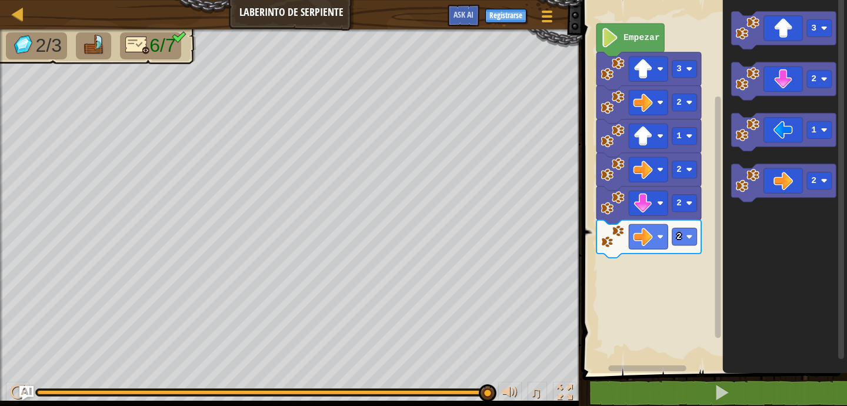
click at [652, 260] on div "3 2 1 2 2 2 Empezar 3 2 1 2" at bounding box center [713, 183] width 268 height 379
click at [757, 25] on image "Espacio de trabajo de Blockly" at bounding box center [748, 28] width 24 height 24
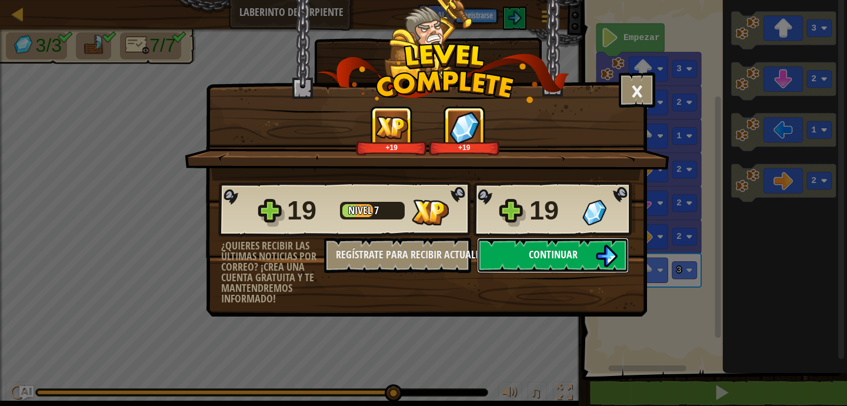
click at [551, 256] on span "Continuar" at bounding box center [553, 254] width 49 height 15
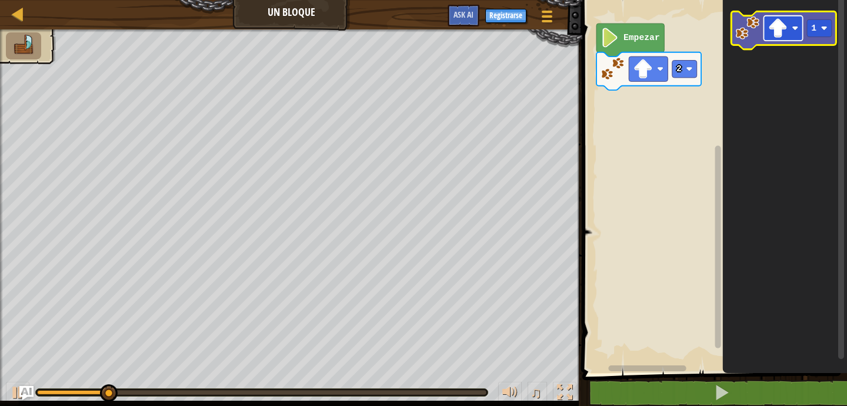
click at [780, 28] on image "Espacio de trabajo de Blockly" at bounding box center [777, 27] width 19 height 19
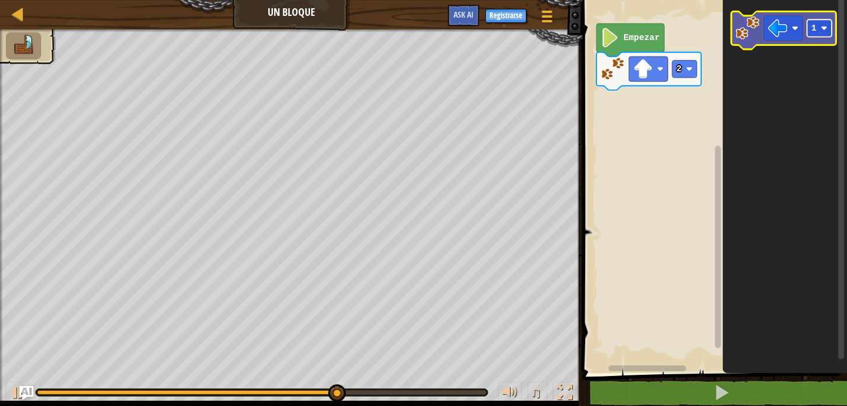
click at [810, 31] on rect "Espacio de trabajo de Blockly" at bounding box center [819, 27] width 25 height 17
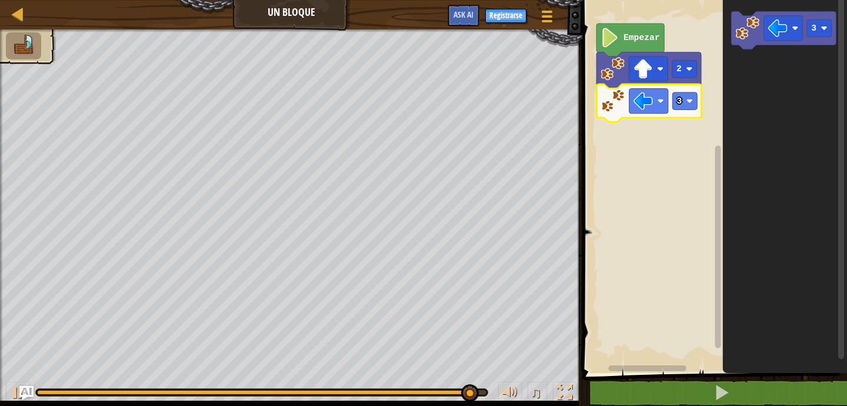
click at [649, 108] on div "Empezar 2 3 3 3" at bounding box center [713, 183] width 268 height 379
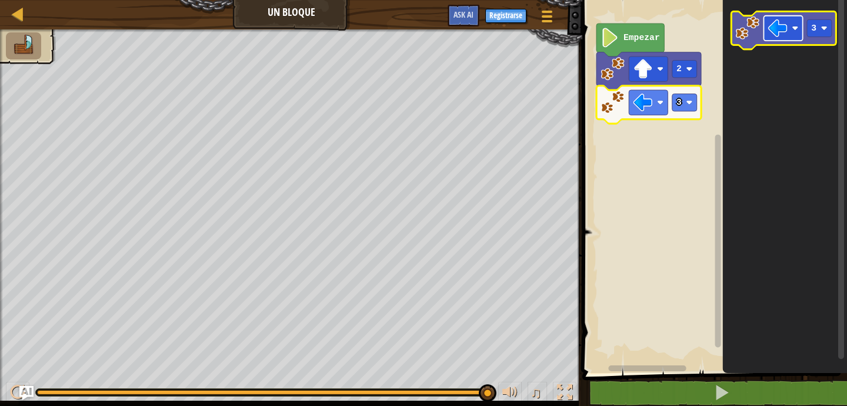
click at [781, 31] on image "Espacio de trabajo de Blockly" at bounding box center [777, 27] width 19 height 19
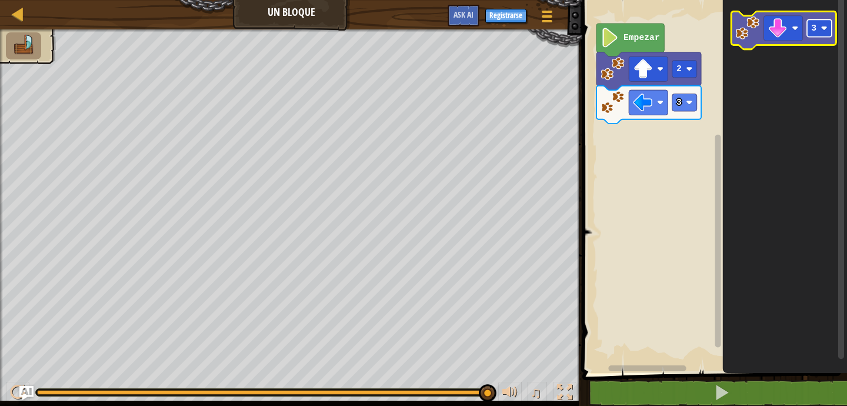
click at [811, 29] on text "3" at bounding box center [813, 28] width 5 height 9
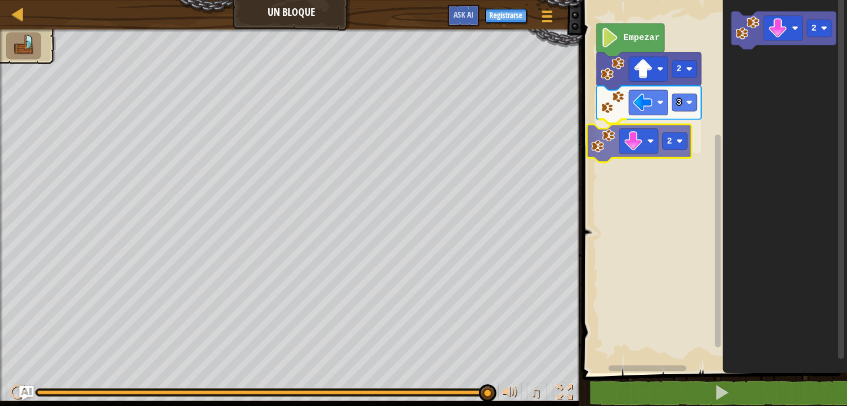
click at [633, 138] on div "Empezar 2 3 2 2 2" at bounding box center [713, 183] width 268 height 379
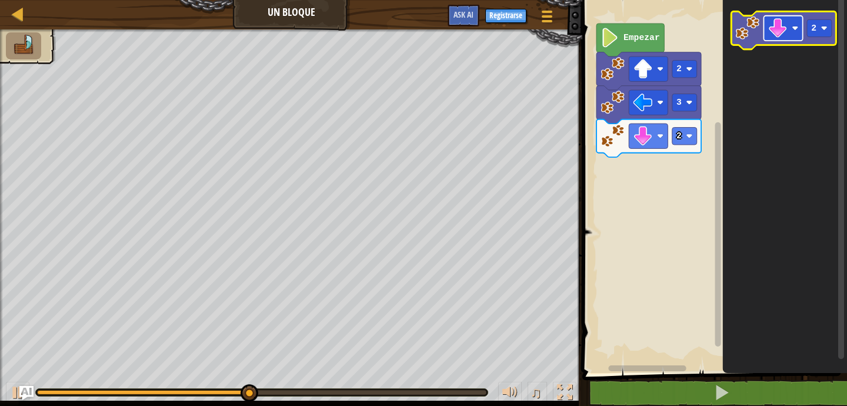
click at [780, 26] on image "Espacio de trabajo de Blockly" at bounding box center [777, 27] width 19 height 19
click at [821, 27] on image "Espacio de trabajo de Blockly" at bounding box center [824, 28] width 6 height 6
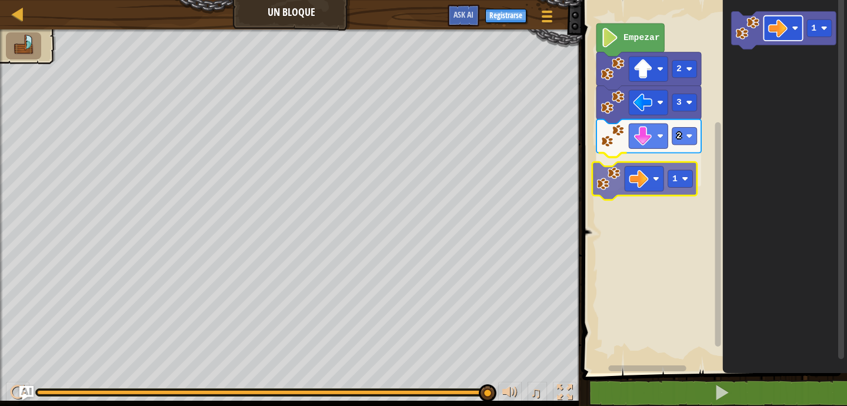
click at [636, 174] on div "Empezar 2 3 2 1 1 1" at bounding box center [713, 183] width 268 height 379
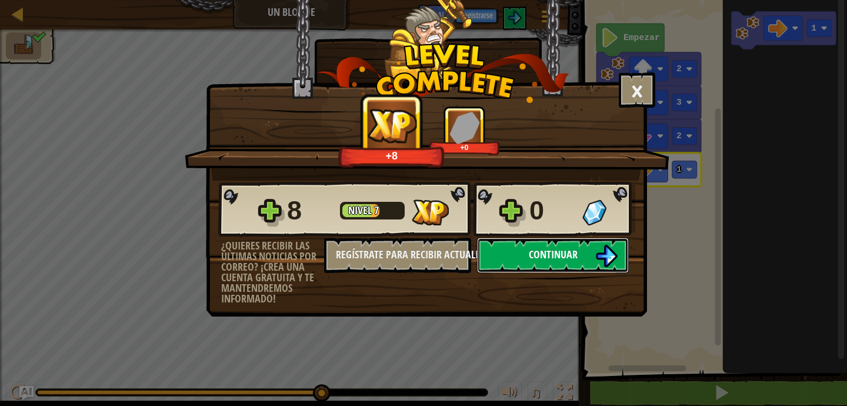
click at [541, 253] on span "Continuar" at bounding box center [553, 254] width 49 height 15
